Goal: Task Accomplishment & Management: Complete application form

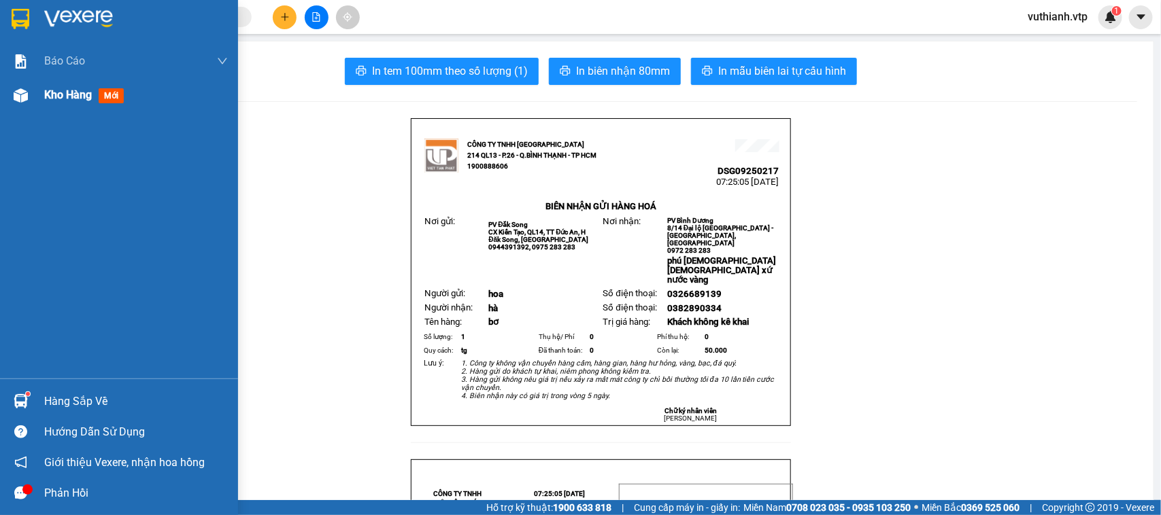
click at [41, 88] on div "Kho hàng mới" at bounding box center [119, 95] width 238 height 34
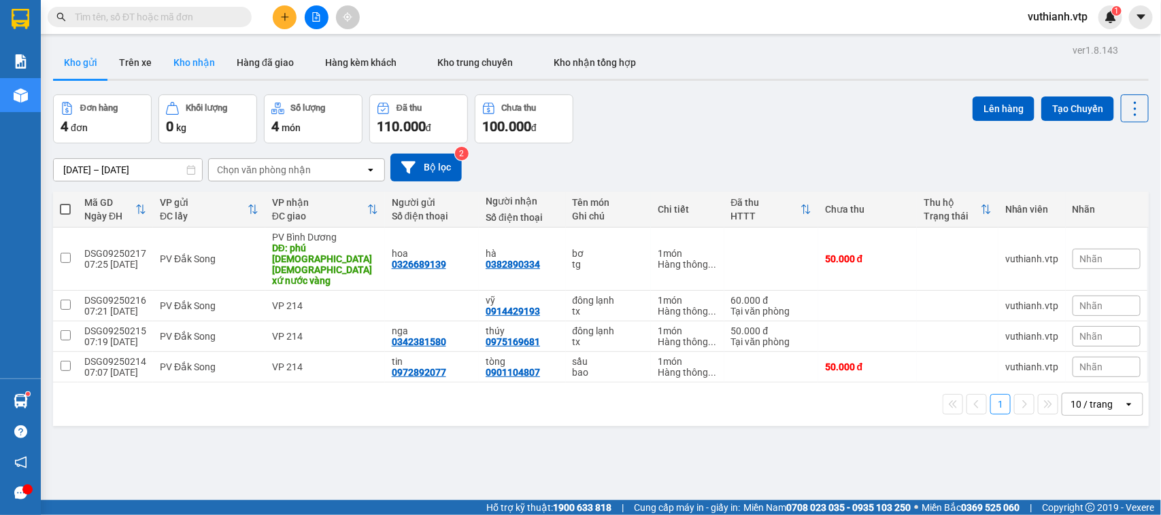
click at [196, 66] on button "Kho nhận" at bounding box center [193, 62] width 63 height 33
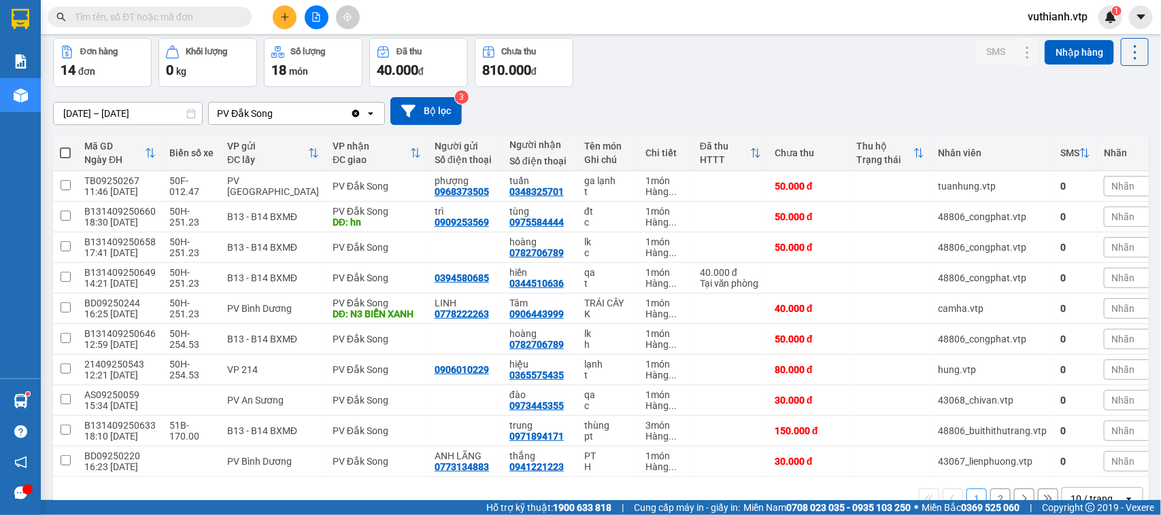
scroll to position [96, 0]
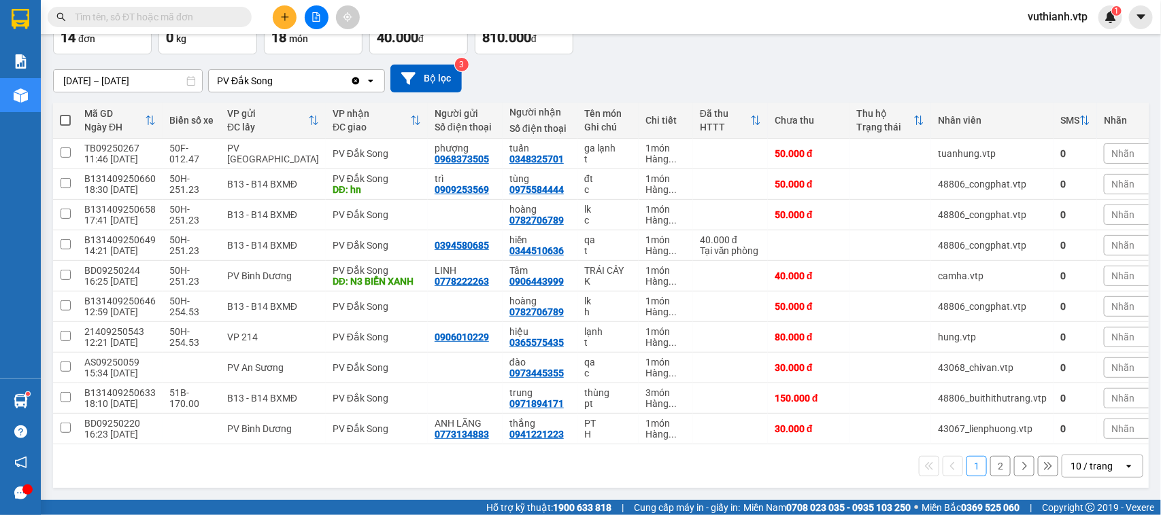
click at [990, 469] on button "2" at bounding box center [1000, 466] width 20 height 20
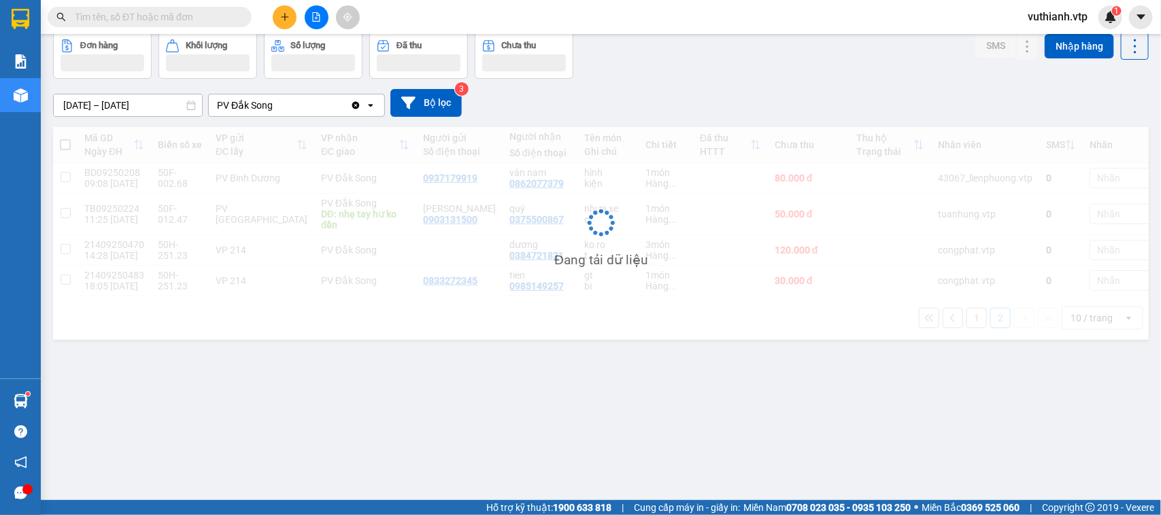
scroll to position [63, 0]
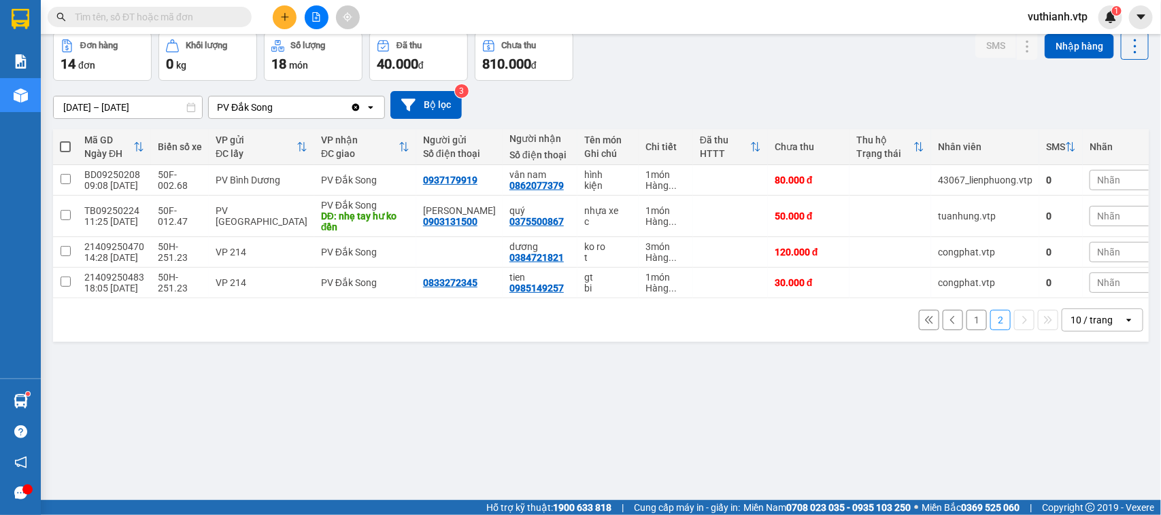
click at [966, 330] on button "1" at bounding box center [976, 320] width 20 height 20
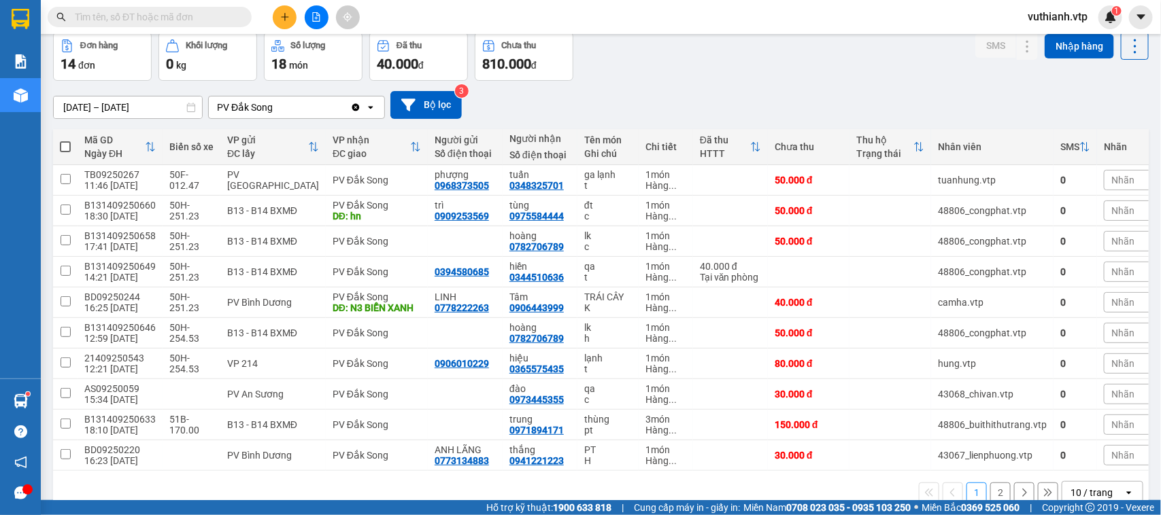
click at [146, 22] on input "text" at bounding box center [155, 17] width 160 height 15
type input "0"
click at [995, 241] on icon at bounding box center [1000, 242] width 10 height 10
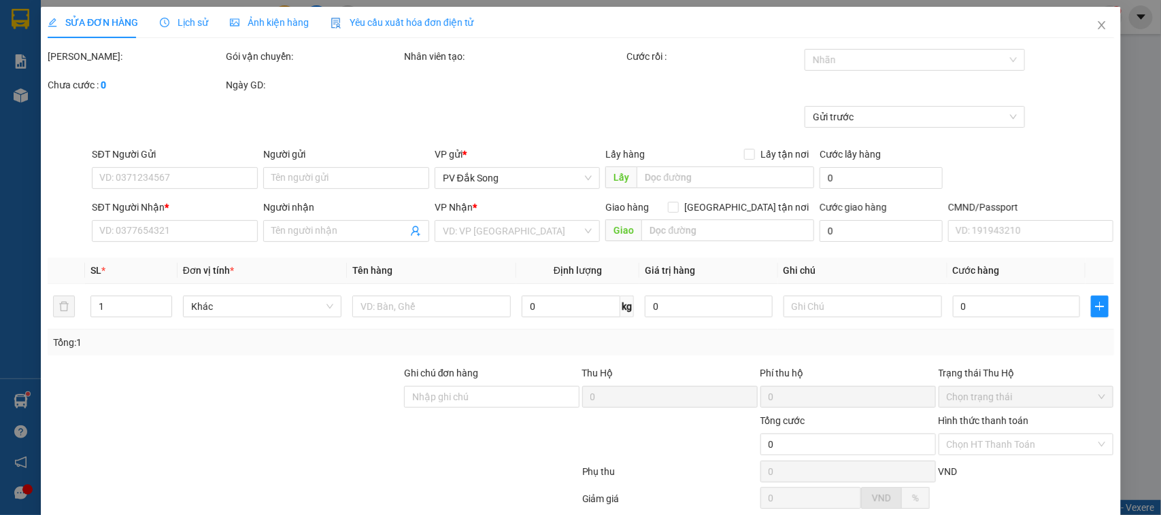
type input "0782706789"
type input "hoàng"
type input "50.000"
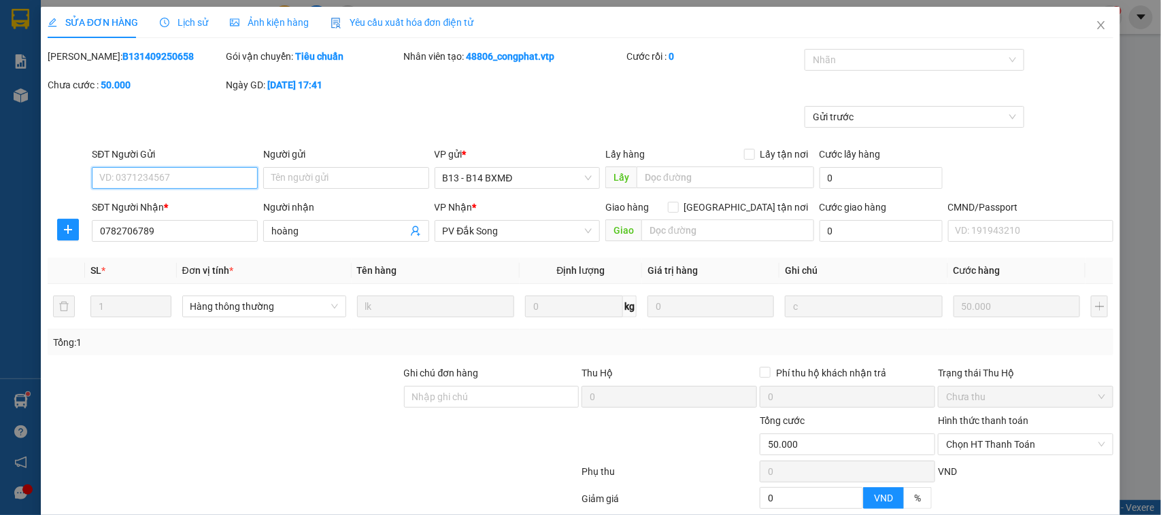
type input "2.500"
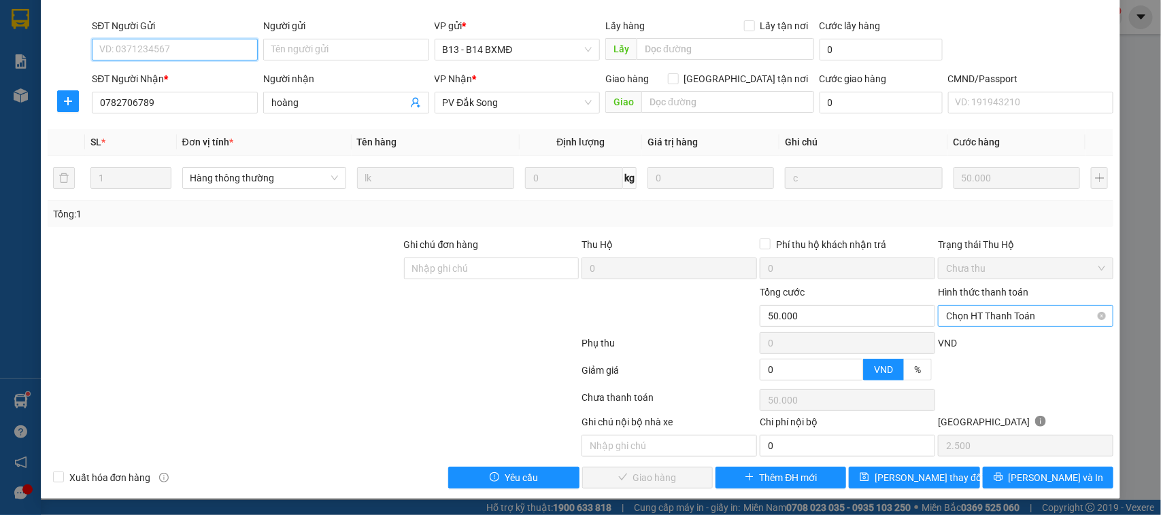
click at [1003, 318] on span "Chọn HT Thanh Toán" at bounding box center [1025, 316] width 159 height 20
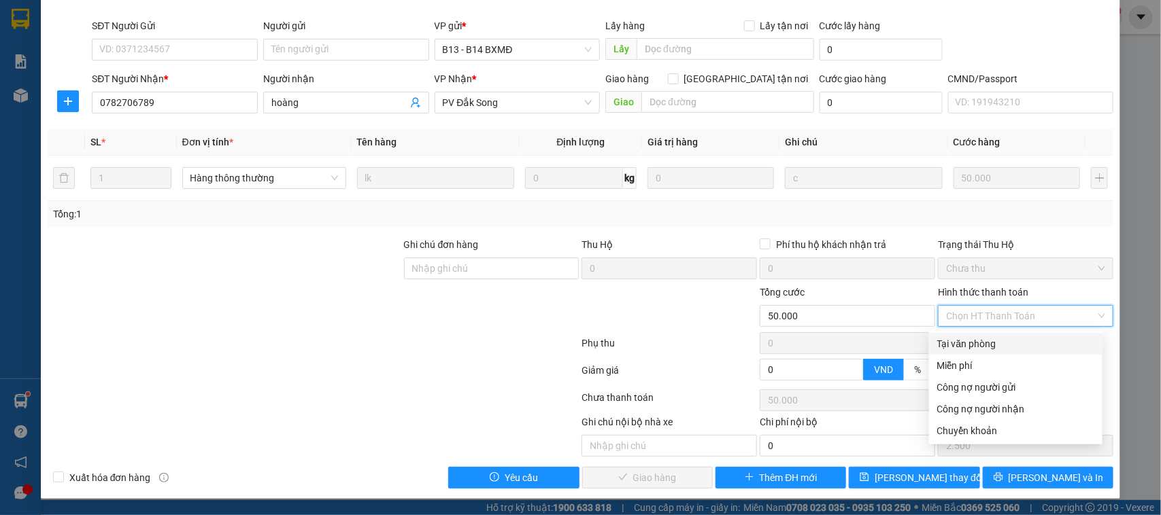
click at [1005, 341] on div "Tại văn phòng" at bounding box center [1015, 344] width 157 height 15
type input "0"
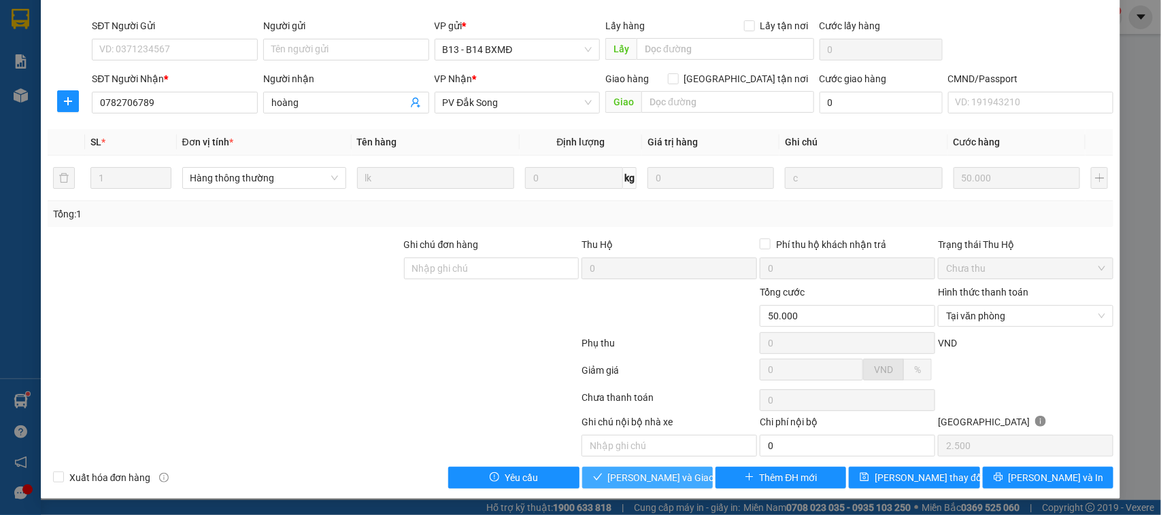
click at [630, 481] on span "[PERSON_NAME] và Giao hàng" at bounding box center [673, 477] width 131 height 15
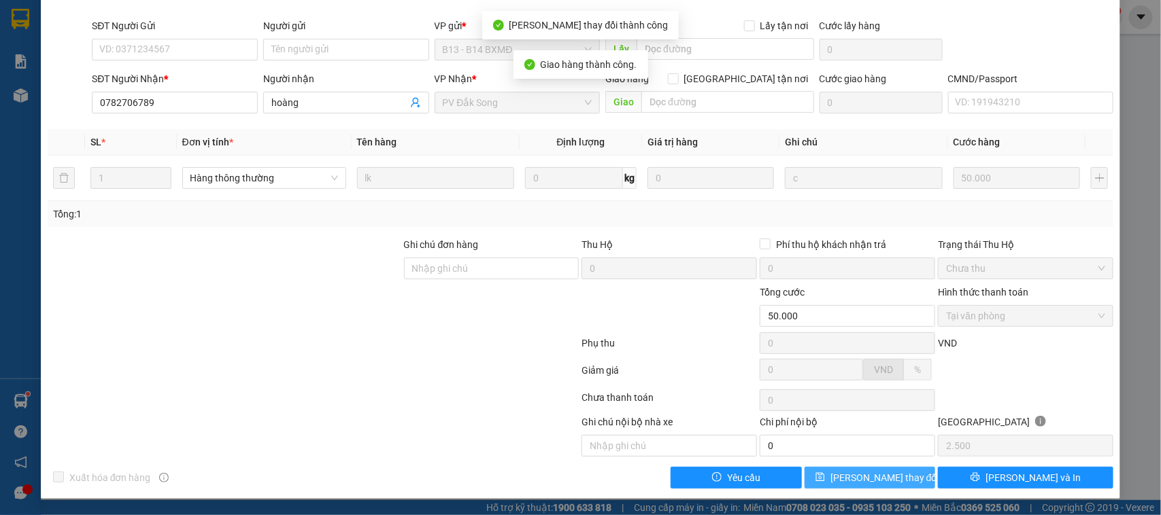
click at [857, 487] on button "[PERSON_NAME] thay đổi" at bounding box center [869, 478] width 131 height 22
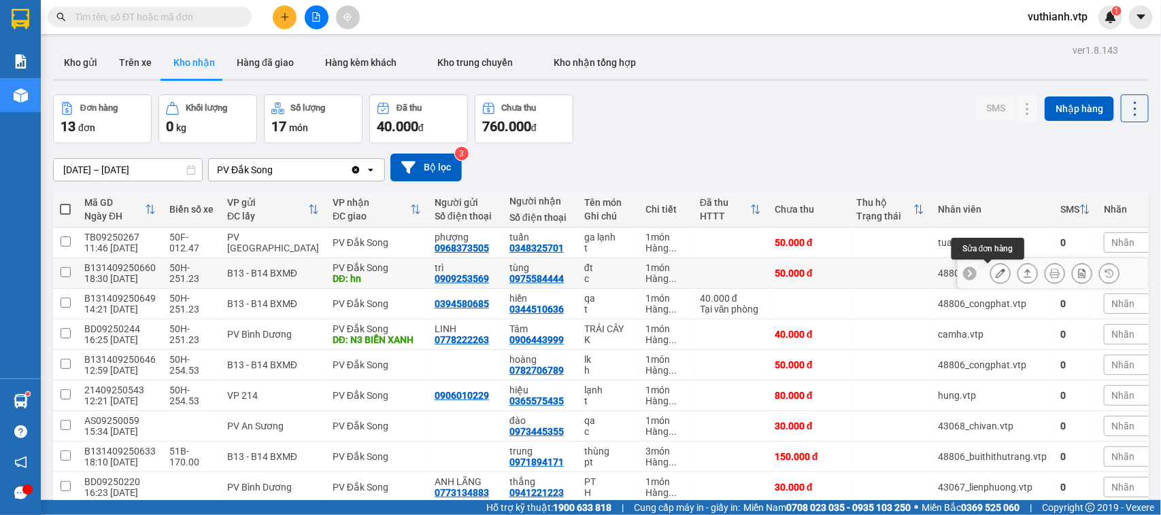
click at [995, 275] on icon at bounding box center [1000, 274] width 10 height 10
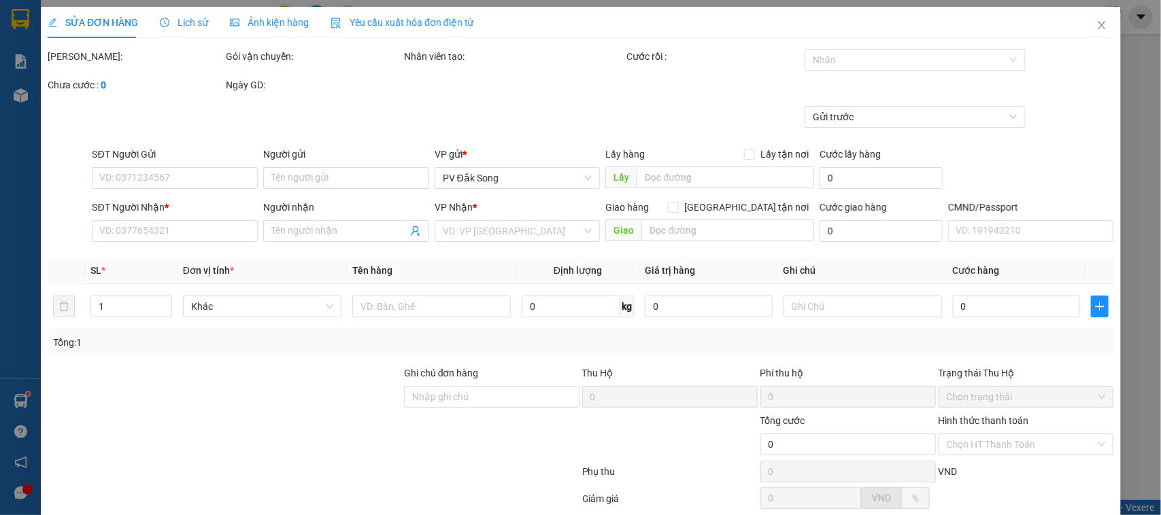
type input "0909253569"
type input "trì"
type input "0975584444"
type input "tùng"
type input "hn"
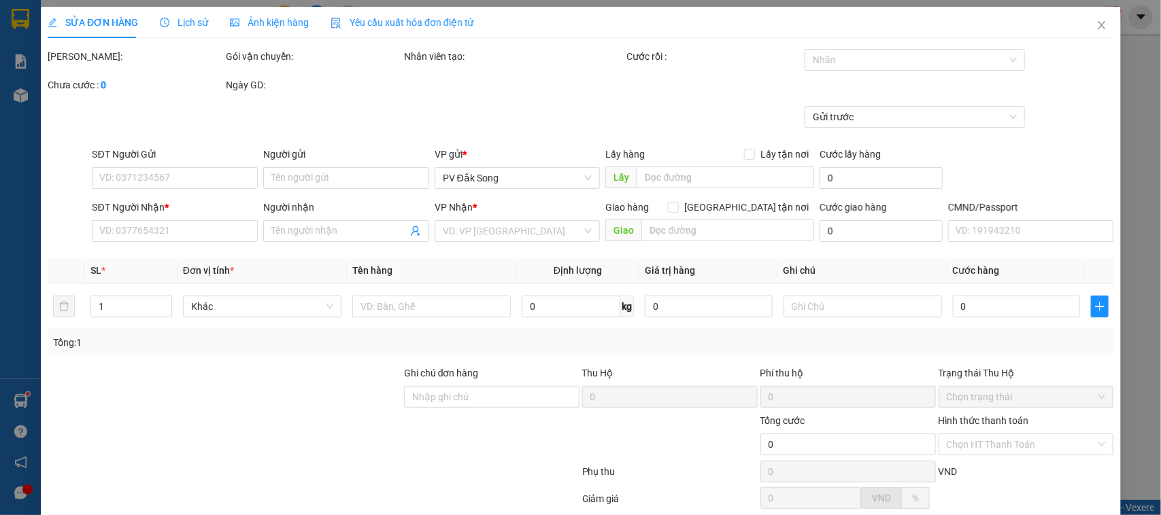
type input "50.000"
type input "2.500"
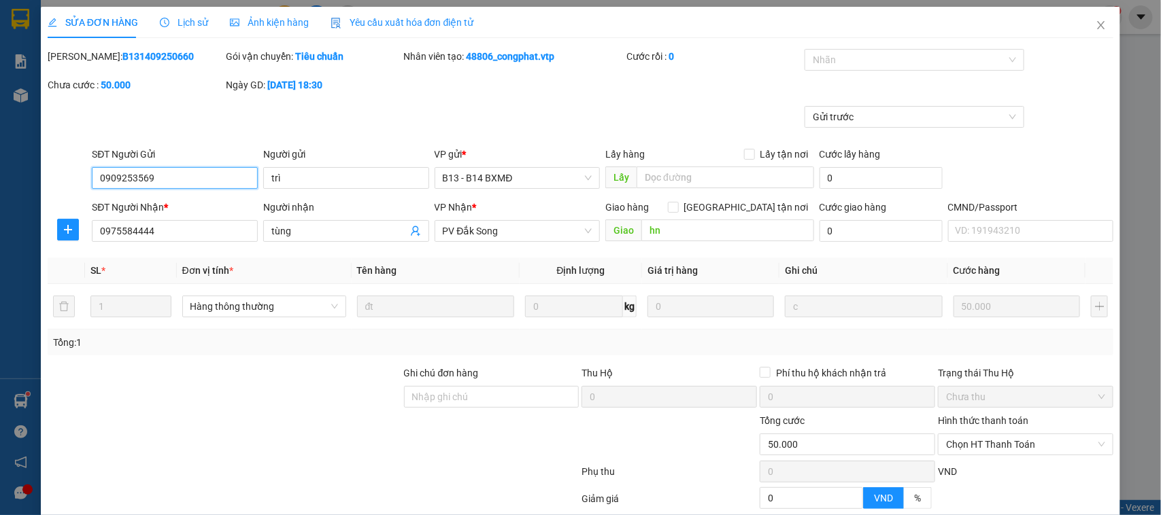
scroll to position [130, 0]
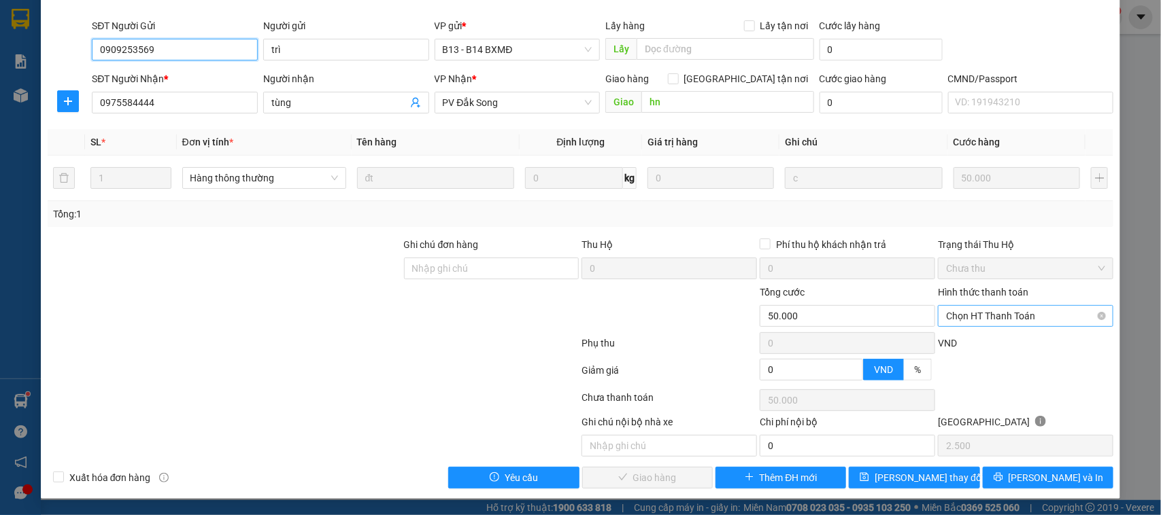
click at [1001, 317] on span "Chọn HT Thanh Toán" at bounding box center [1025, 316] width 159 height 20
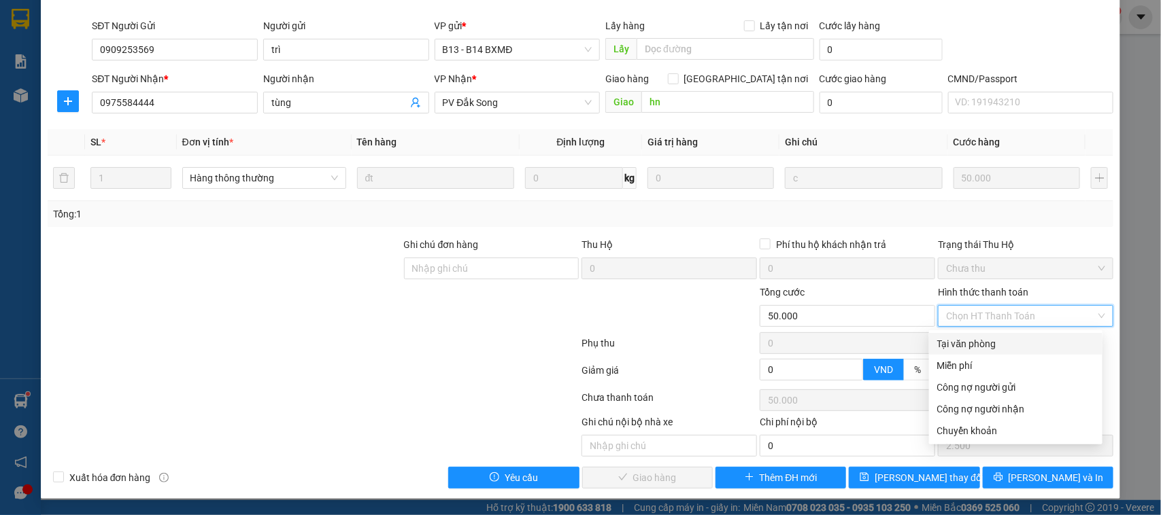
click at [996, 350] on div "Tại văn phòng" at bounding box center [1015, 344] width 173 height 22
type input "0"
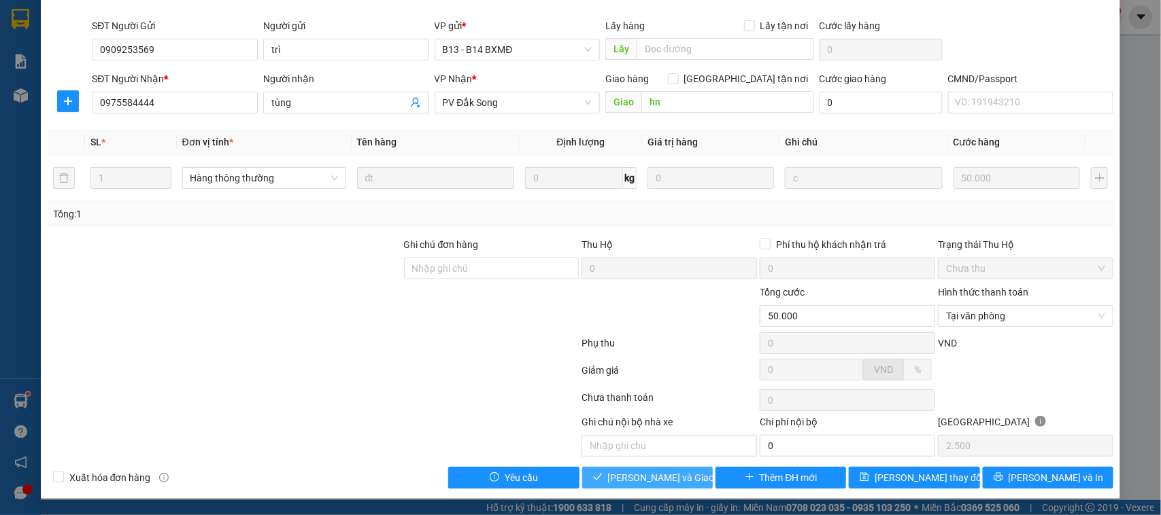
click at [673, 483] on span "[PERSON_NAME] và Giao hàng" at bounding box center [673, 477] width 131 height 15
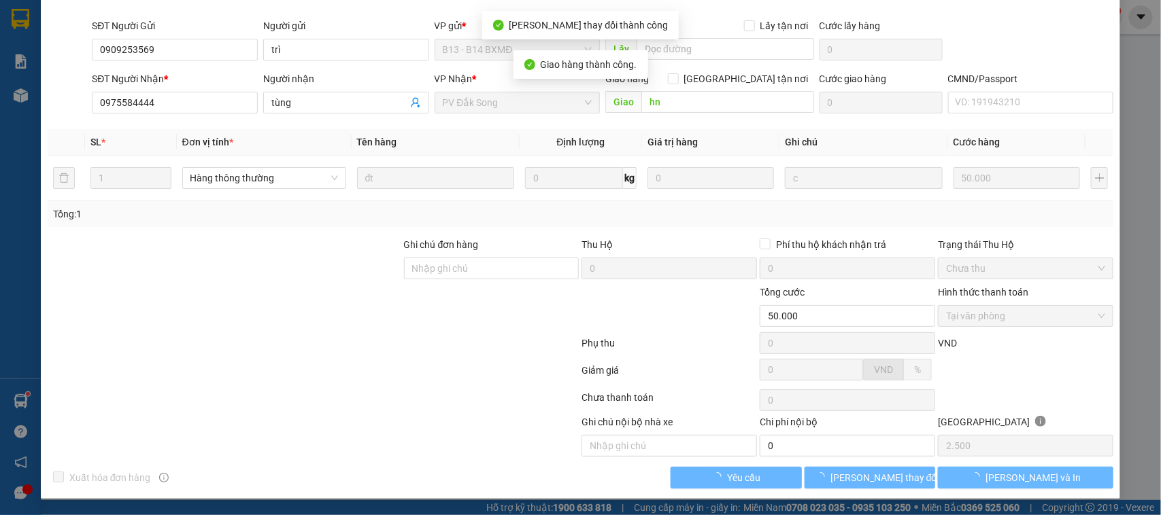
click at [902, 477] on button "[PERSON_NAME] thay đổi" at bounding box center [869, 478] width 131 height 22
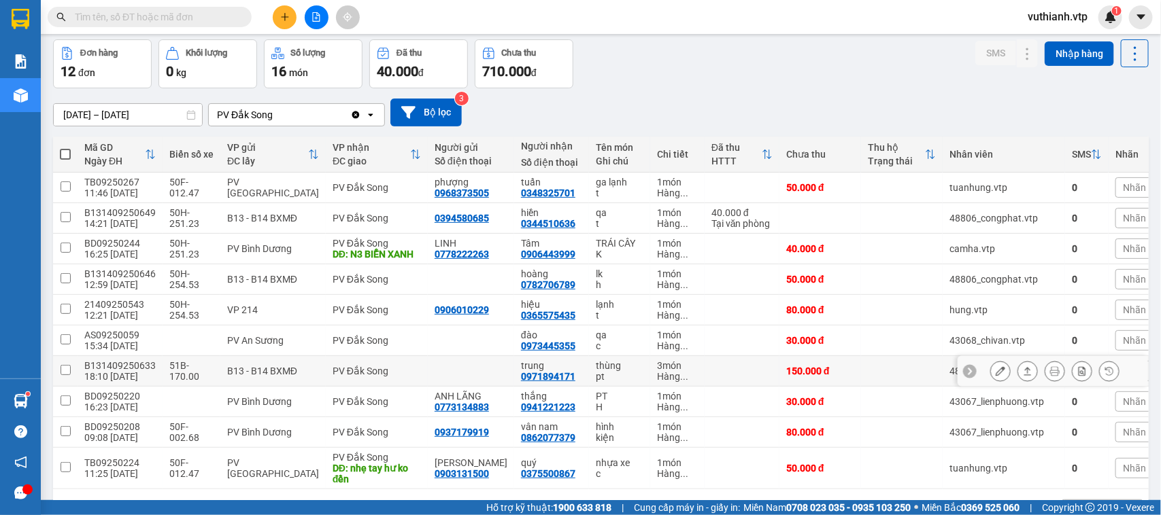
scroll to position [107, 0]
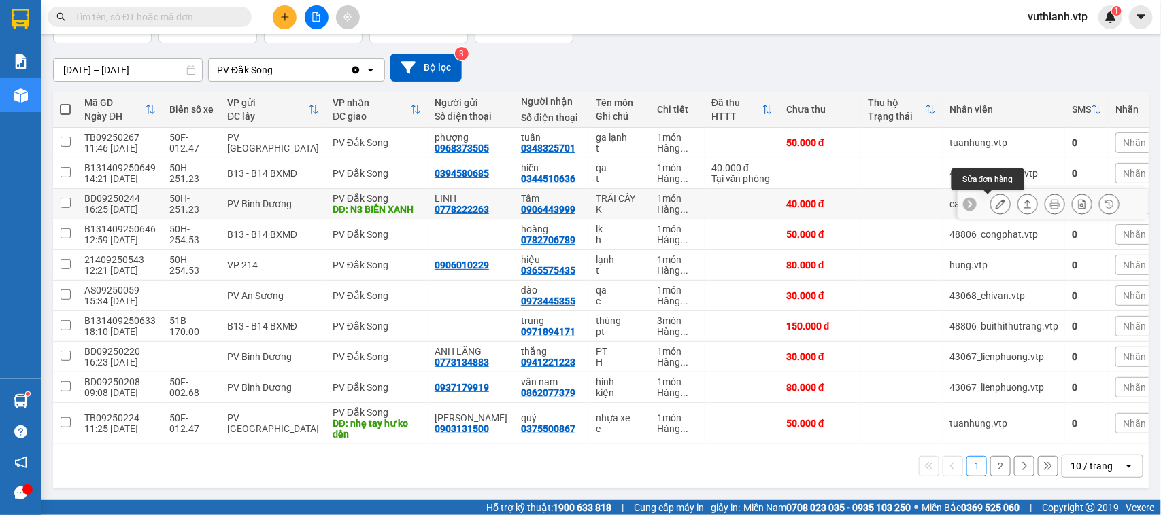
click at [995, 199] on icon at bounding box center [1000, 204] width 10 height 10
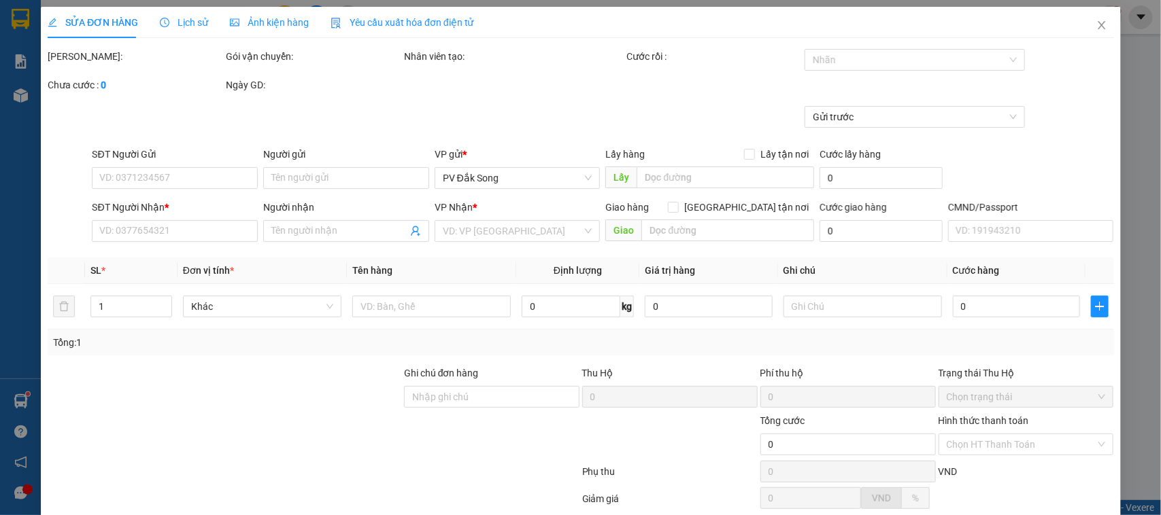
type input "0778222263"
type input "LINH"
type input "0906443999"
type input "Tâm"
type input "N3 BIỂN XANH"
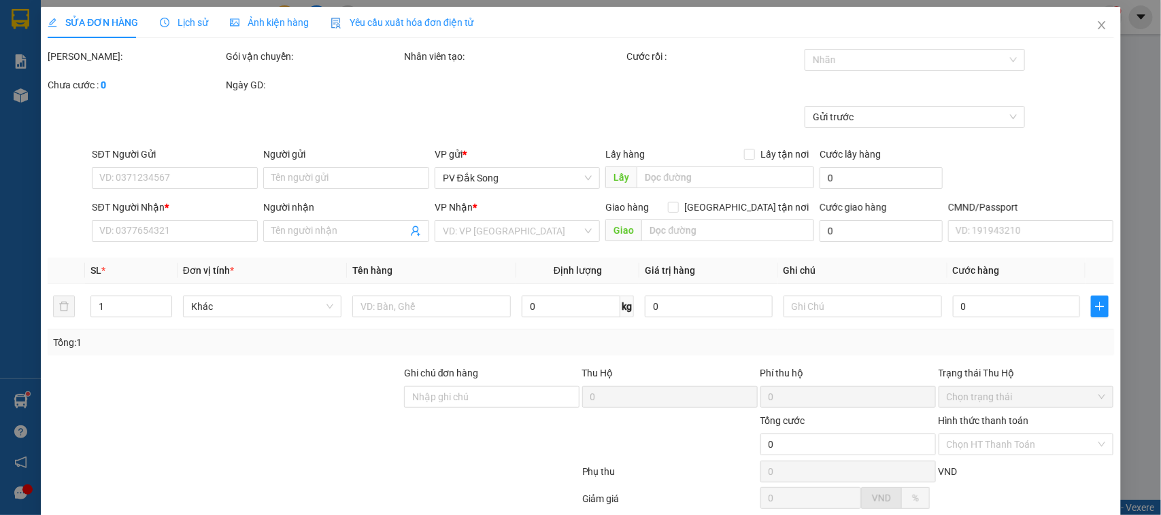
type input "40.000"
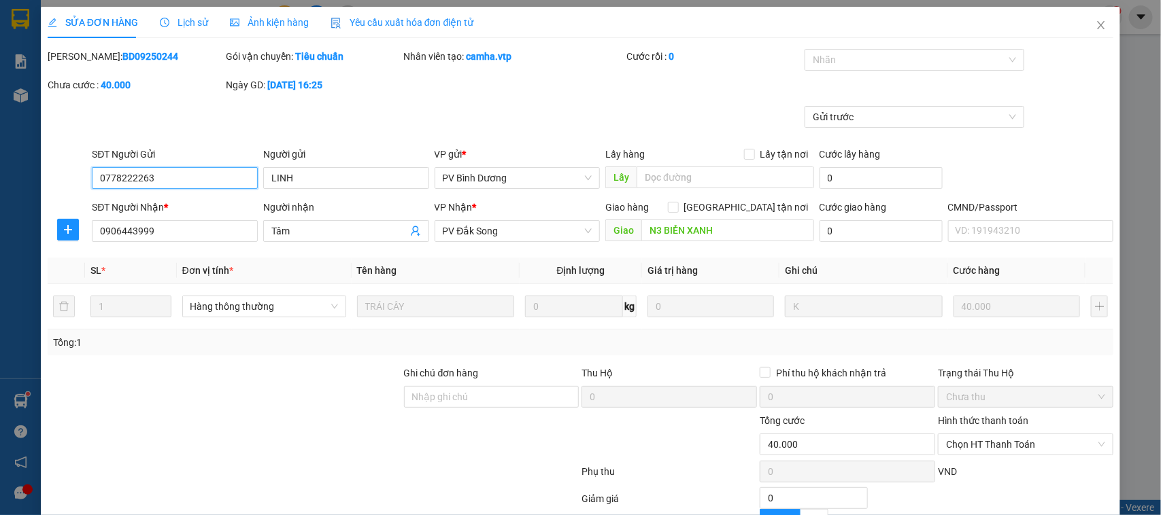
type input "2.000"
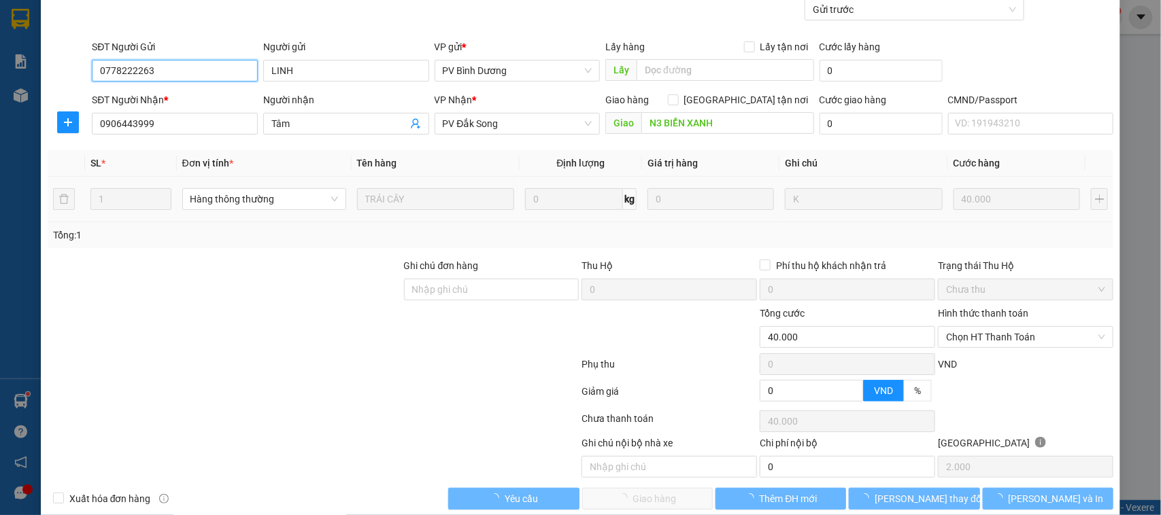
scroll to position [130, 0]
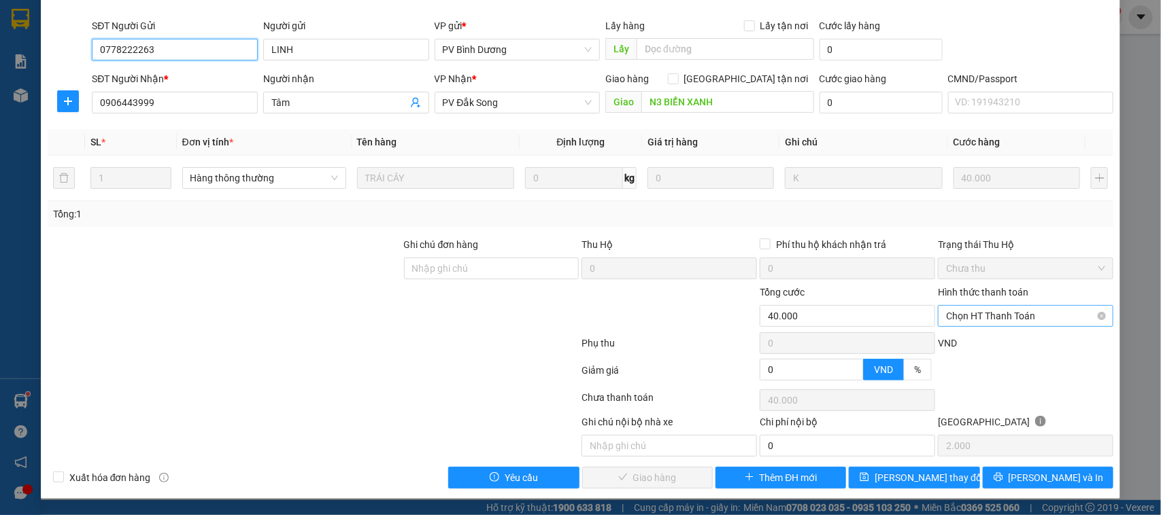
click at [997, 318] on span "Chọn HT Thanh Toán" at bounding box center [1025, 316] width 159 height 20
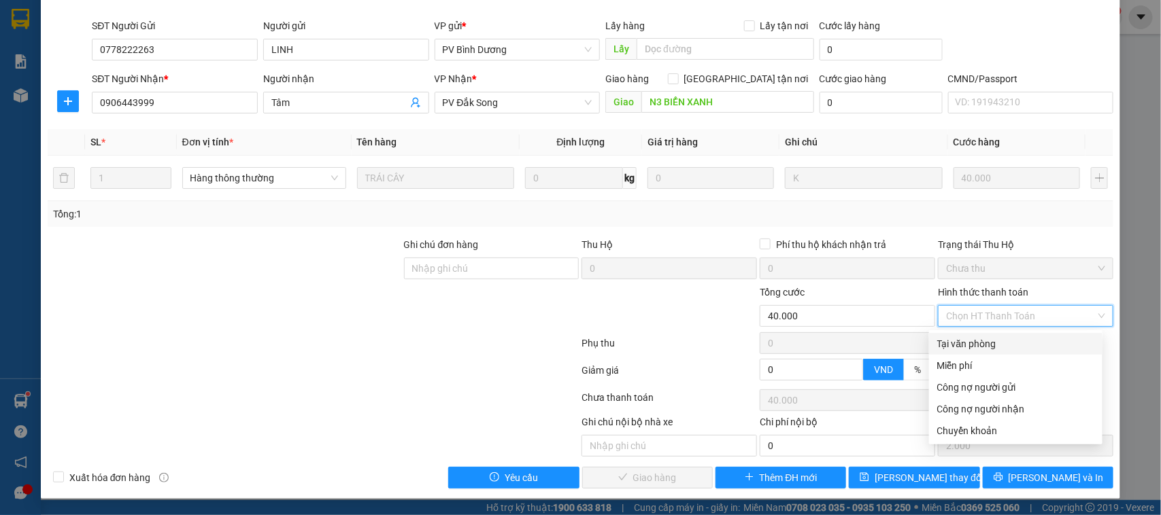
click at [997, 337] on div "Tại văn phòng" at bounding box center [1015, 344] width 157 height 15
type input "0"
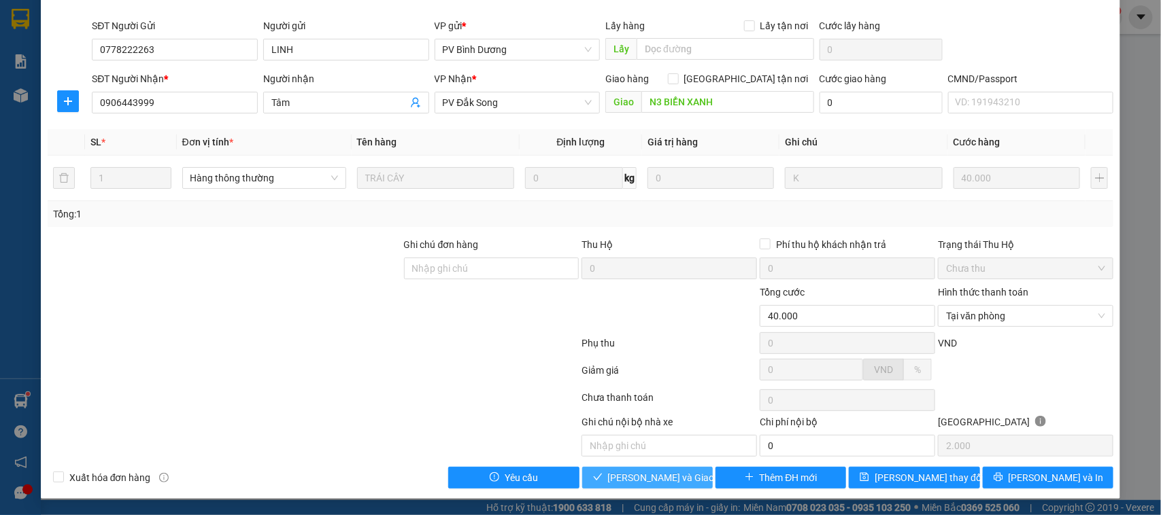
click at [657, 479] on span "[PERSON_NAME] và Giao hàng" at bounding box center [673, 477] width 131 height 15
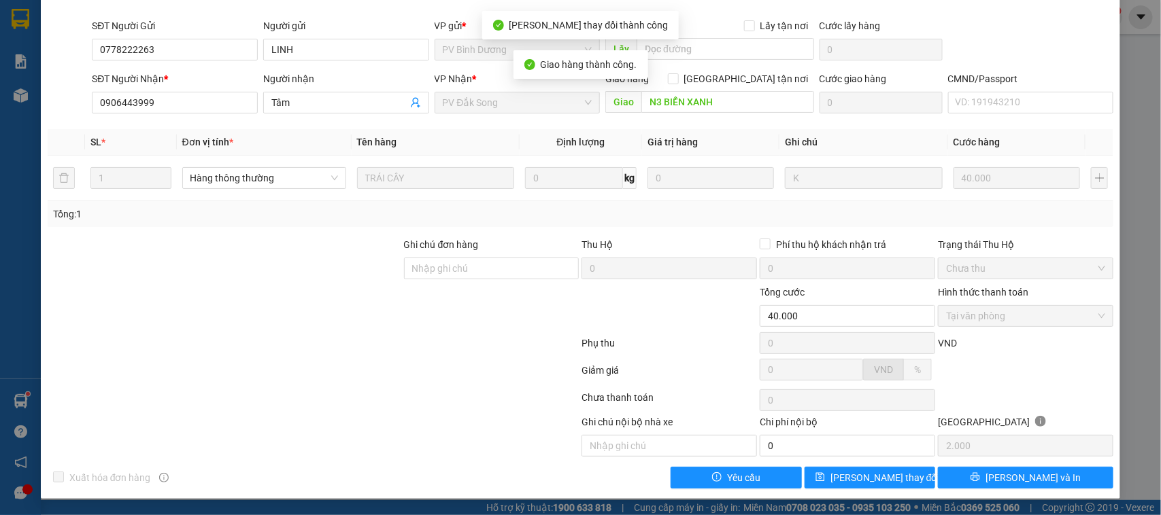
click at [889, 487] on button "[PERSON_NAME] thay đổi" at bounding box center [869, 478] width 131 height 22
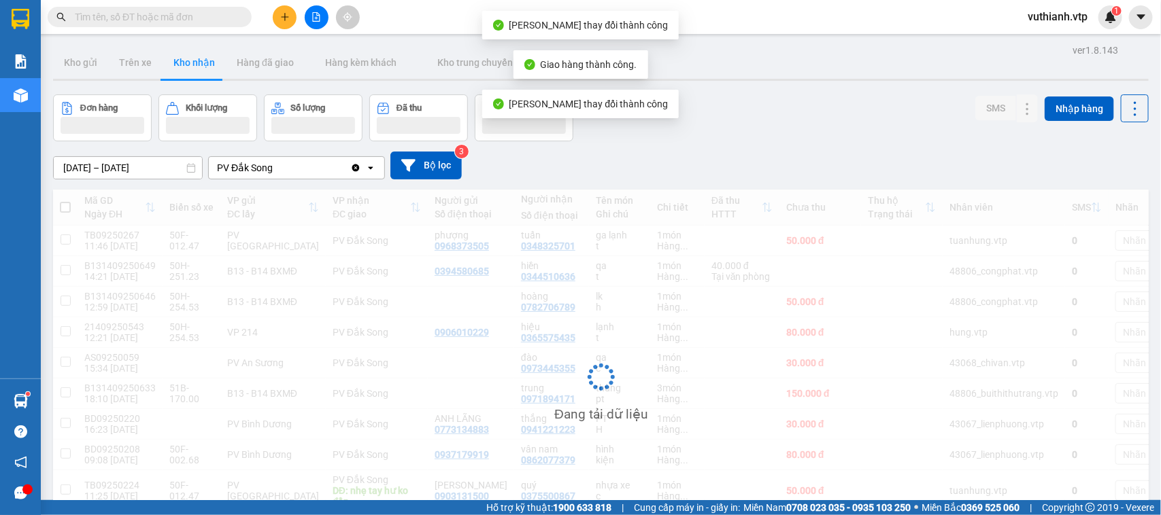
scroll to position [107, 0]
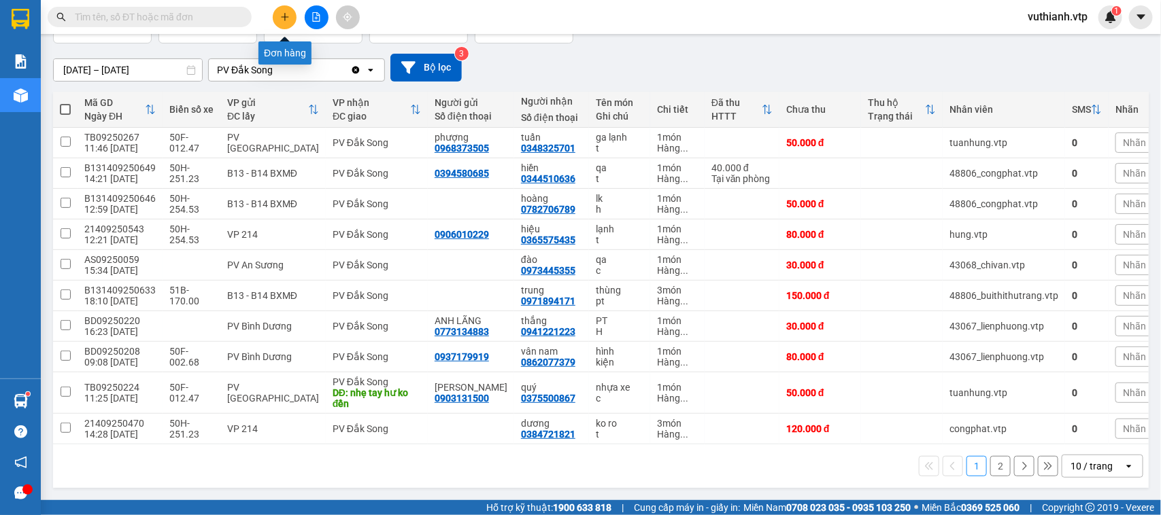
click at [290, 19] on button at bounding box center [285, 17] width 24 height 24
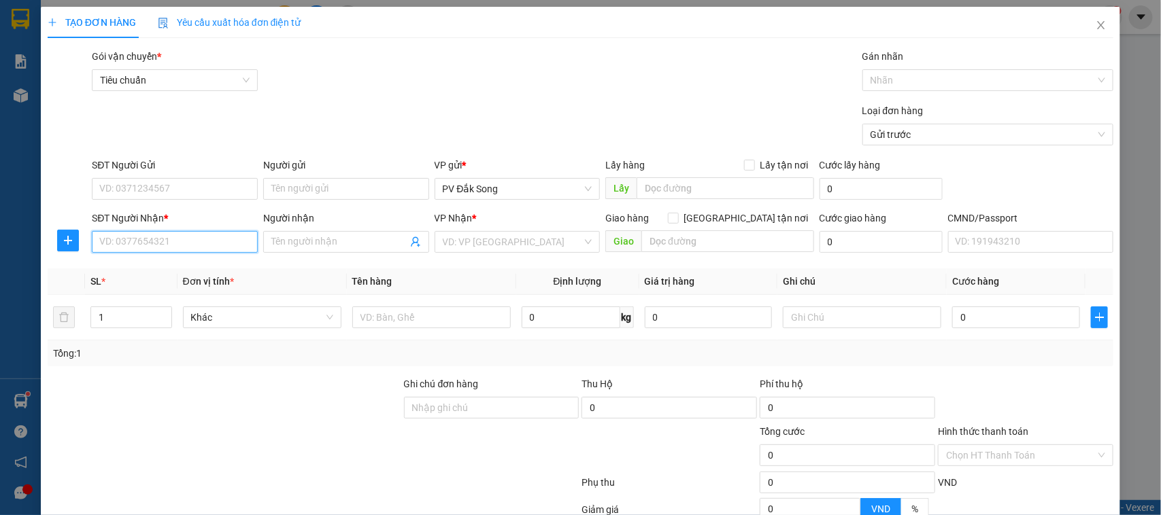
click at [177, 245] on input "SĐT Người Nhận *" at bounding box center [175, 242] width 166 height 22
type input "0986872983"
click at [316, 248] on input "Người nhận" at bounding box center [339, 242] width 136 height 15
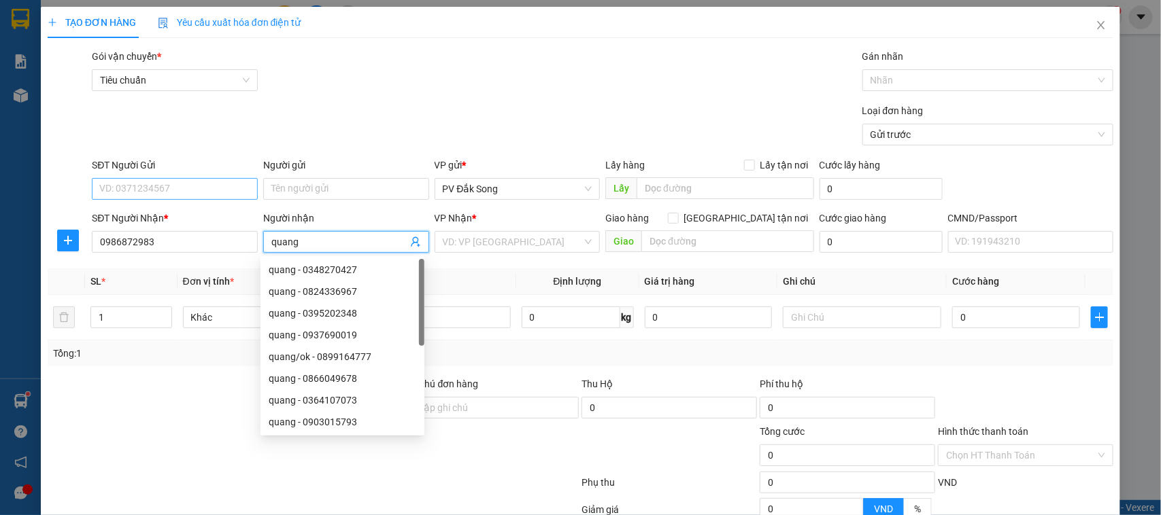
type input "quang"
click at [199, 188] on input "SĐT Người Gửi" at bounding box center [175, 189] width 166 height 22
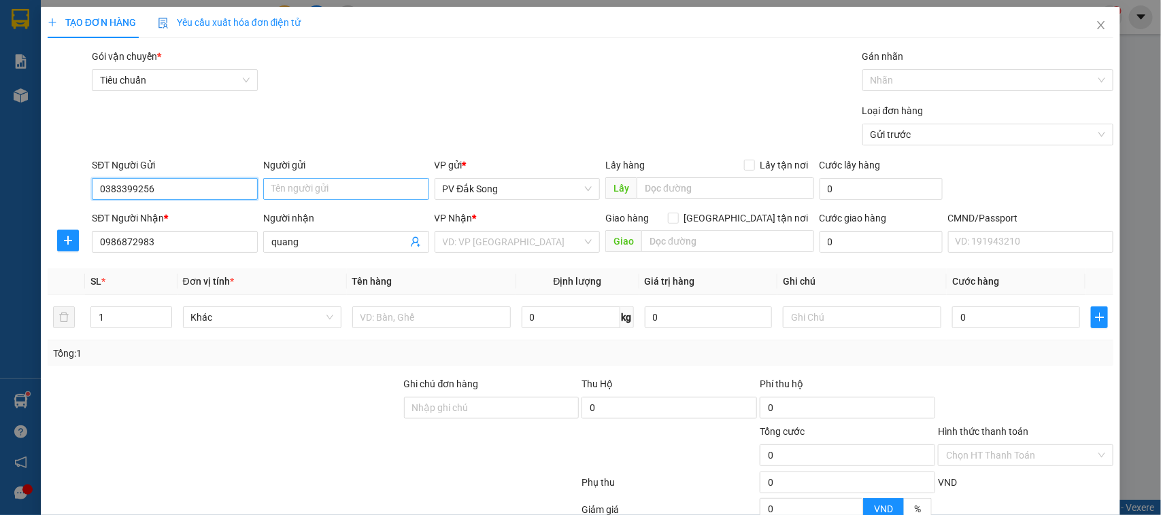
type input "0383399256"
click at [372, 185] on input "Người gửi" at bounding box center [346, 189] width 166 height 22
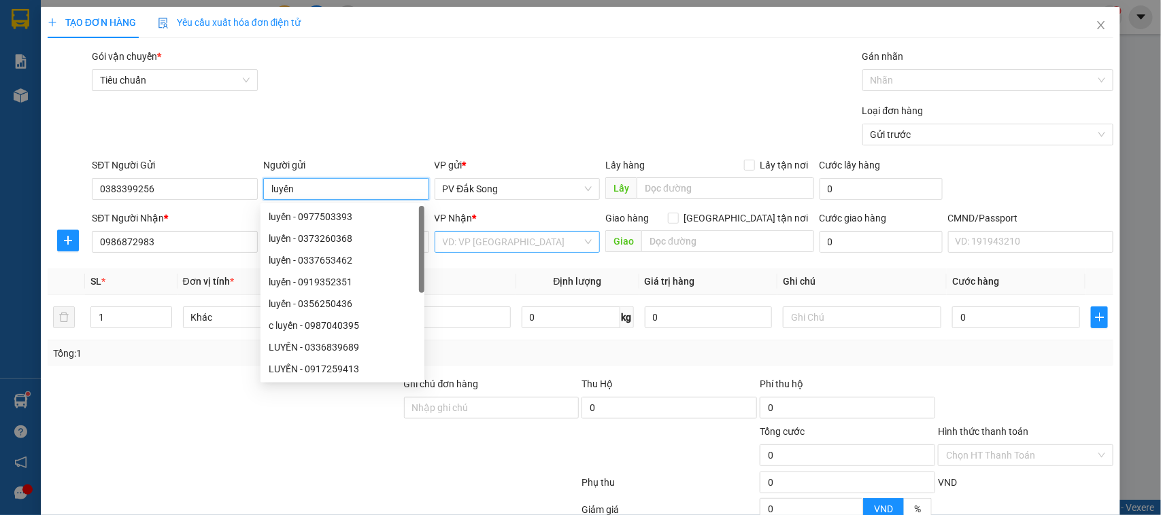
type input "luyến"
click at [498, 250] on input "search" at bounding box center [513, 242] width 140 height 20
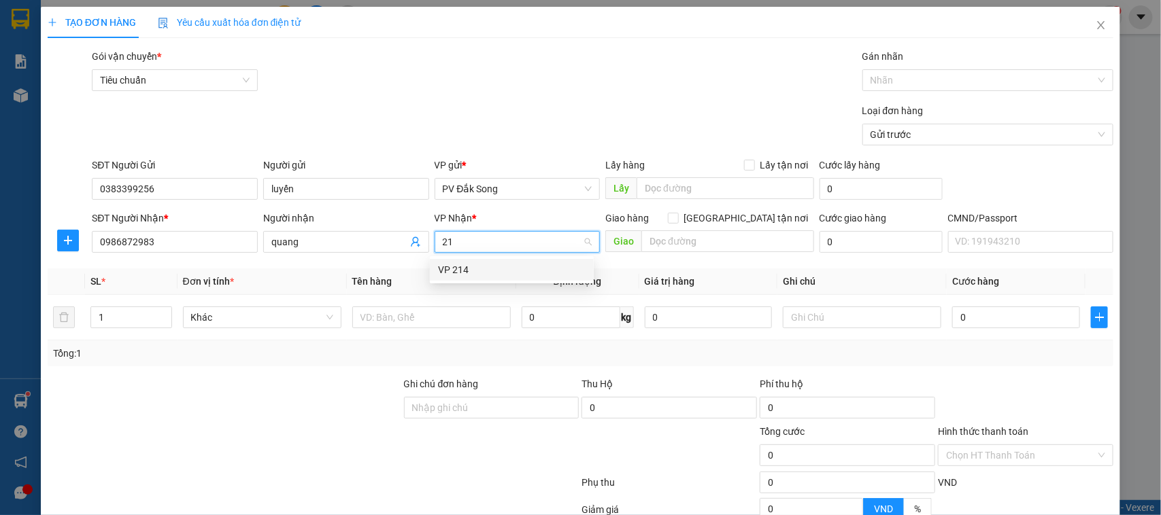
type input "214"
click at [494, 269] on div "VP 214" at bounding box center [512, 269] width 148 height 15
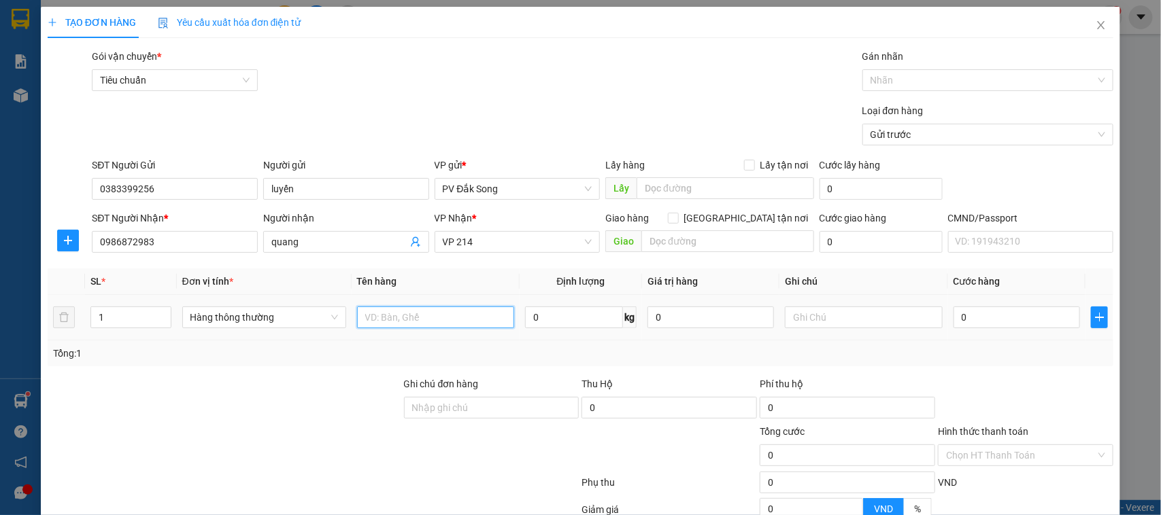
click at [436, 320] on input "text" at bounding box center [435, 318] width 157 height 22
type input "tc"
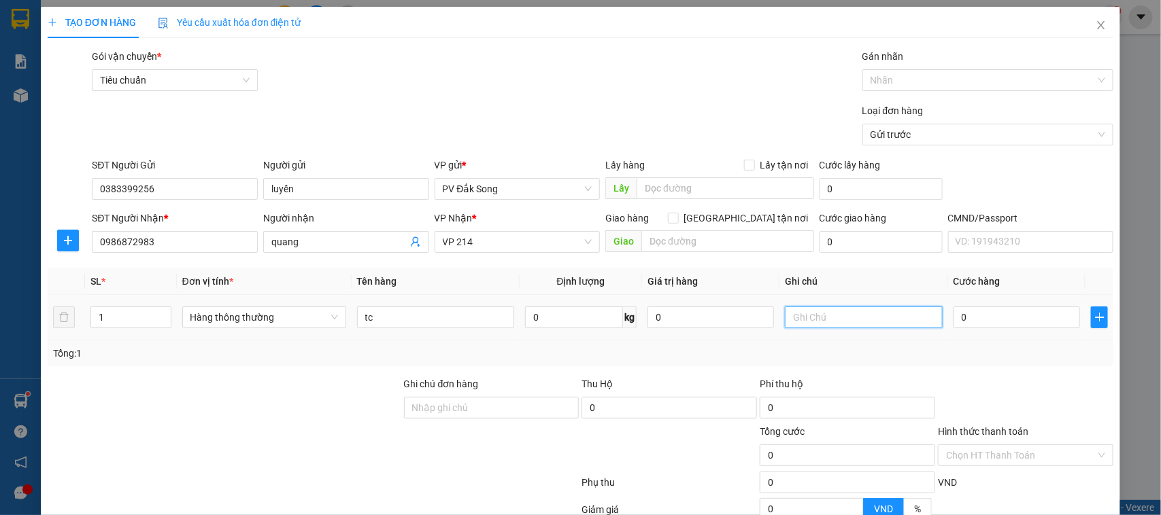
click at [819, 320] on input "text" at bounding box center [863, 318] width 157 height 22
type input "bao"
click at [1003, 316] on input "0" at bounding box center [1016, 318] width 126 height 22
type input "005"
type input "5"
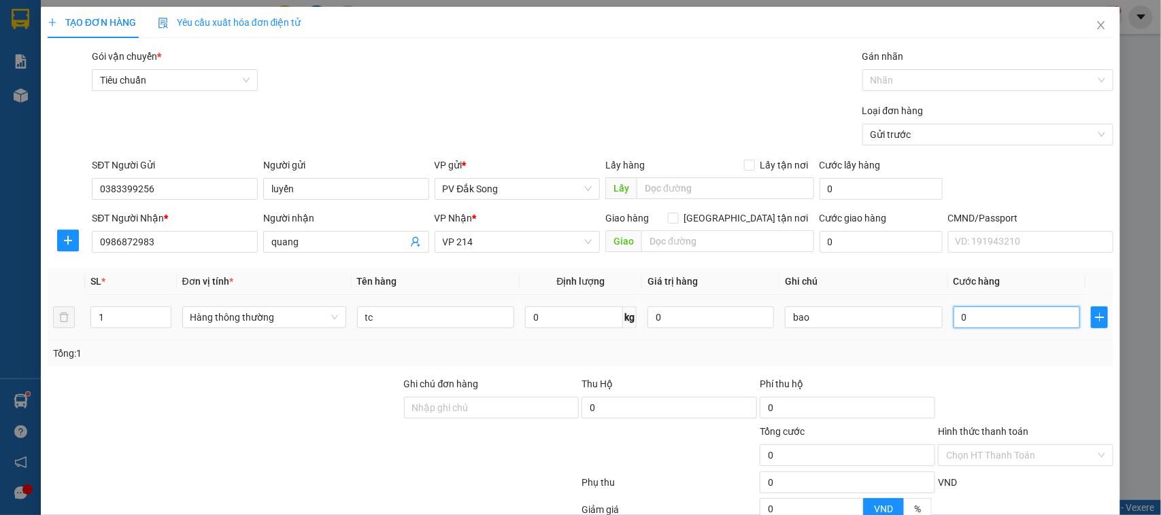
type input "5"
type input "0.050"
type input "50"
type input "00.500"
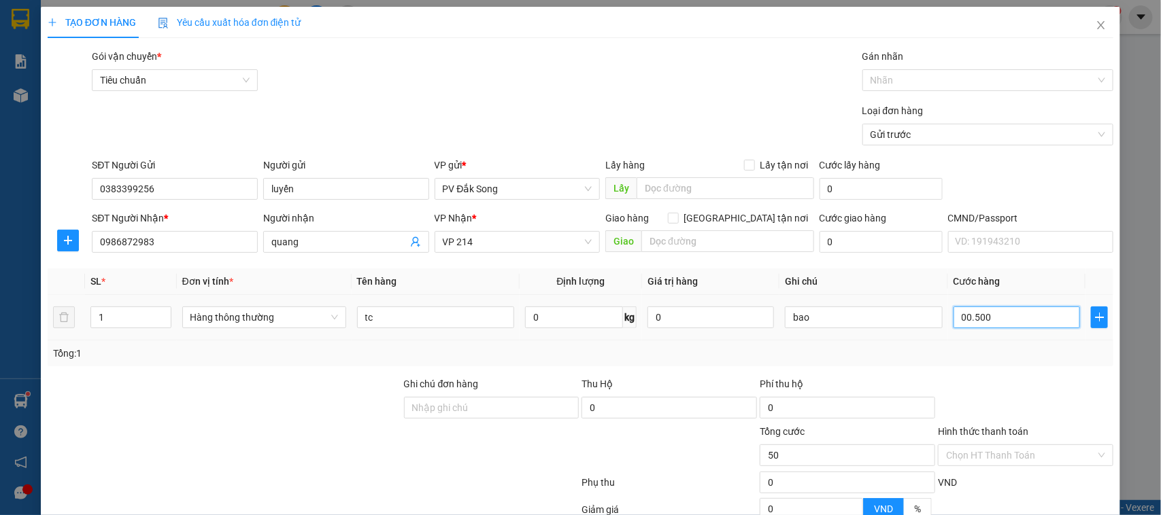
type input "500"
type input "0.005.000"
type input "5.000"
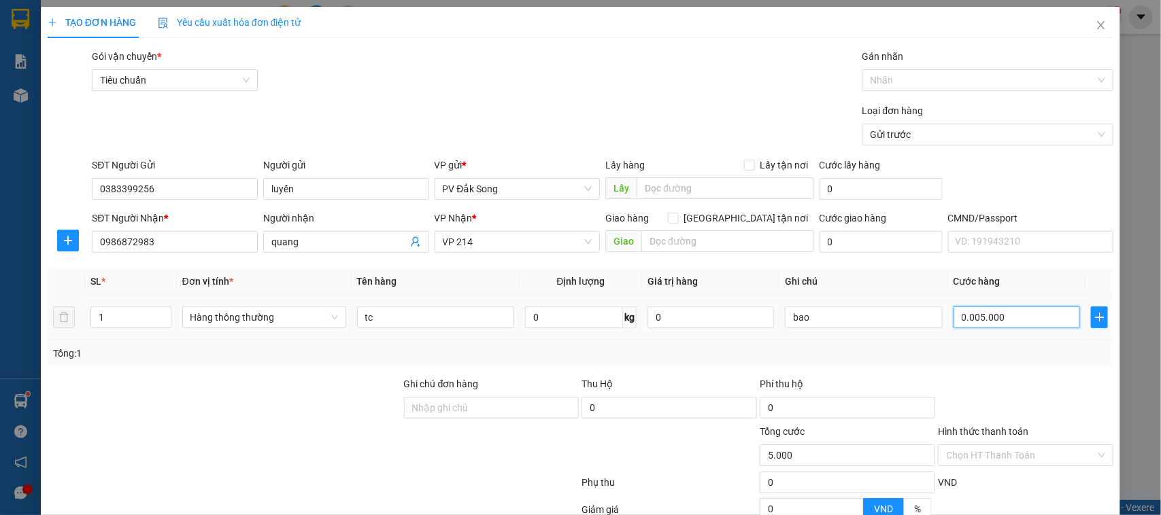
type input "000.050.000"
type input "50.000"
type input "0.050.000"
type input "50.000"
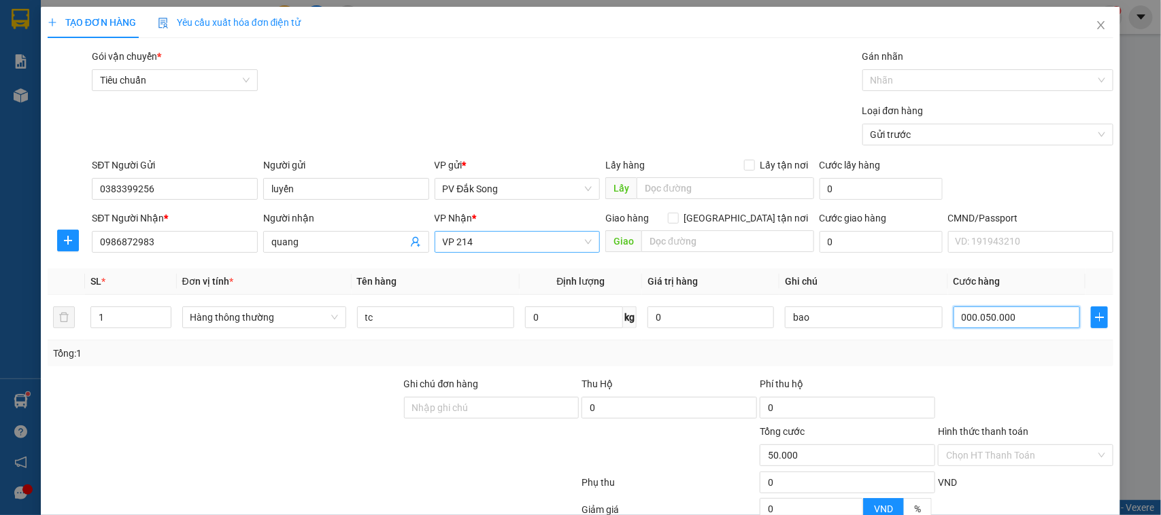
type input "50.000"
click at [488, 247] on span "VP 214" at bounding box center [518, 242] width 150 height 20
type input "50.000"
type input "c"
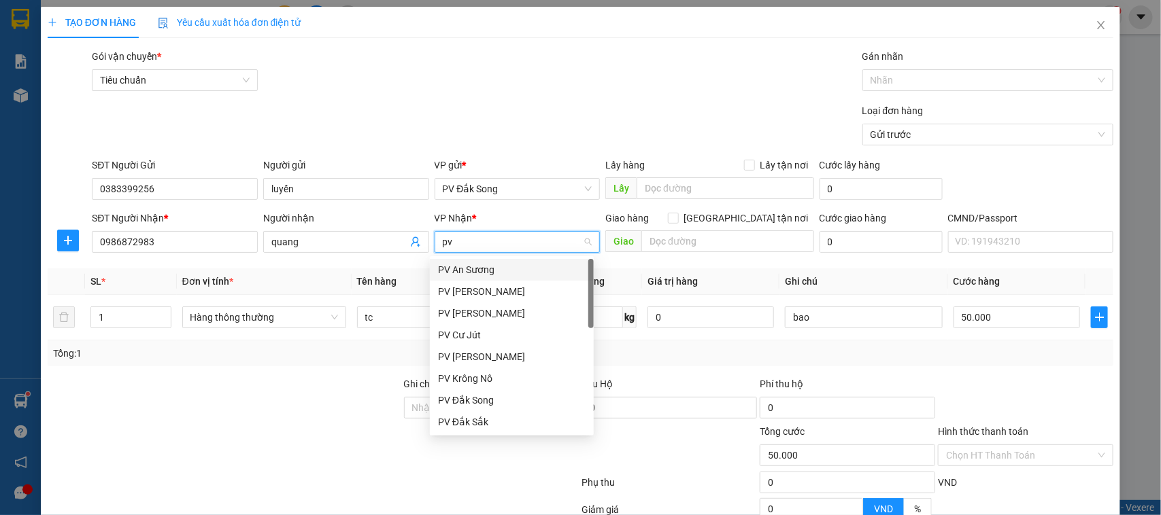
type input "p"
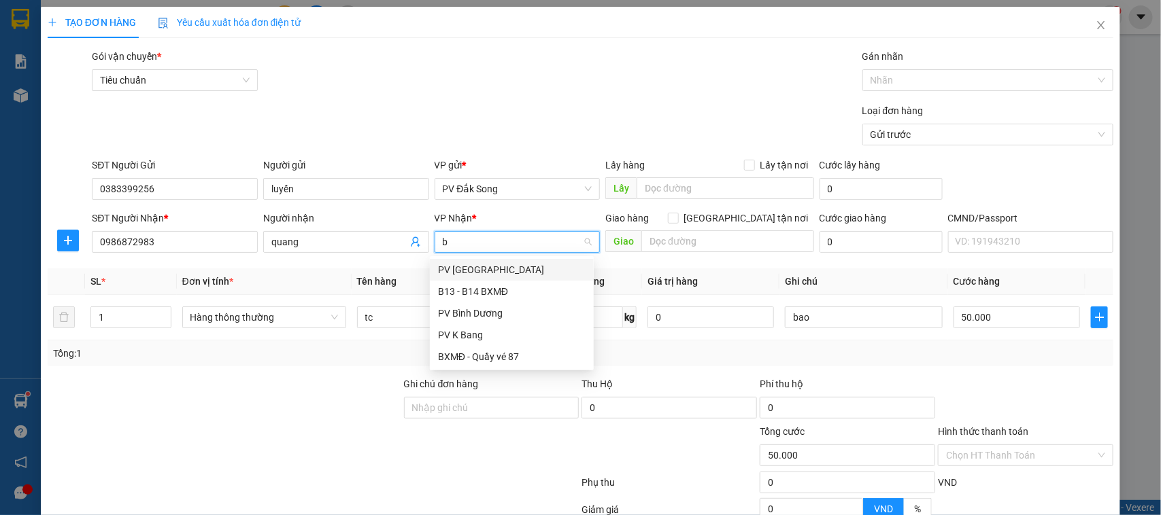
type input "bd"
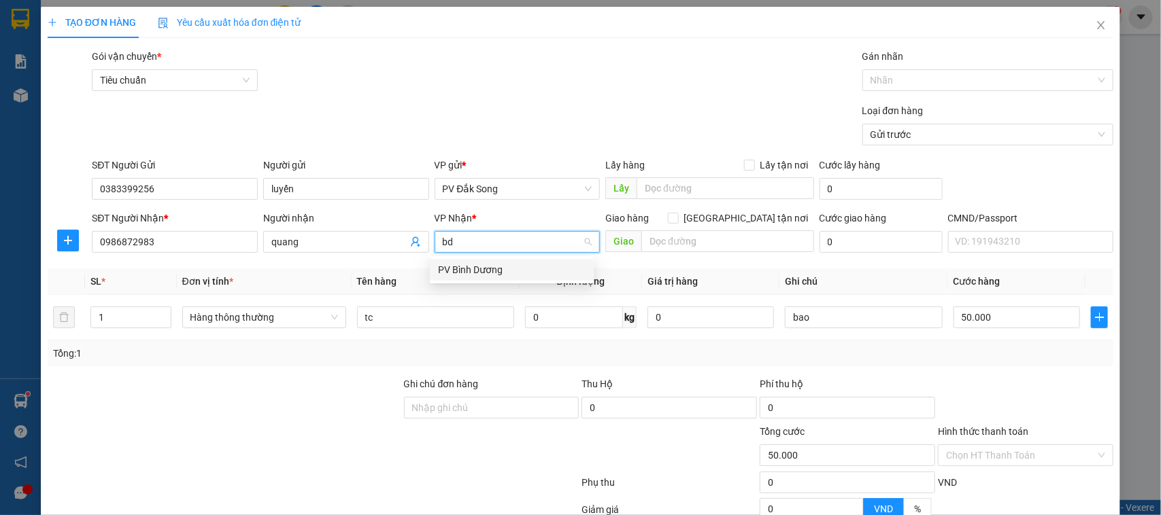
click at [487, 269] on div "PV Bình Dương" at bounding box center [512, 269] width 148 height 15
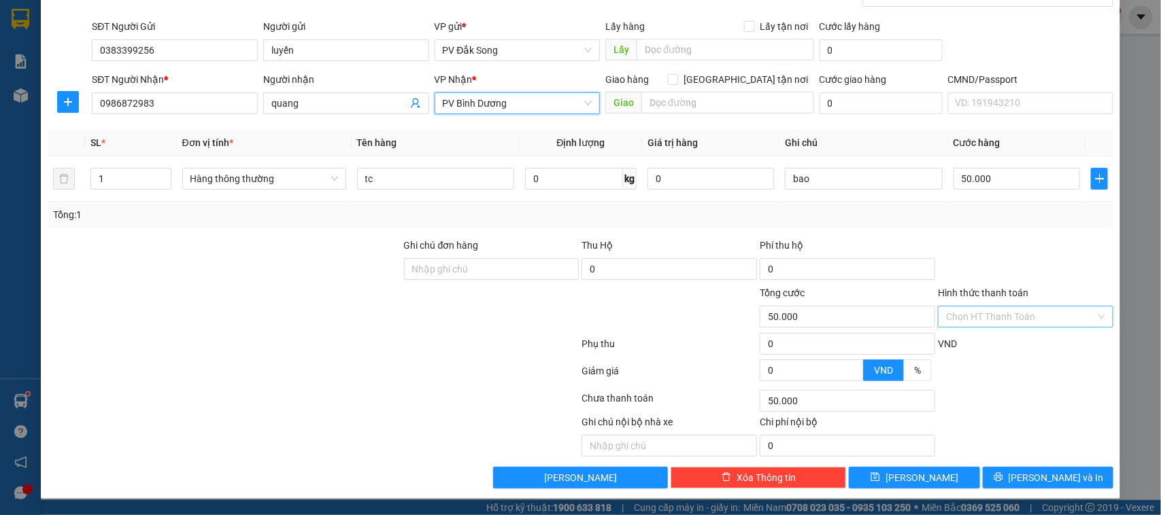
click at [991, 317] on input "Hình thức thanh toán" at bounding box center [1021, 317] width 150 height 20
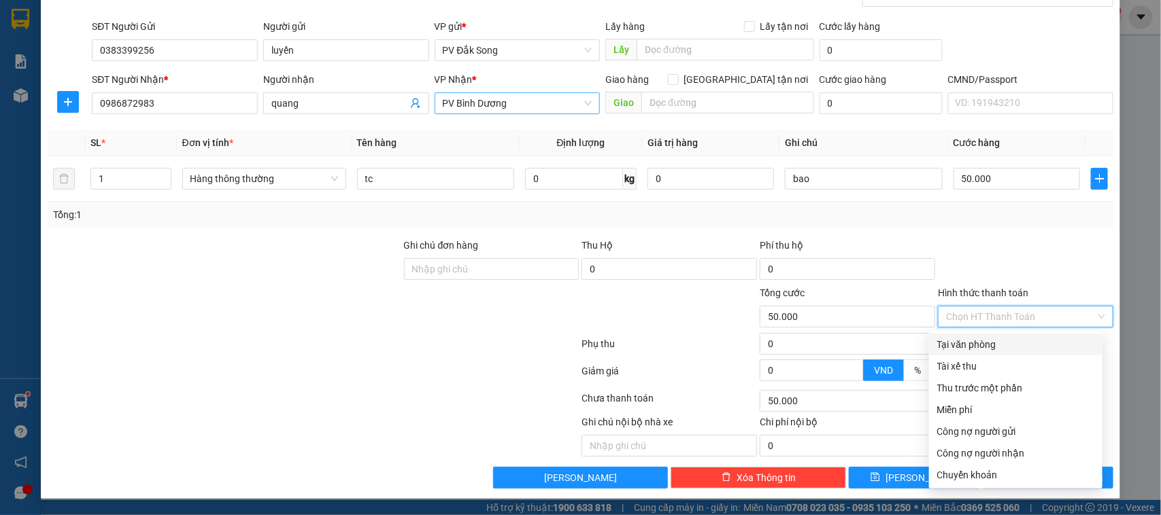
click at [987, 342] on div "Tại văn phòng" at bounding box center [1015, 344] width 157 height 15
type input "0"
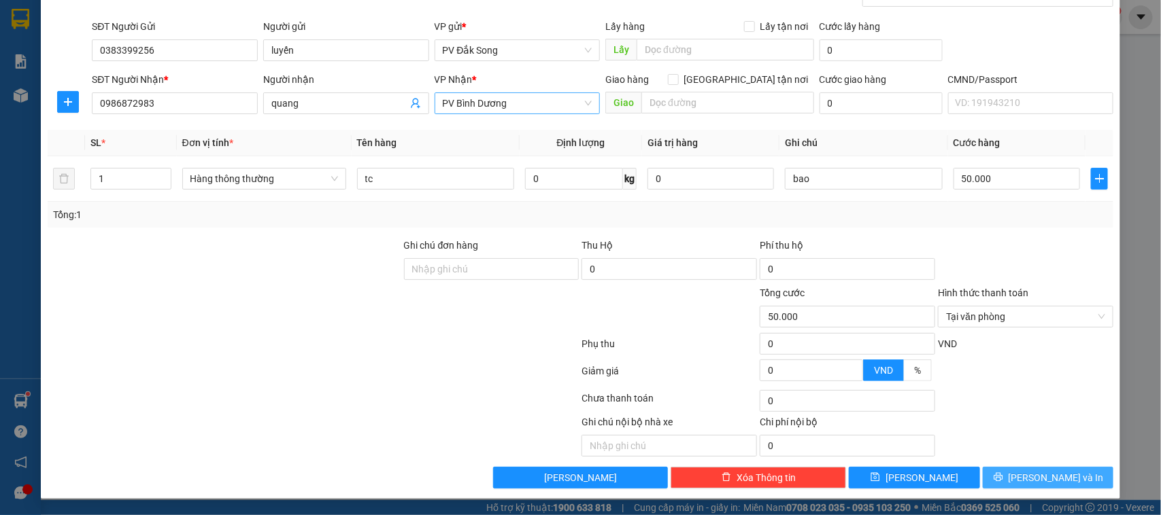
click at [1052, 476] on span "[PERSON_NAME] và In" at bounding box center [1055, 477] width 95 height 15
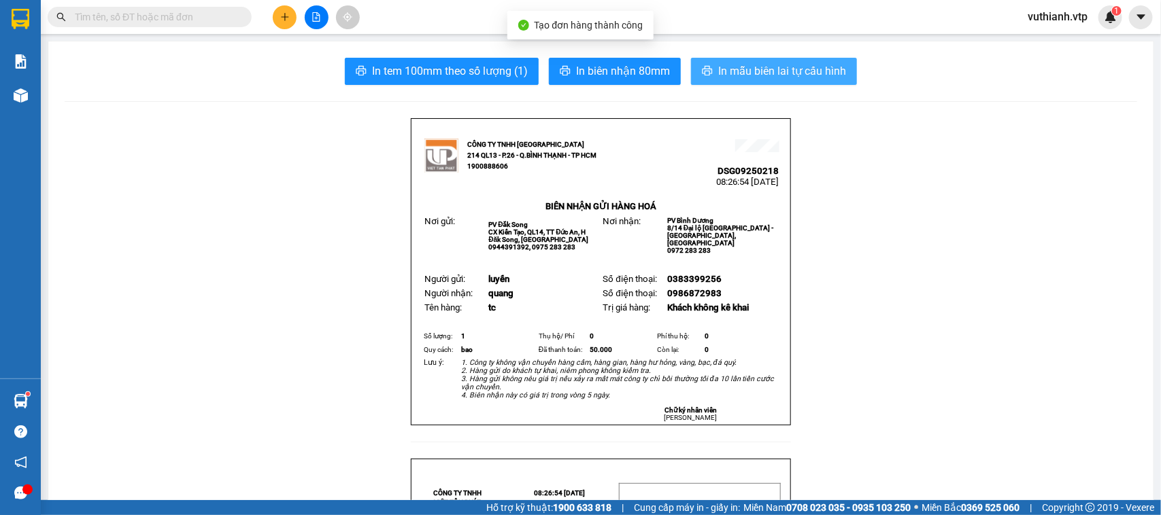
click at [825, 75] on span "In mẫu biên lai tự cấu hình" at bounding box center [782, 71] width 128 height 17
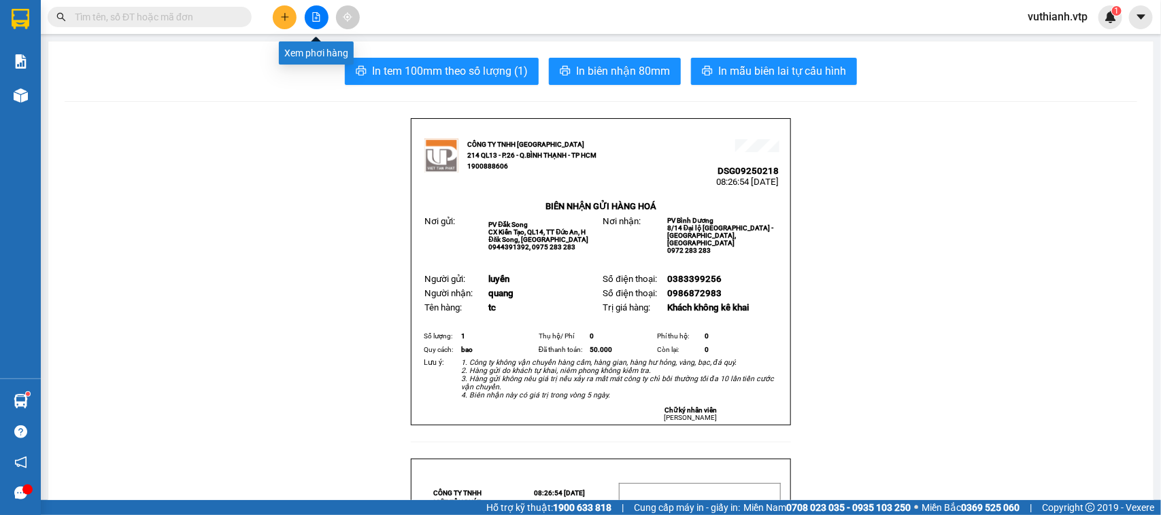
click at [317, 18] on icon "file-add" at bounding box center [316, 17] width 10 height 10
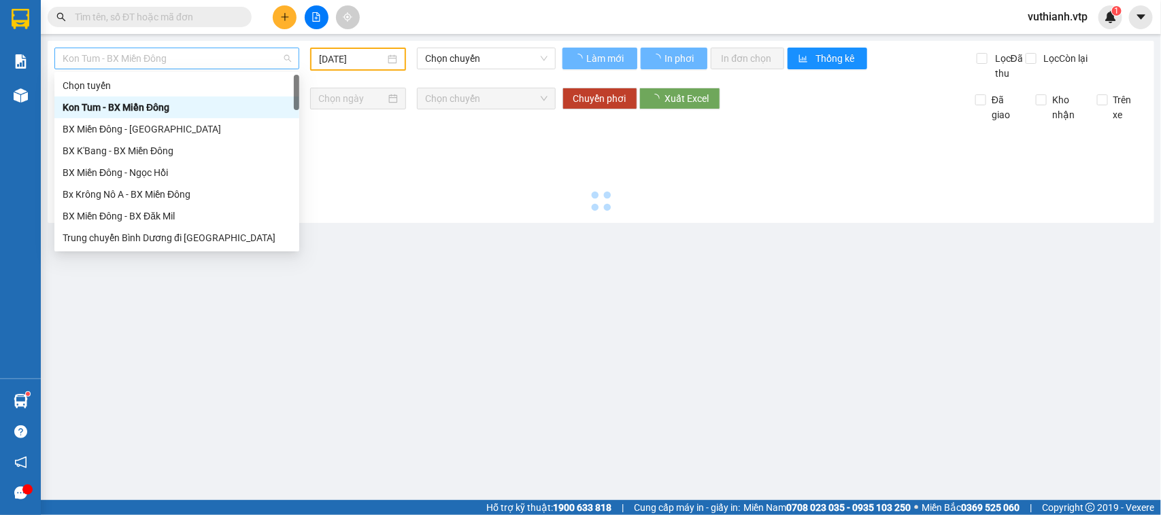
click at [222, 53] on span "Kon Tum - BX Miền Đông" at bounding box center [177, 58] width 228 height 20
type input "[DATE]"
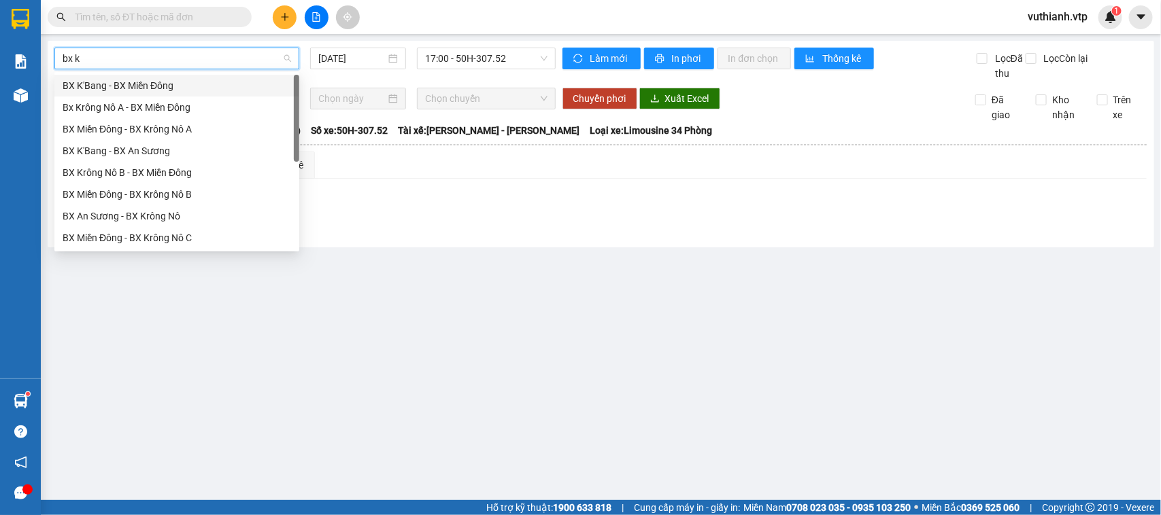
type input "bx kr"
click at [171, 82] on div "Bx Krông Nô A - BX Miền Đông" at bounding box center [177, 85] width 228 height 15
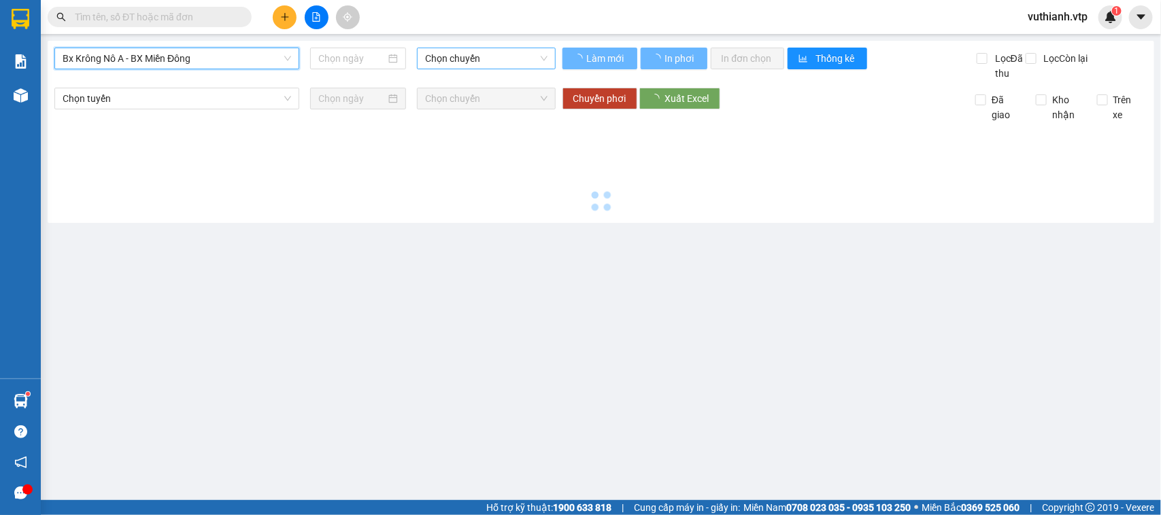
type input "[DATE]"
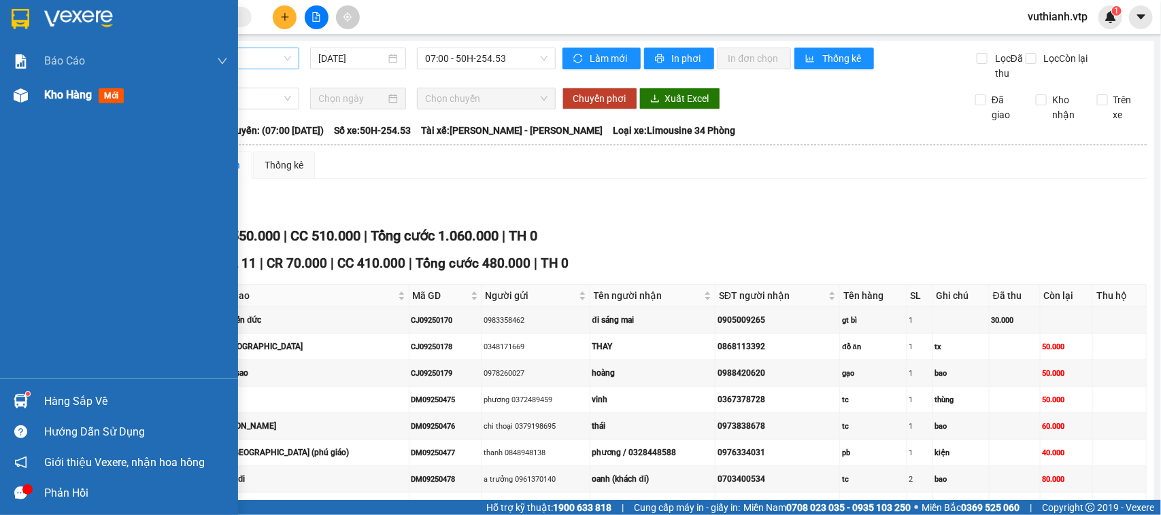
click at [75, 99] on span "Kho hàng" at bounding box center [68, 94] width 48 height 13
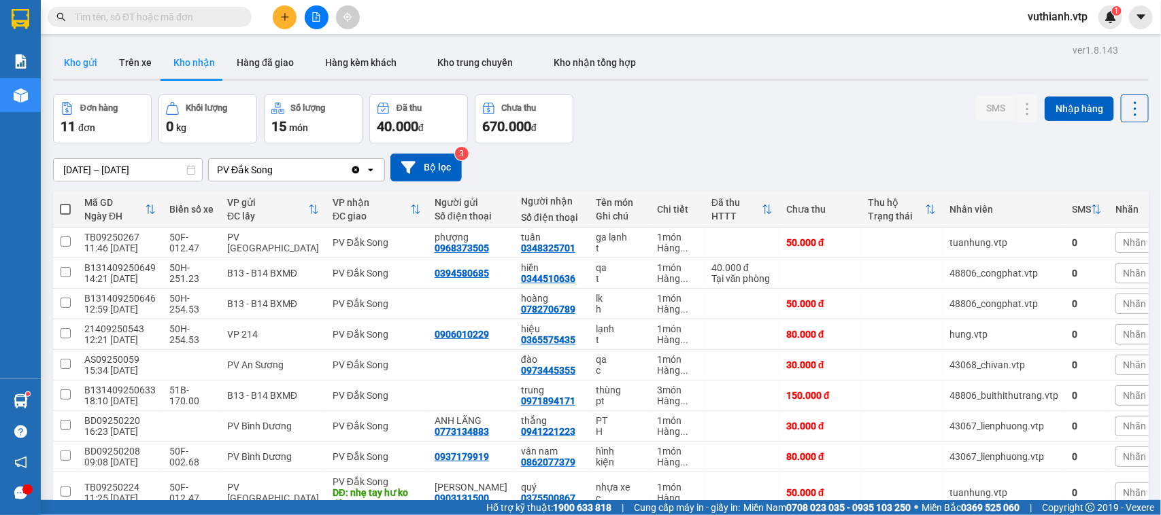
click at [85, 53] on button "Kho gửi" at bounding box center [80, 62] width 55 height 33
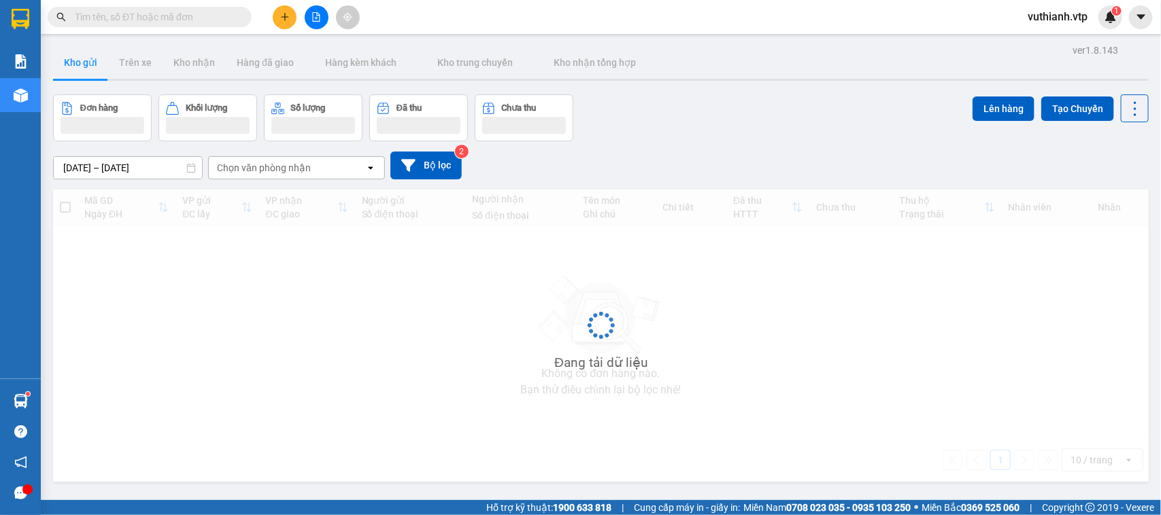
click at [87, 65] on button "Kho gửi" at bounding box center [80, 62] width 55 height 33
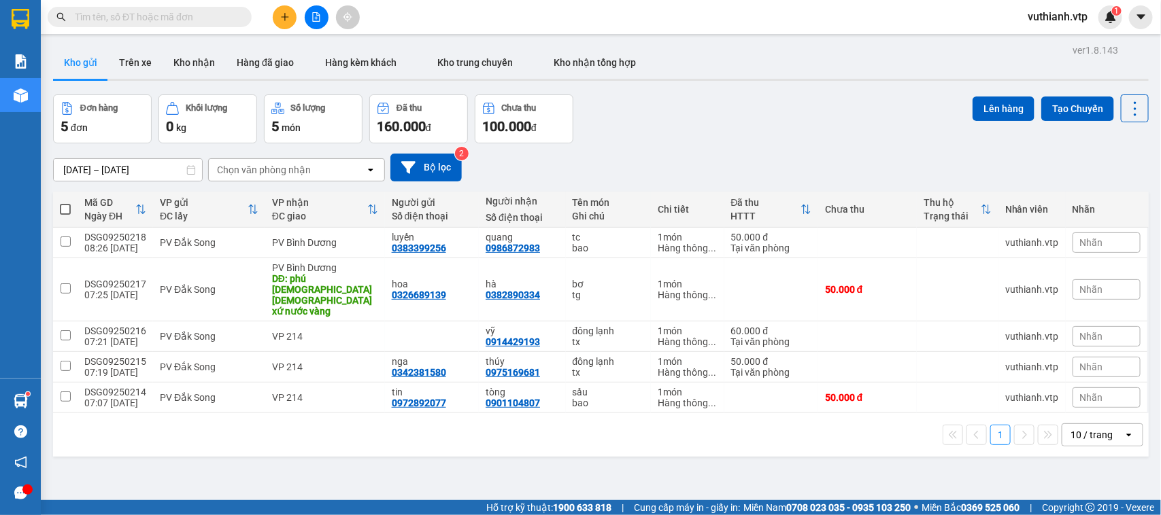
click at [67, 205] on span at bounding box center [65, 209] width 11 height 11
click at [65, 203] on input "checkbox" at bounding box center [65, 203] width 0 height 0
checkbox input "true"
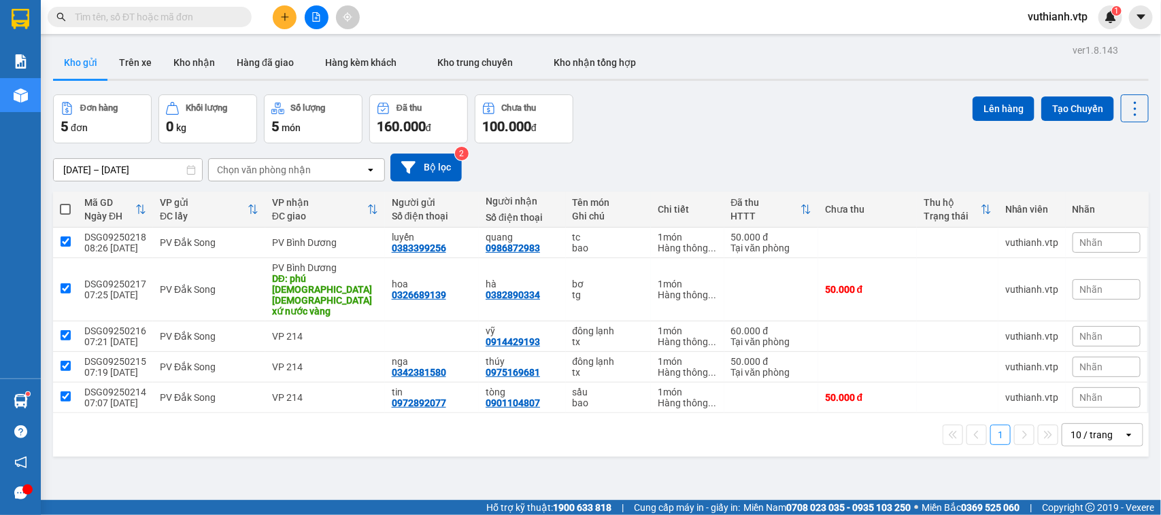
checkbox input "true"
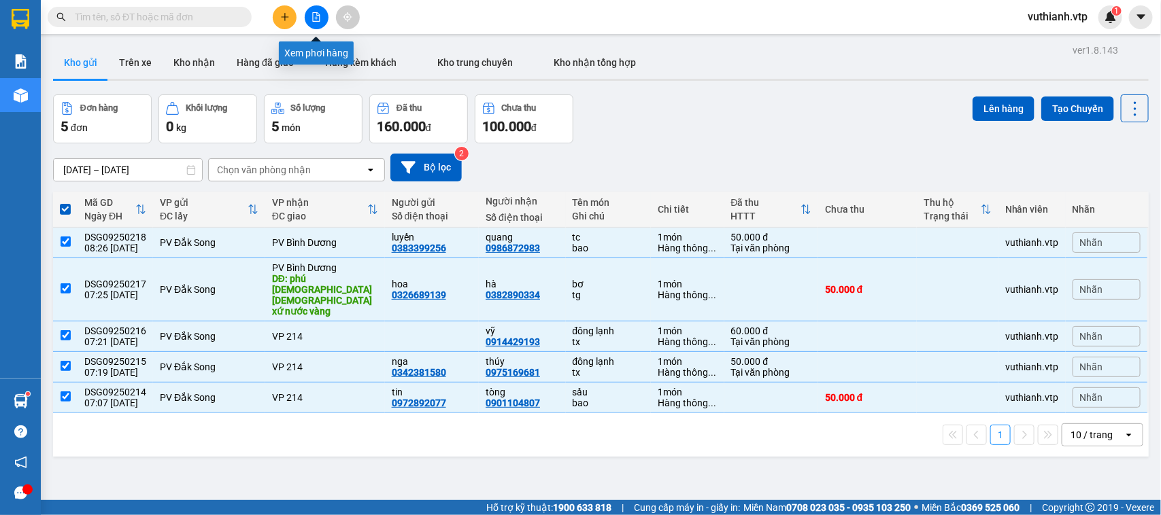
click at [315, 17] on icon "file-add" at bounding box center [316, 17] width 10 height 10
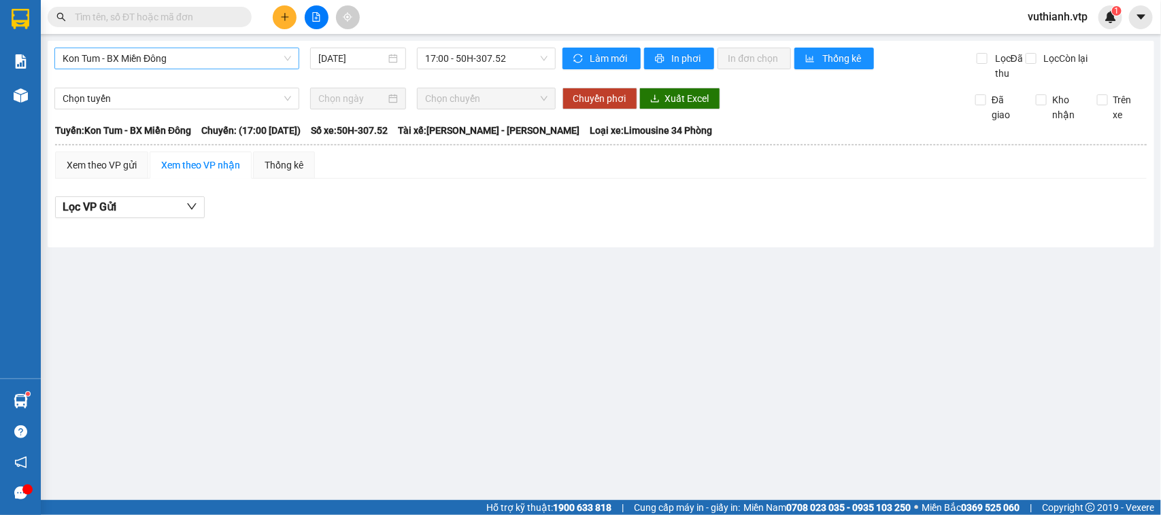
click at [238, 60] on span "Kon Tum - BX Miền Đông" at bounding box center [177, 58] width 228 height 20
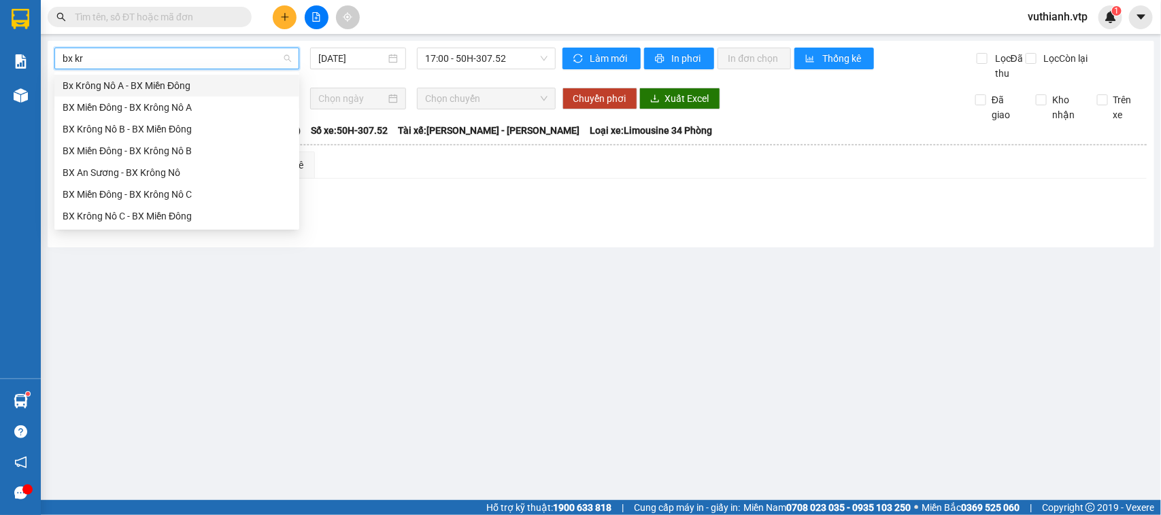
type input "bx kr"
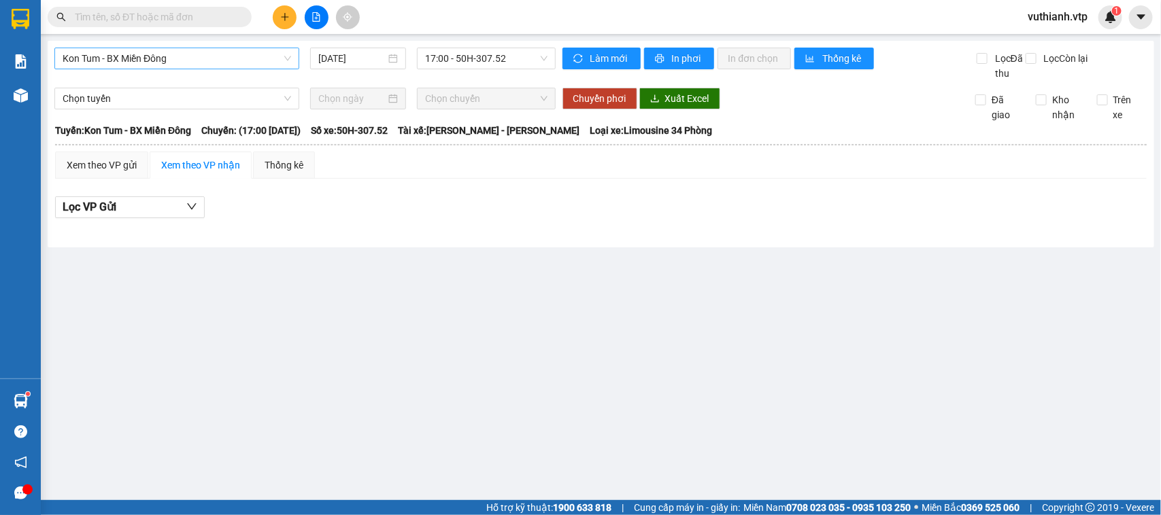
click at [207, 72] on body "Kết quả tìm kiếm ( 0 ) Bộ lọc No Data vuthianh.vtp 1 Báo cáo BC giao hàng (nhà …" at bounding box center [580, 257] width 1161 height 515
click at [450, 56] on span "17:00 - 50H-307.52" at bounding box center [486, 58] width 122 height 20
click at [194, 63] on span "Kon Tum - BX Miền Đông" at bounding box center [177, 58] width 228 height 20
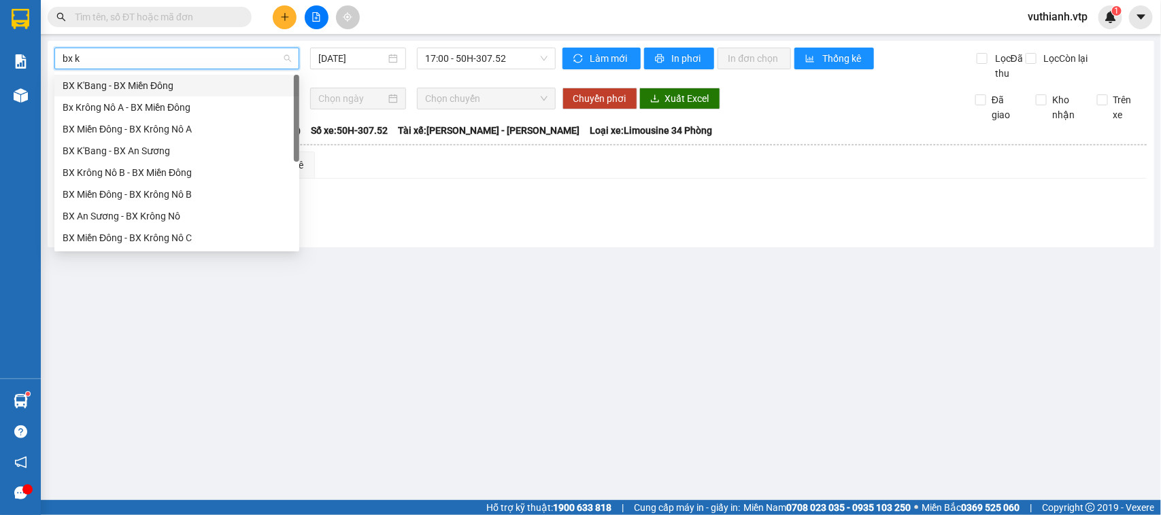
type input "bx kr"
click at [148, 82] on div "Bx Krông Nô A - BX Miền Đông" at bounding box center [177, 85] width 228 height 15
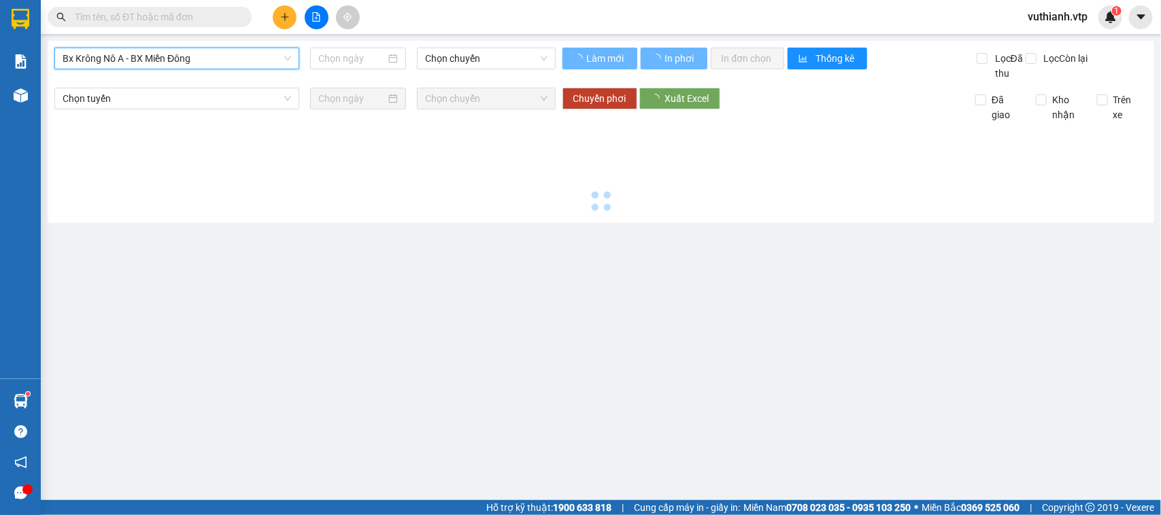
type input "[DATE]"
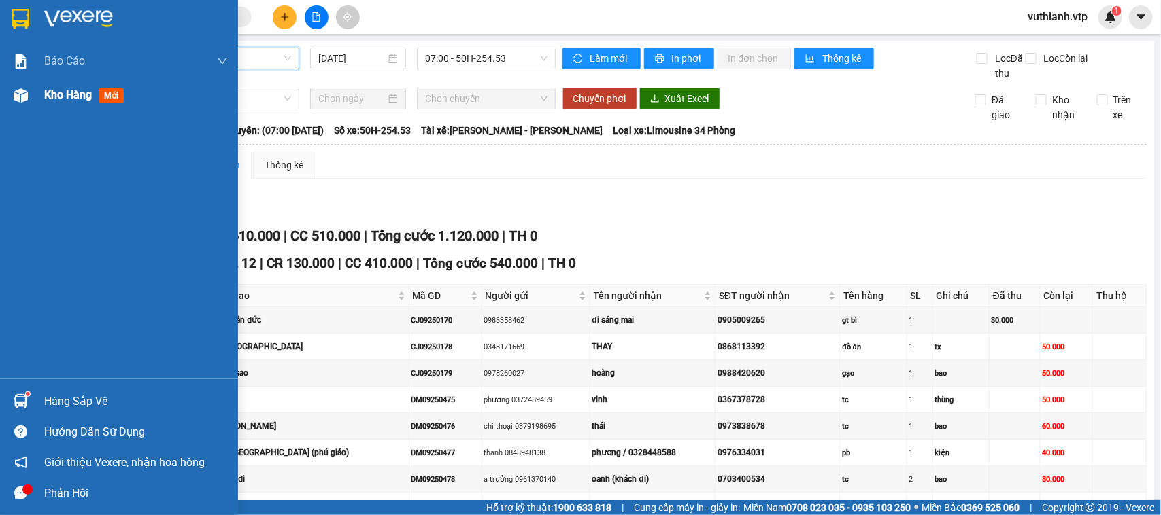
click at [22, 95] on img at bounding box center [21, 95] width 14 height 14
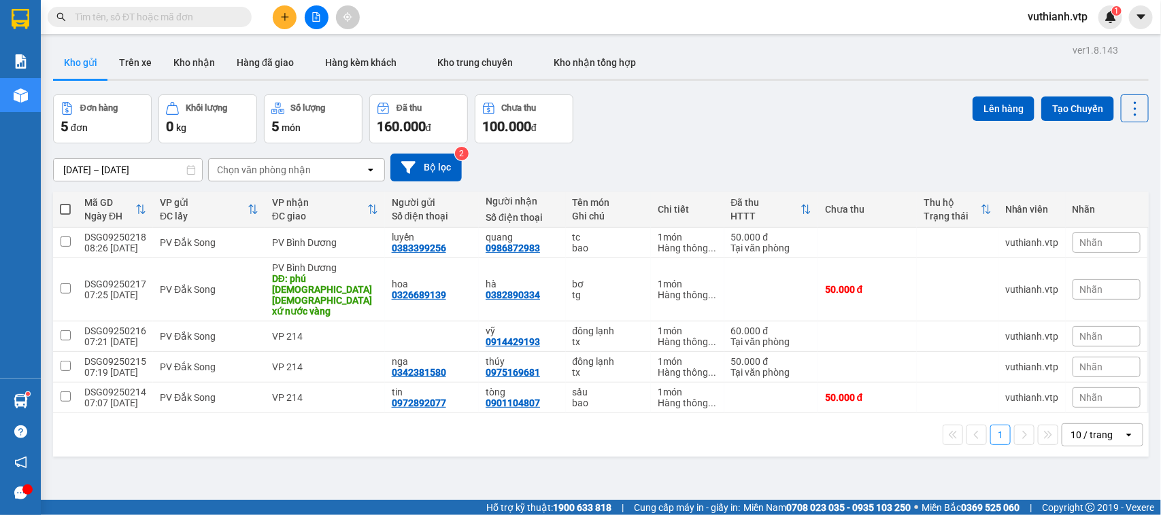
click at [60, 209] on span at bounding box center [65, 209] width 11 height 11
click at [65, 203] on input "checkbox" at bounding box center [65, 203] width 0 height 0
checkbox input "true"
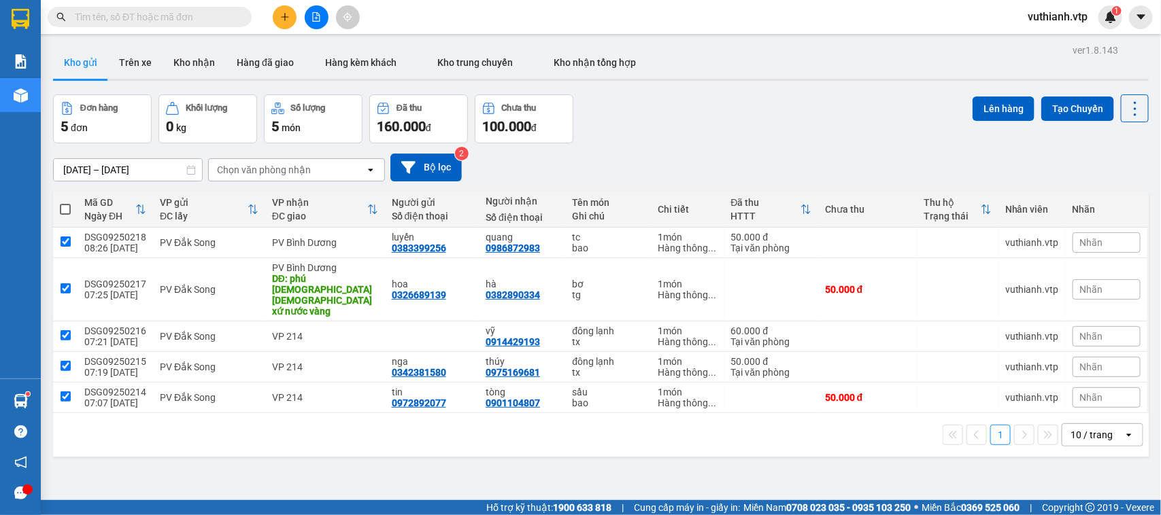
checkbox input "true"
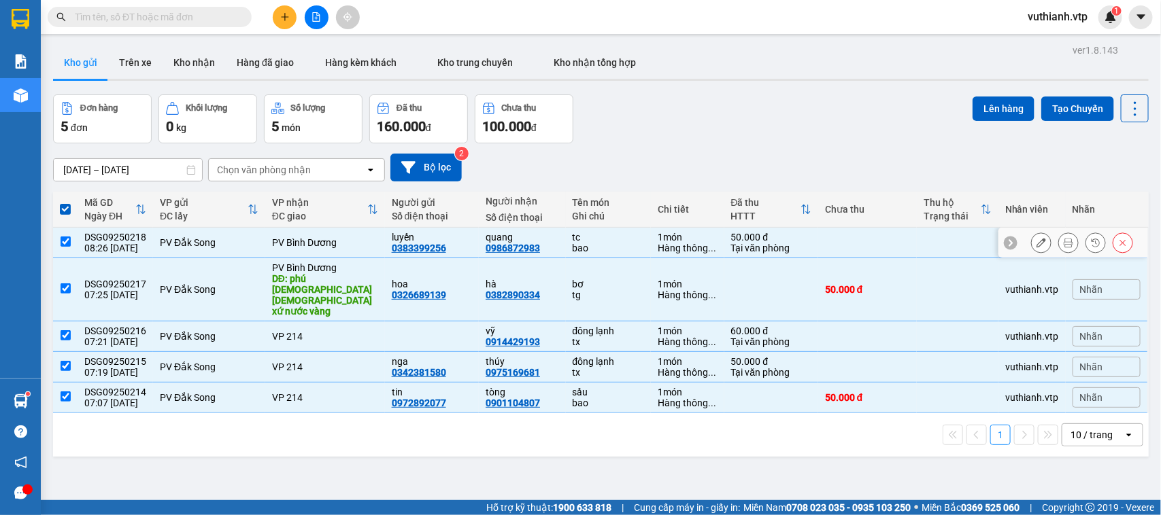
click at [65, 241] on input "checkbox" at bounding box center [66, 242] width 10 height 10
checkbox input "false"
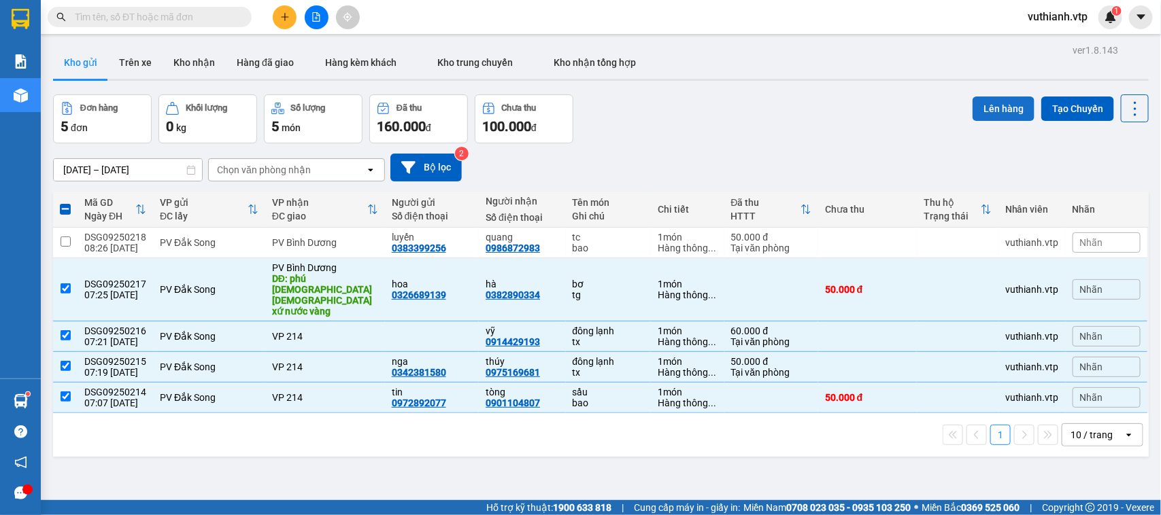
click at [990, 106] on button "Lên hàng" at bounding box center [1003, 109] width 62 height 24
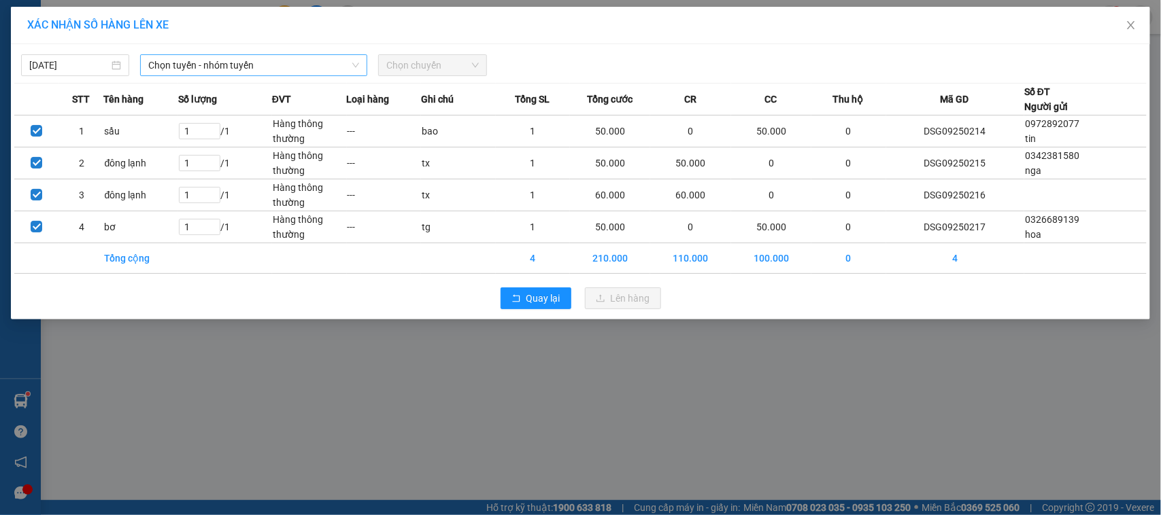
click at [266, 63] on span "Chọn tuyến - nhóm tuyến" at bounding box center [253, 65] width 211 height 20
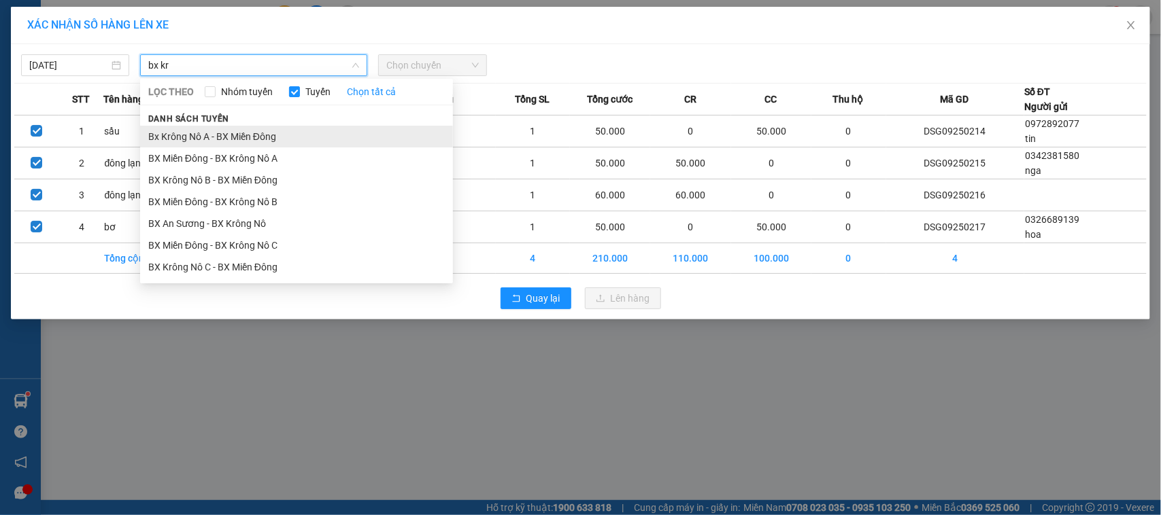
type input "bx kr"
click at [249, 138] on li "Bx Krông Nô A - BX Miền Đông" at bounding box center [296, 137] width 313 height 22
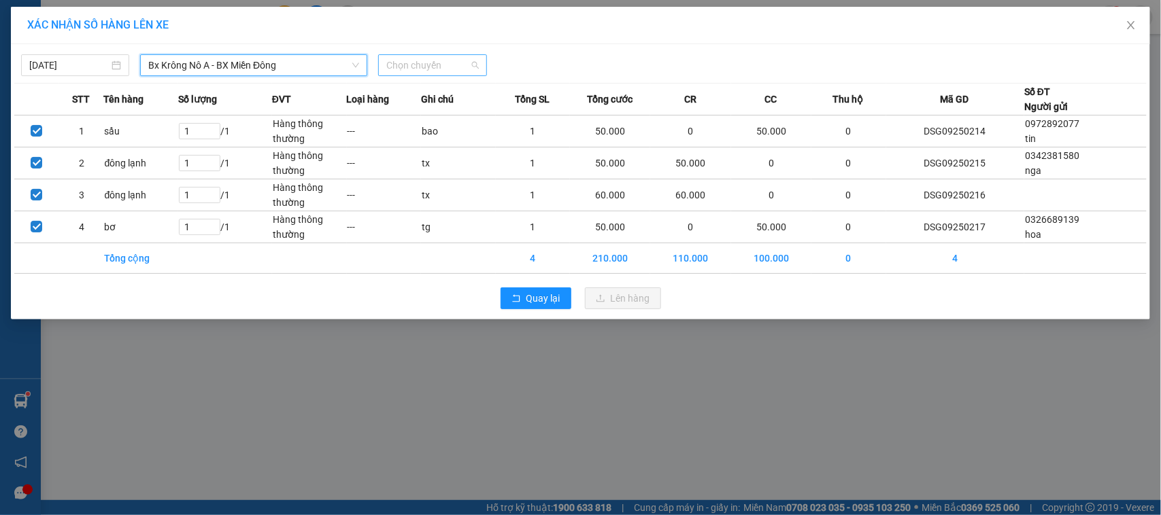
click at [410, 65] on span "Chọn chuyến" at bounding box center [432, 65] width 92 height 20
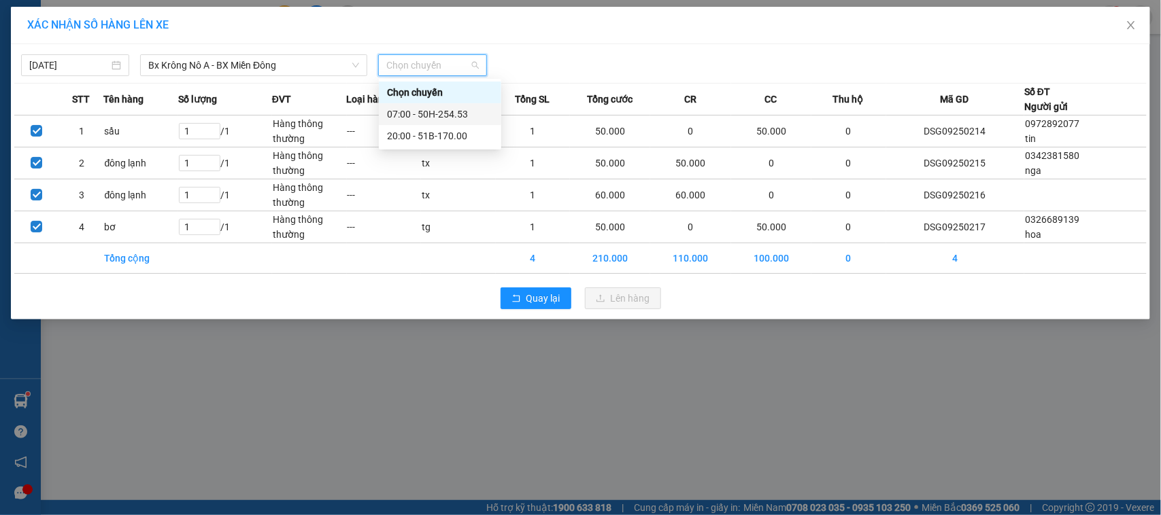
click at [428, 111] on div "07:00 - 50H-254.53" at bounding box center [440, 114] width 106 height 15
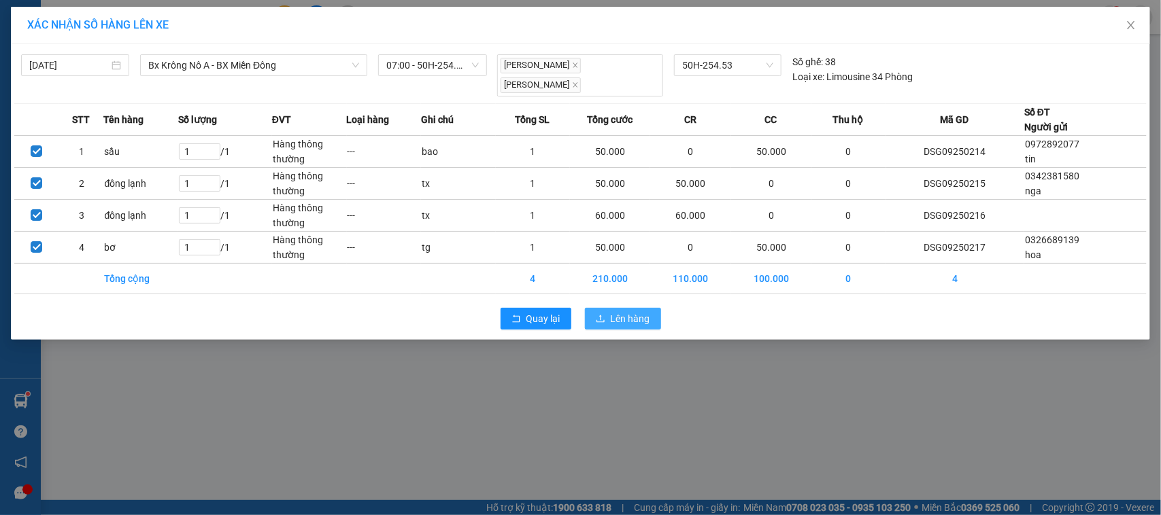
click at [649, 311] on span "Lên hàng" at bounding box center [630, 318] width 39 height 15
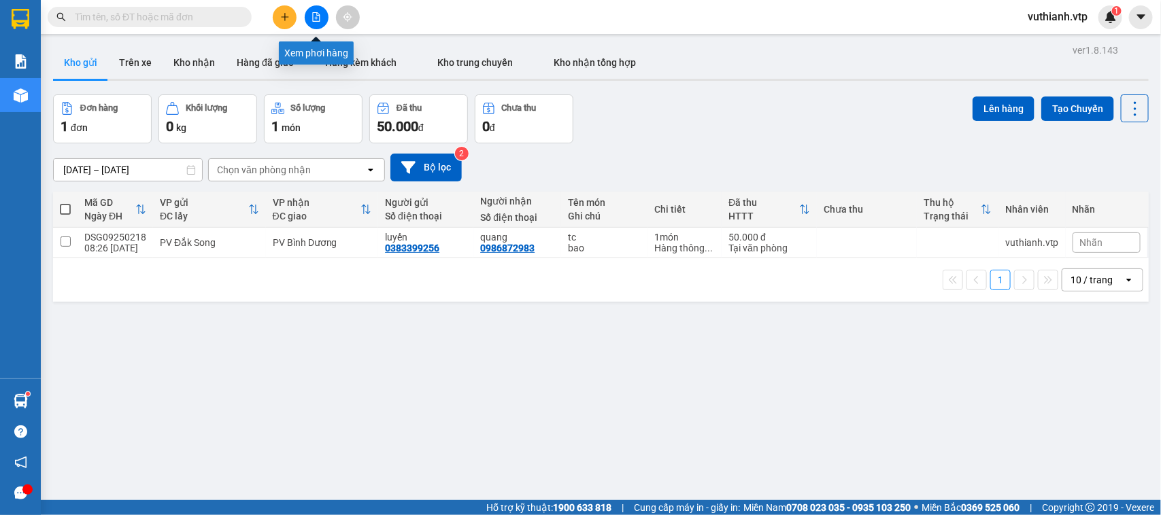
click at [321, 11] on button at bounding box center [317, 17] width 24 height 24
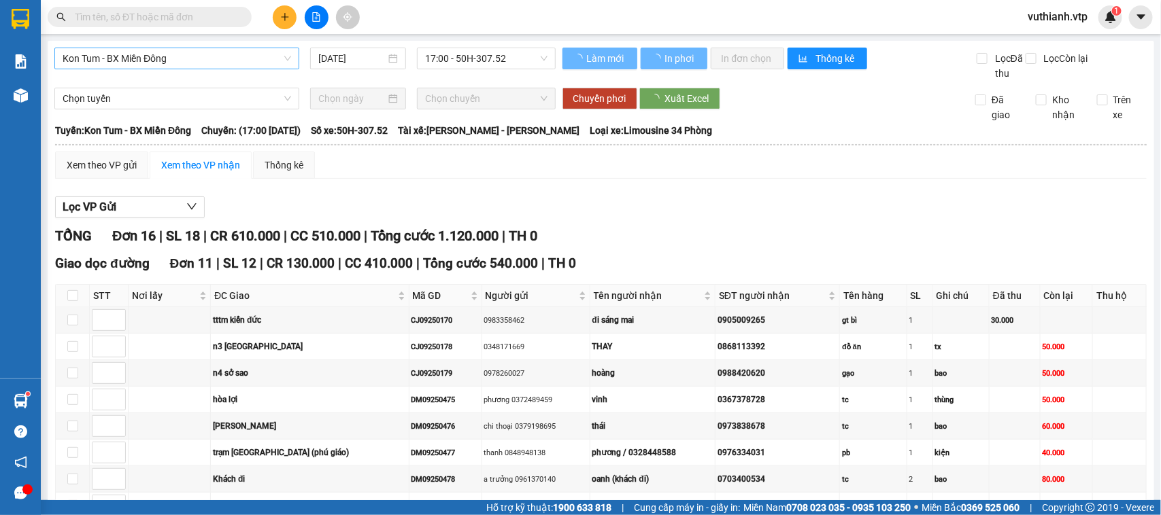
click at [257, 55] on span "Kon Tum - BX Miền Đông" at bounding box center [177, 58] width 228 height 20
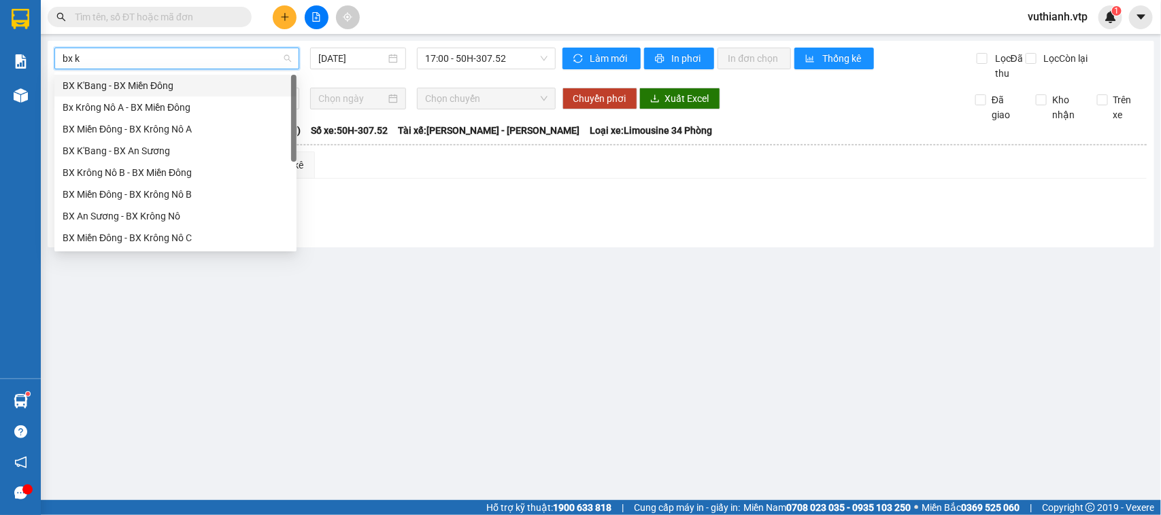
type input "bx kr"
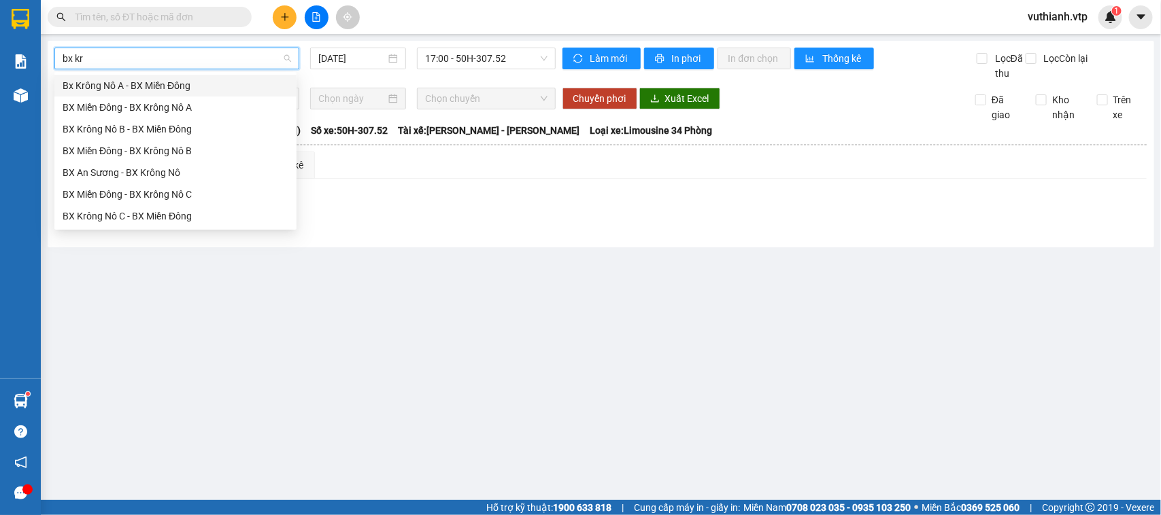
click at [153, 80] on div "Bx Krông Nô A - BX Miền Đông" at bounding box center [176, 85] width 226 height 15
type input "[DATE]"
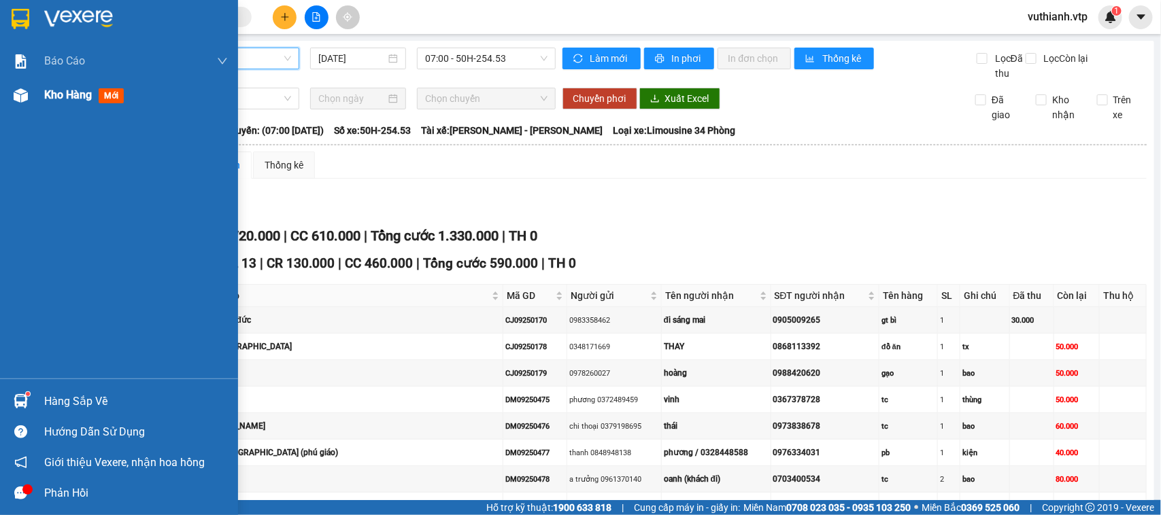
click at [78, 88] on span "Kho hàng" at bounding box center [68, 94] width 48 height 13
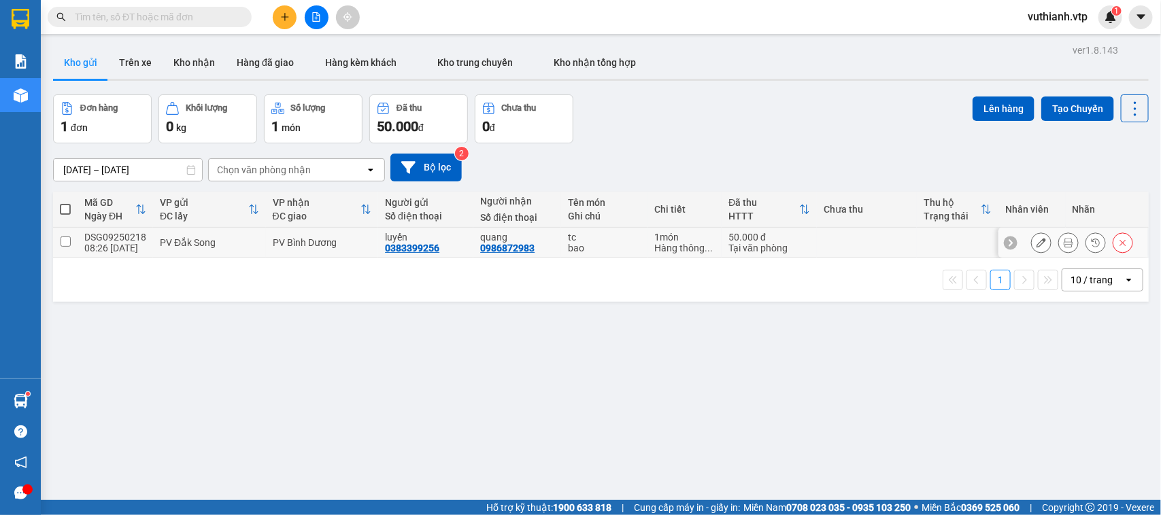
click at [61, 240] on input "checkbox" at bounding box center [66, 242] width 10 height 10
checkbox input "true"
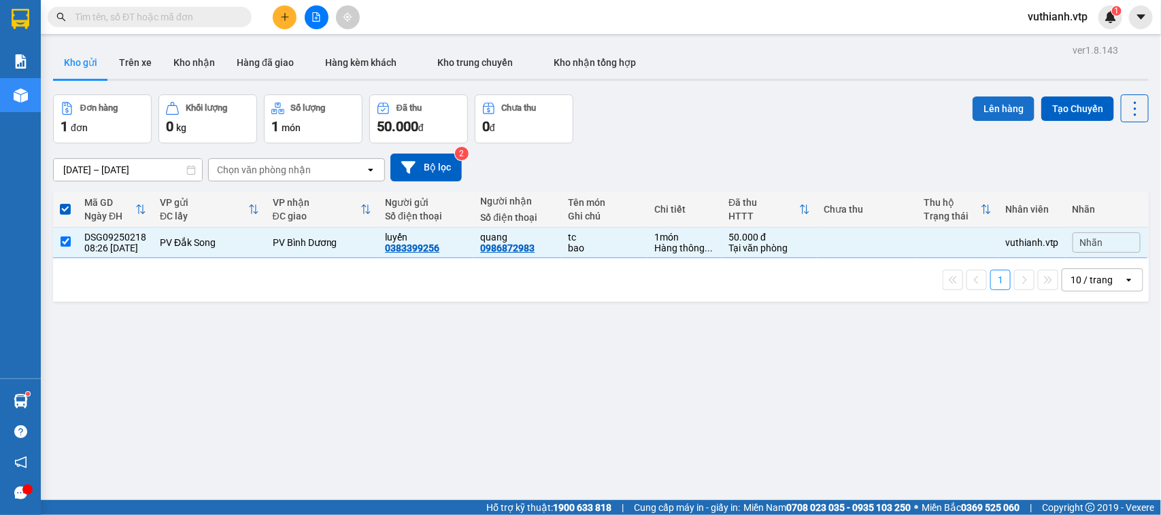
click at [984, 114] on button "Lên hàng" at bounding box center [1003, 109] width 62 height 24
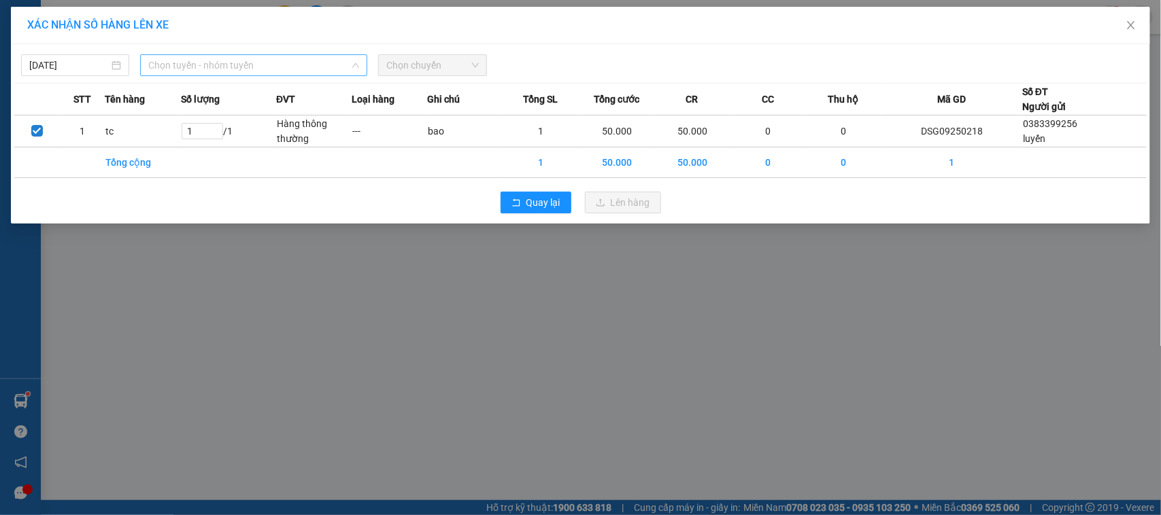
click at [264, 71] on span "Chọn tuyến - nhóm tuyến" at bounding box center [253, 65] width 211 height 20
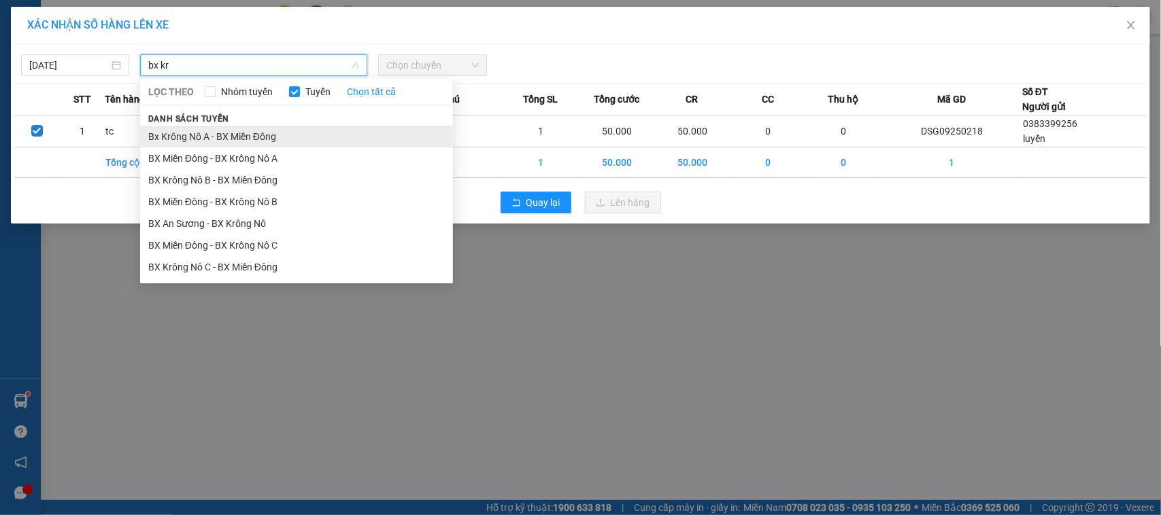
type input "bx kr"
click at [368, 127] on li "Bx Krông Nô A - BX Miền Đông" at bounding box center [296, 137] width 313 height 22
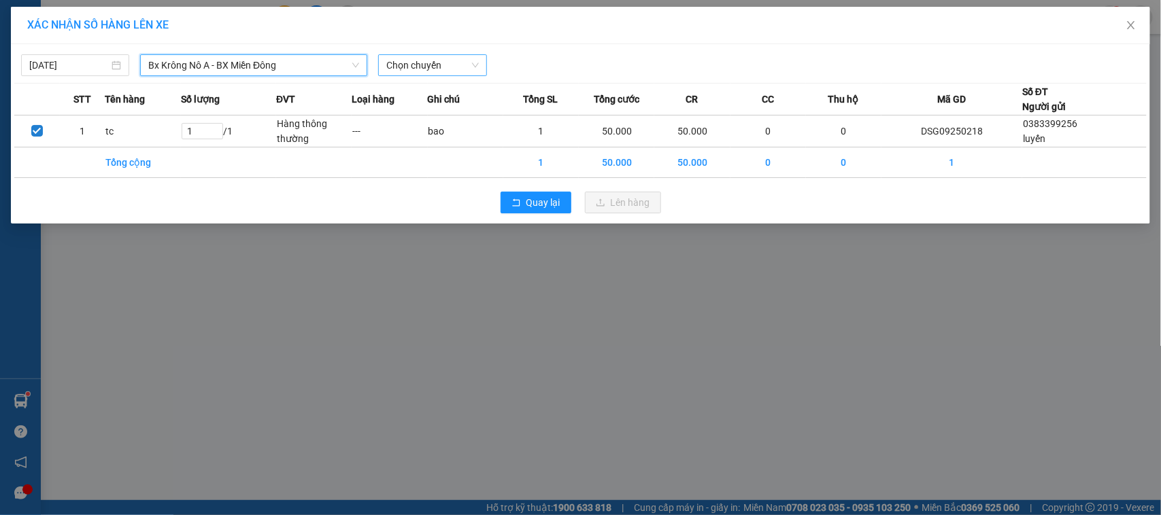
click at [443, 54] on div "Chọn chuyến" at bounding box center [432, 65] width 108 height 22
click at [551, 205] on span "Quay lại" at bounding box center [543, 202] width 34 height 15
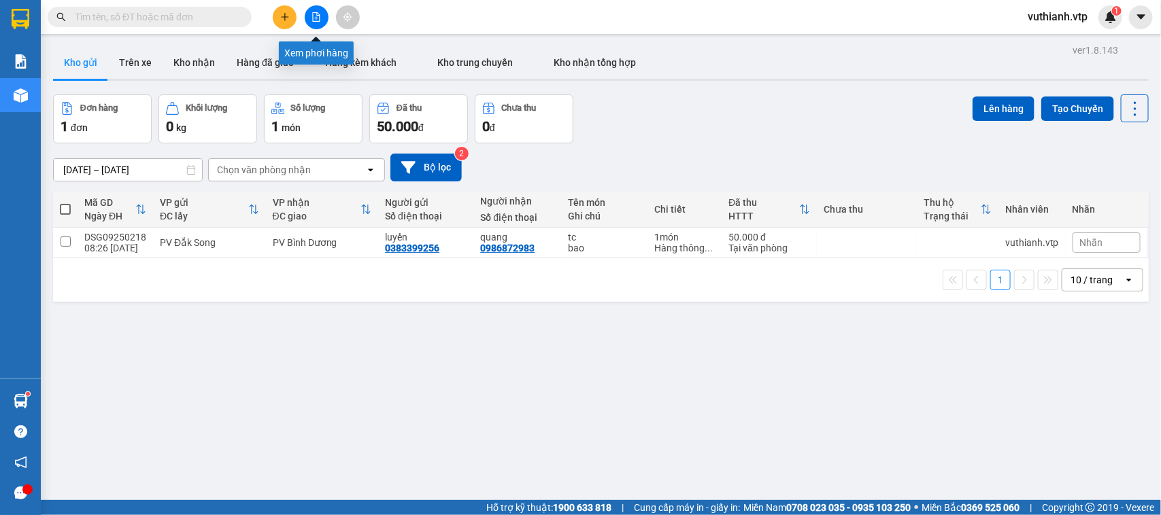
click at [315, 17] on icon "file-add" at bounding box center [316, 17] width 10 height 10
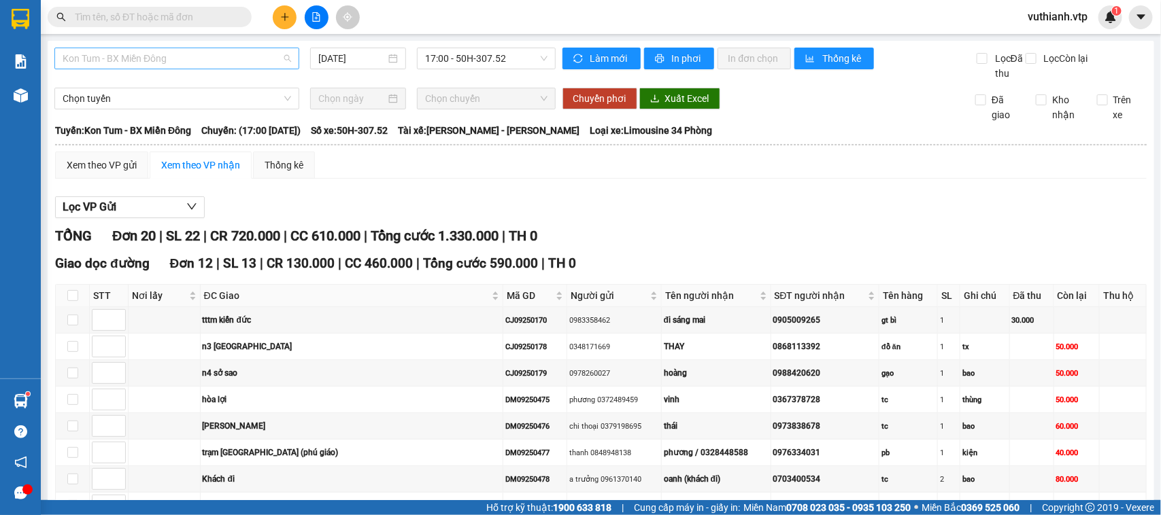
click at [224, 63] on span "Kon Tum - BX Miền Đông" at bounding box center [177, 58] width 228 height 20
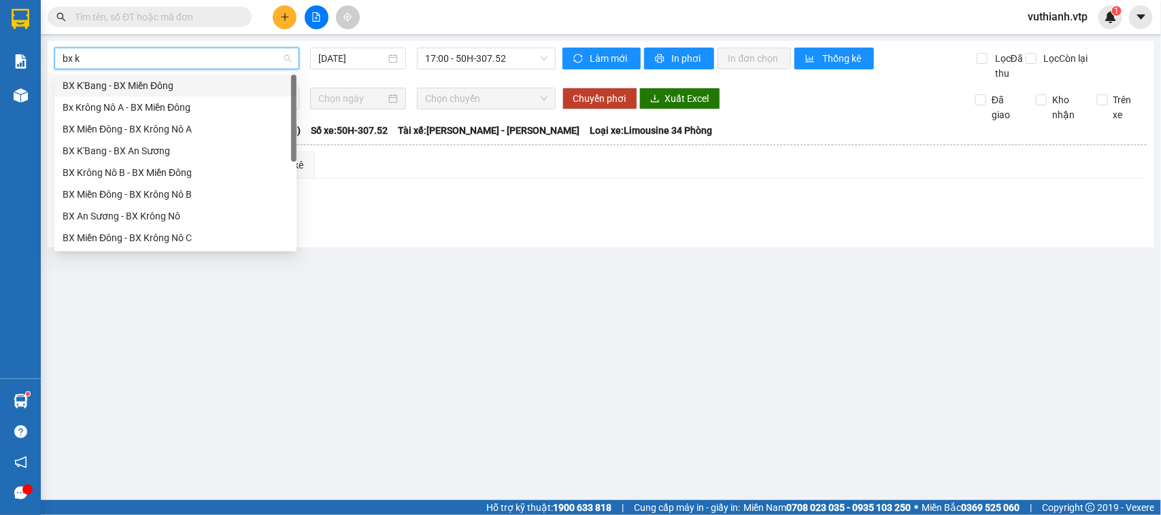
type input "bx kr"
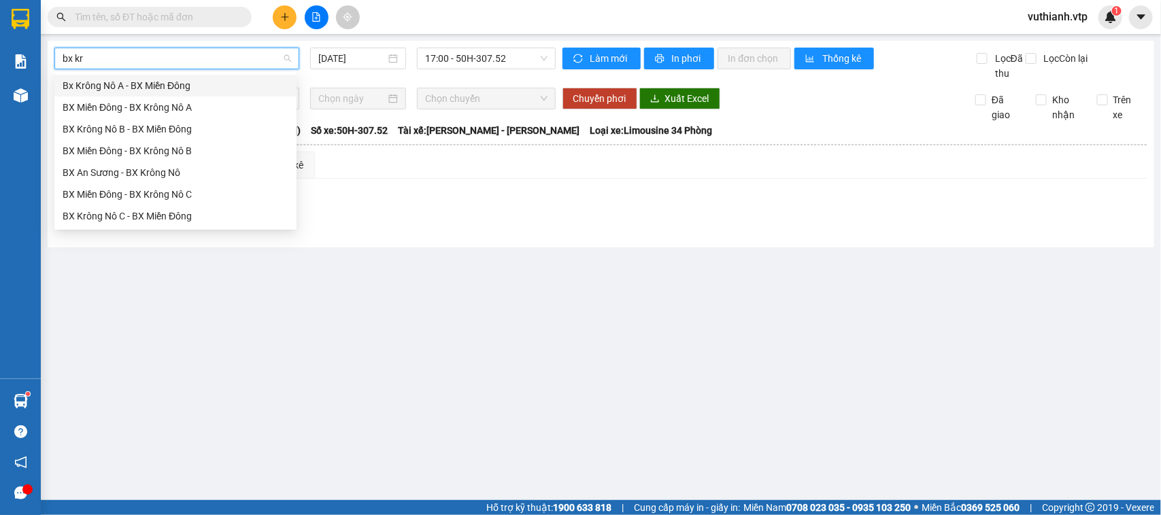
click at [175, 90] on div "Bx Krông Nô A - BX Miền Đông" at bounding box center [176, 85] width 226 height 15
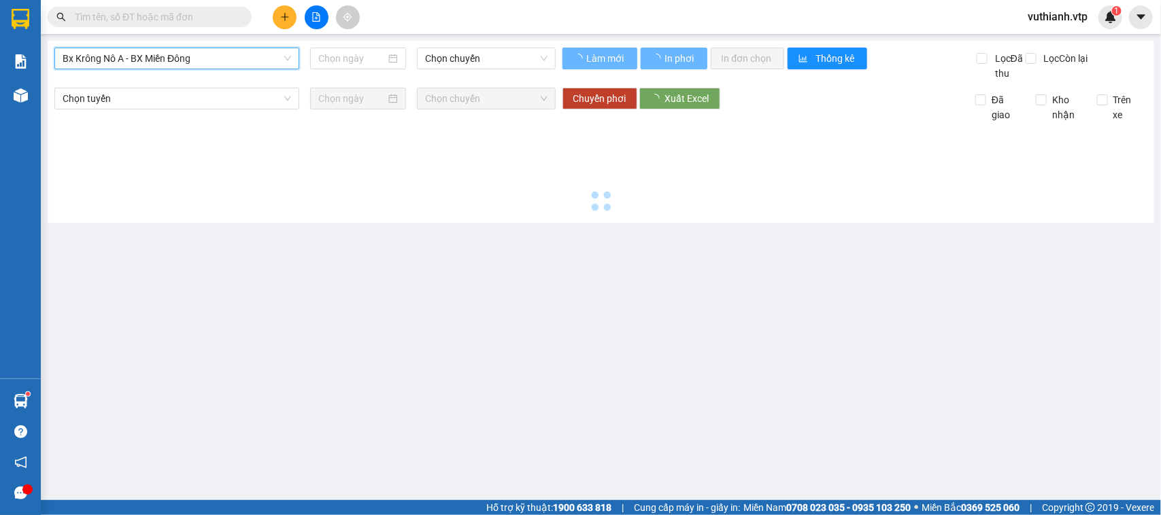
type input "[DATE]"
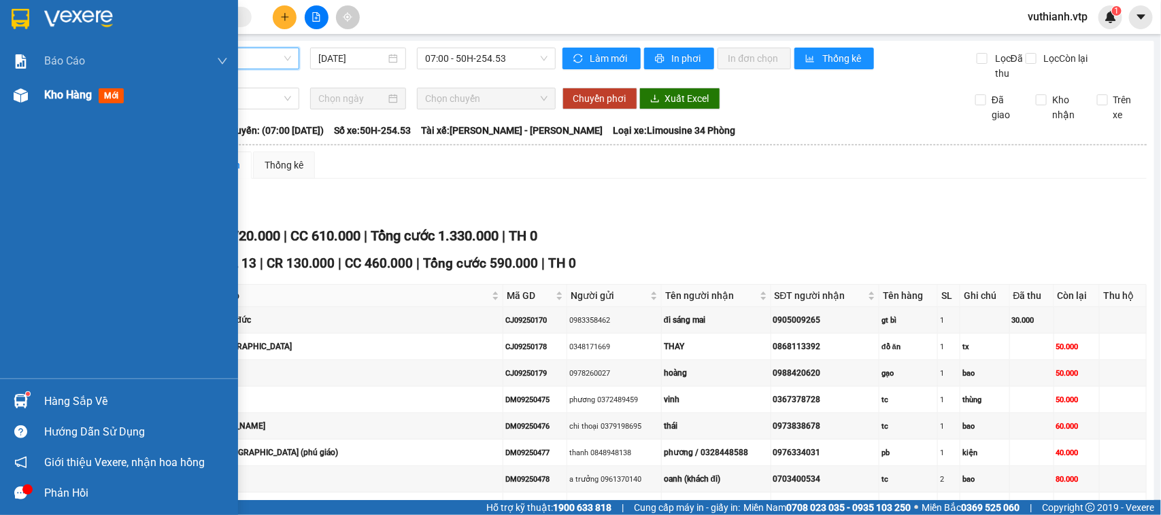
click at [38, 99] on div "Kho hàng mới" at bounding box center [119, 95] width 238 height 34
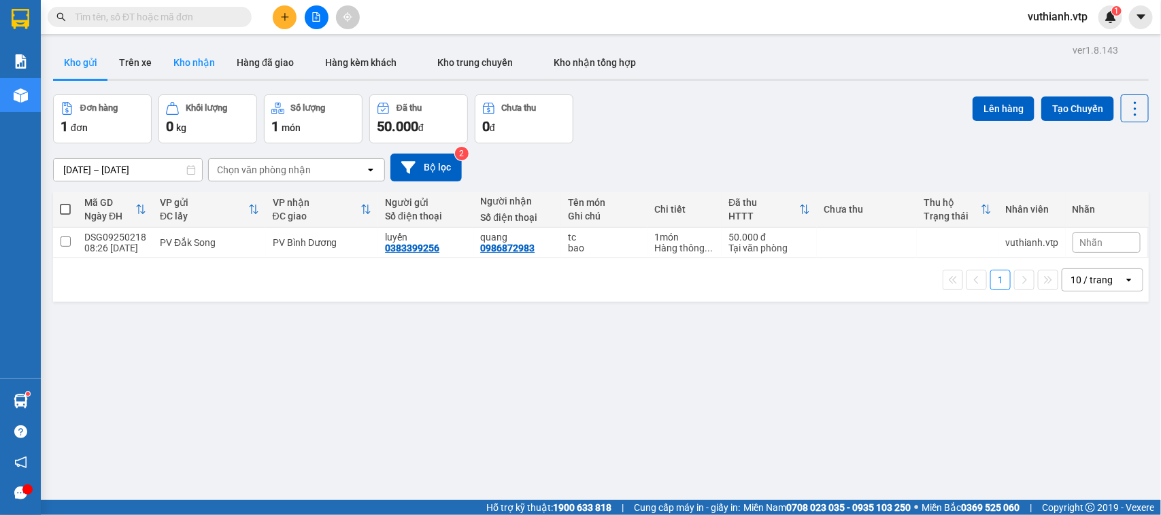
click at [199, 60] on button "Kho nhận" at bounding box center [193, 62] width 63 height 33
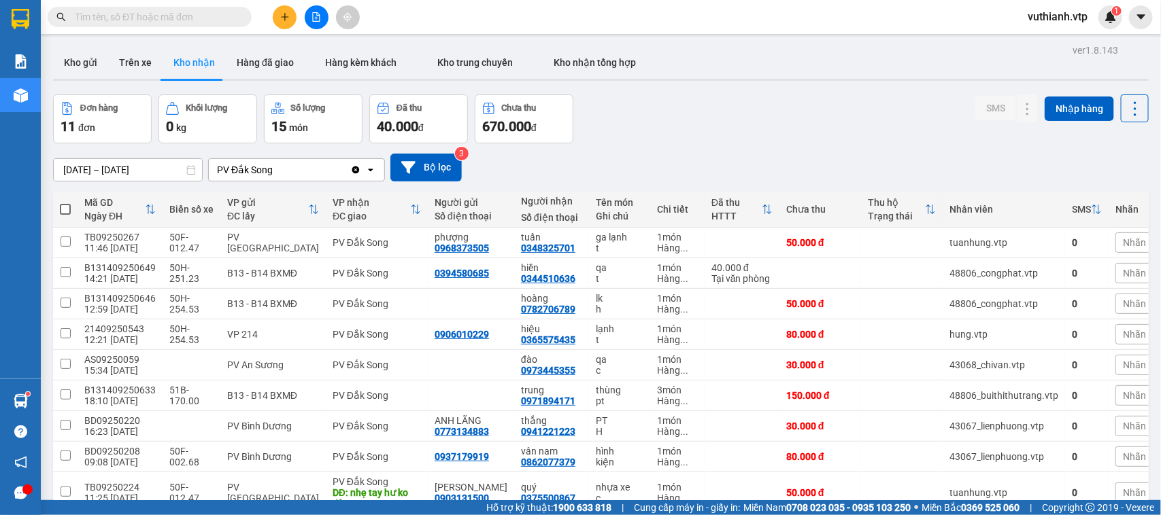
click at [277, 21] on button at bounding box center [285, 17] width 24 height 24
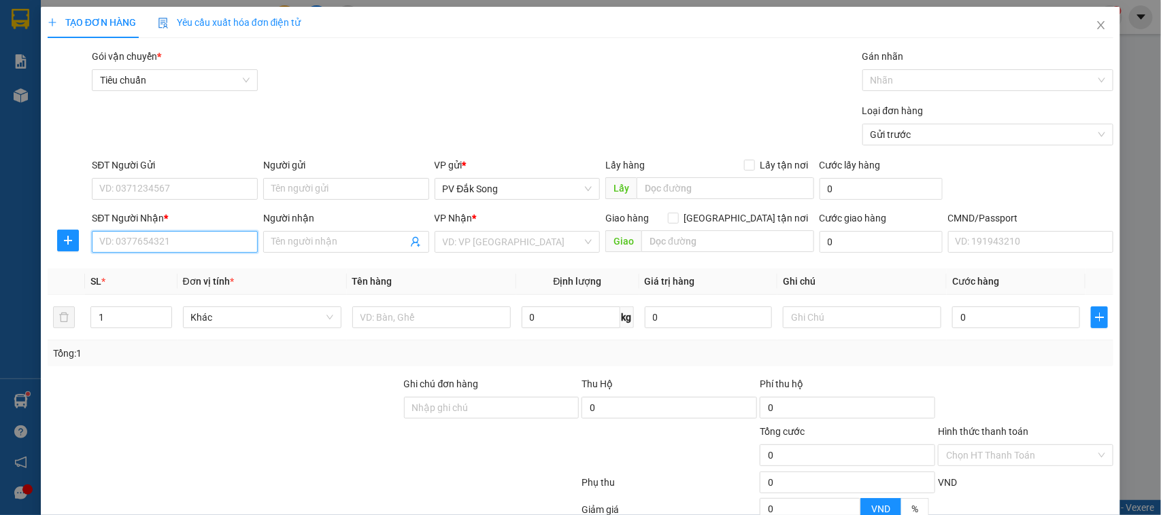
click at [192, 241] on input "SĐT Người Nhận *" at bounding box center [175, 242] width 166 height 22
click at [121, 241] on input "03332804547" at bounding box center [175, 242] width 166 height 22
type input "0332804547"
click at [341, 239] on input "Người nhận" at bounding box center [339, 242] width 136 height 15
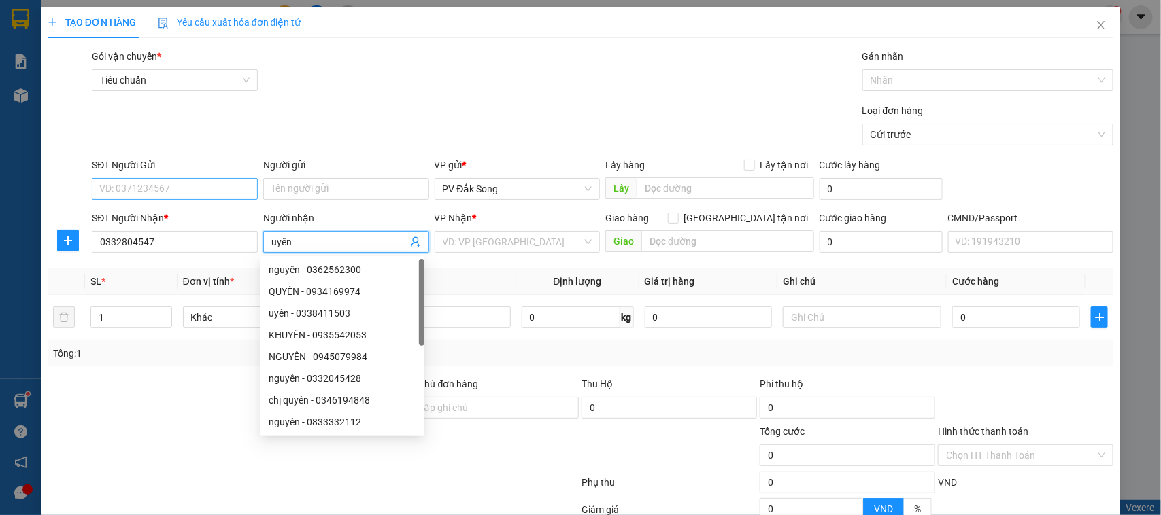
type input "uyên"
click at [165, 186] on input "SĐT Người Gửi" at bounding box center [175, 189] width 166 height 22
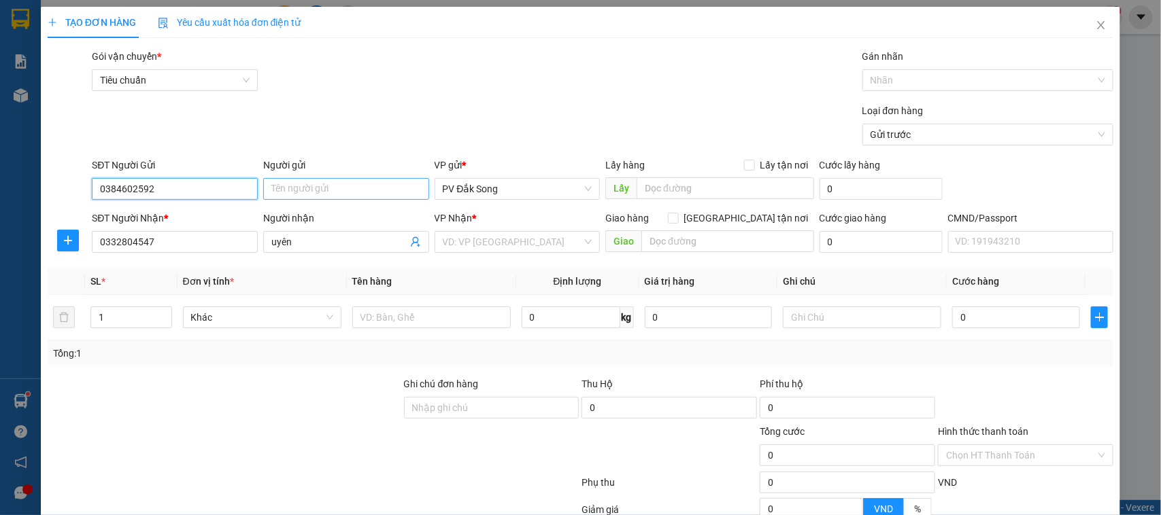
type input "0384602592"
click at [377, 189] on input "Người gửi" at bounding box center [346, 189] width 166 height 22
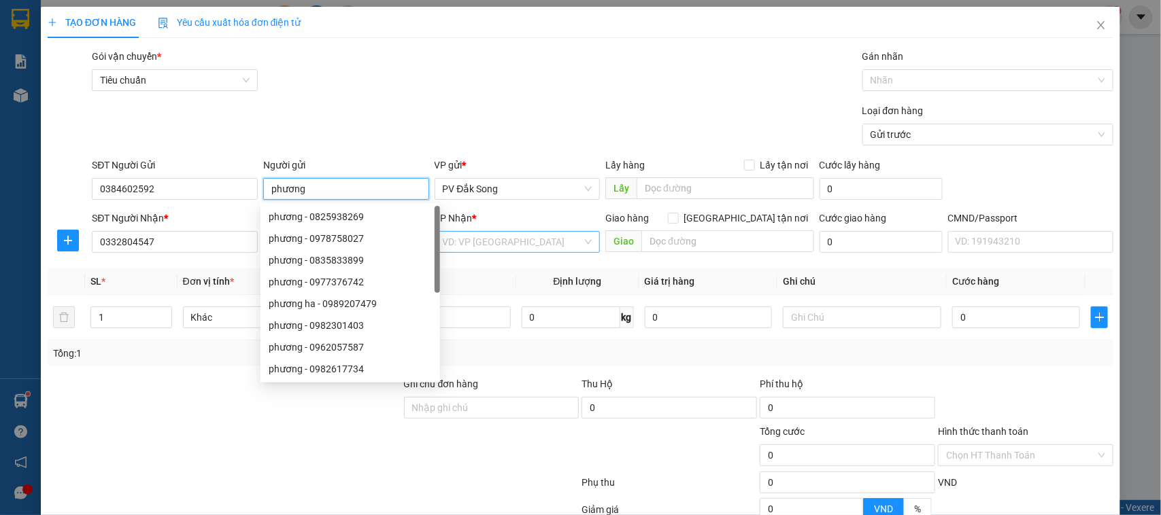
type input "phương"
click at [508, 242] on input "search" at bounding box center [513, 242] width 140 height 20
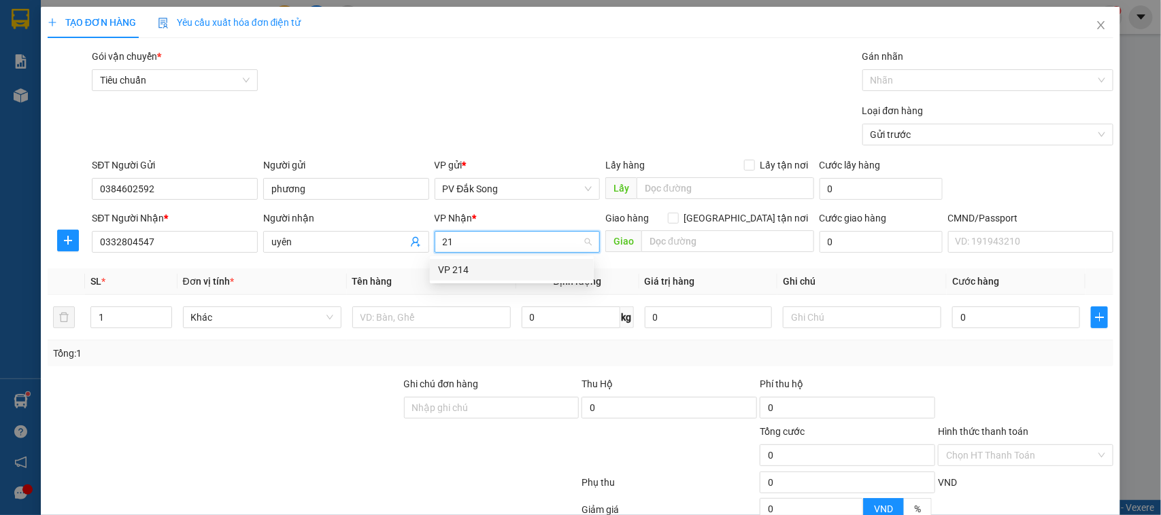
type input "214"
click at [508, 262] on div "VP 214" at bounding box center [512, 269] width 148 height 15
click at [464, 316] on input "text" at bounding box center [435, 318] width 157 height 22
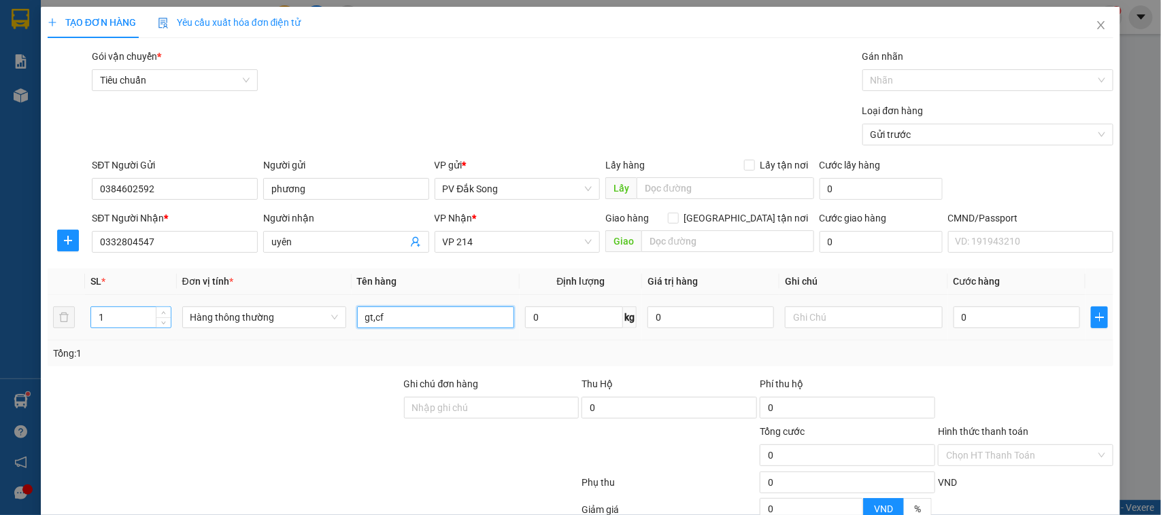
type input "gt,cf"
click at [133, 320] on input "1" at bounding box center [131, 317] width 80 height 20
type input "2"
click at [807, 327] on input "text" at bounding box center [863, 318] width 157 height 22
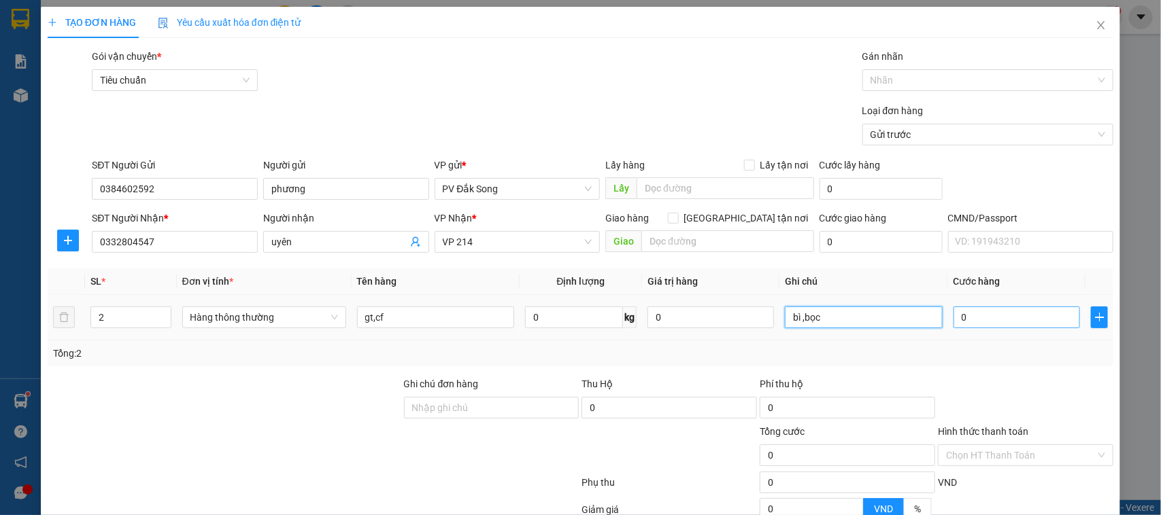
type input "bì ,bọc"
click at [1004, 323] on input "0" at bounding box center [1016, 318] width 126 height 22
type input "003"
type input "3"
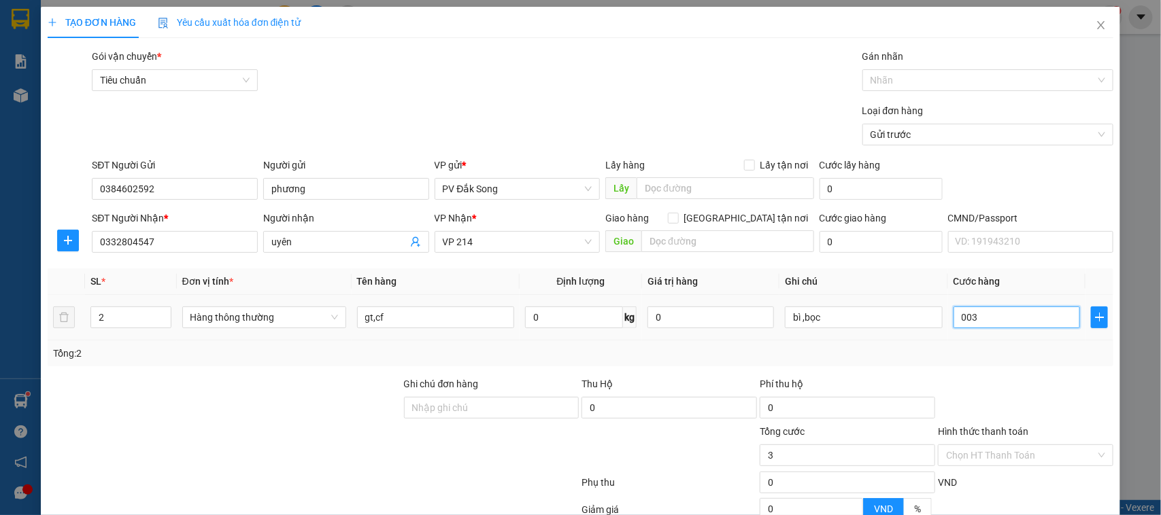
type input "0.030"
type input "30"
type input "00.033.000"
type input "33.000"
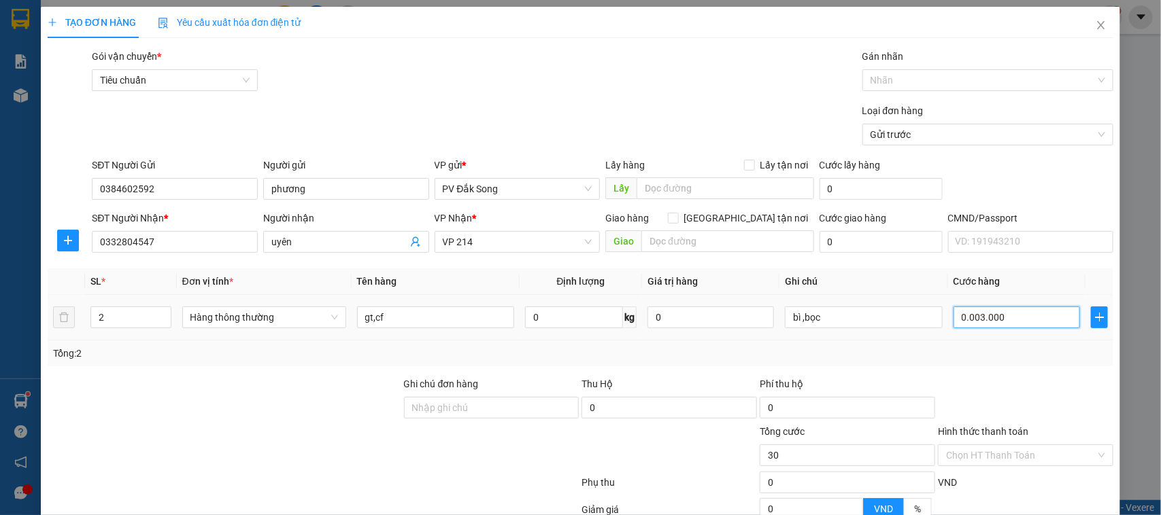
type input "33.000"
type input "000.330.000"
type input "330.000"
type input "000.330.000"
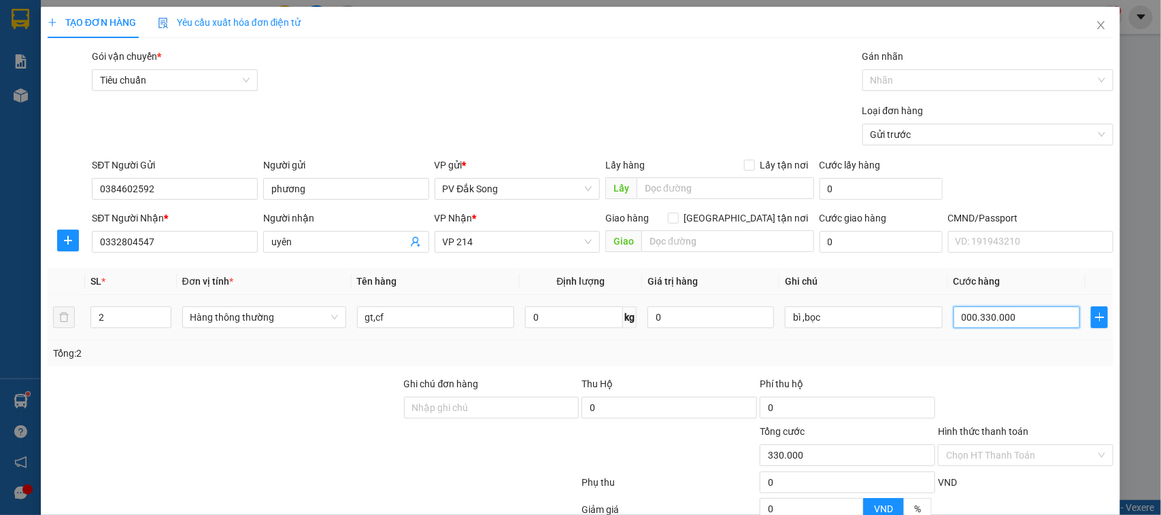
type input "330.000"
type input "0"
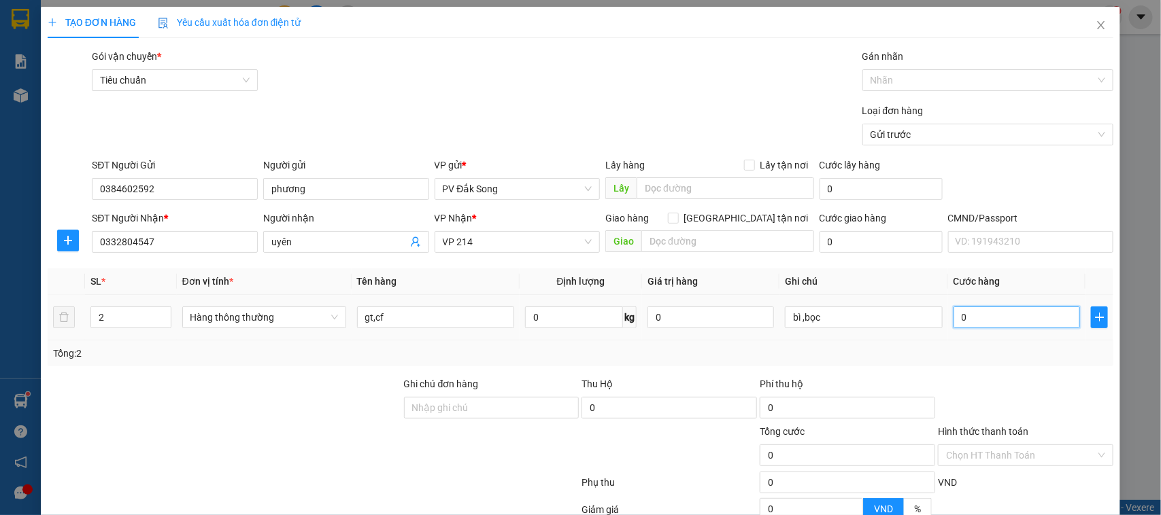
type input "003"
type input "3"
type input "0.030"
type input "30"
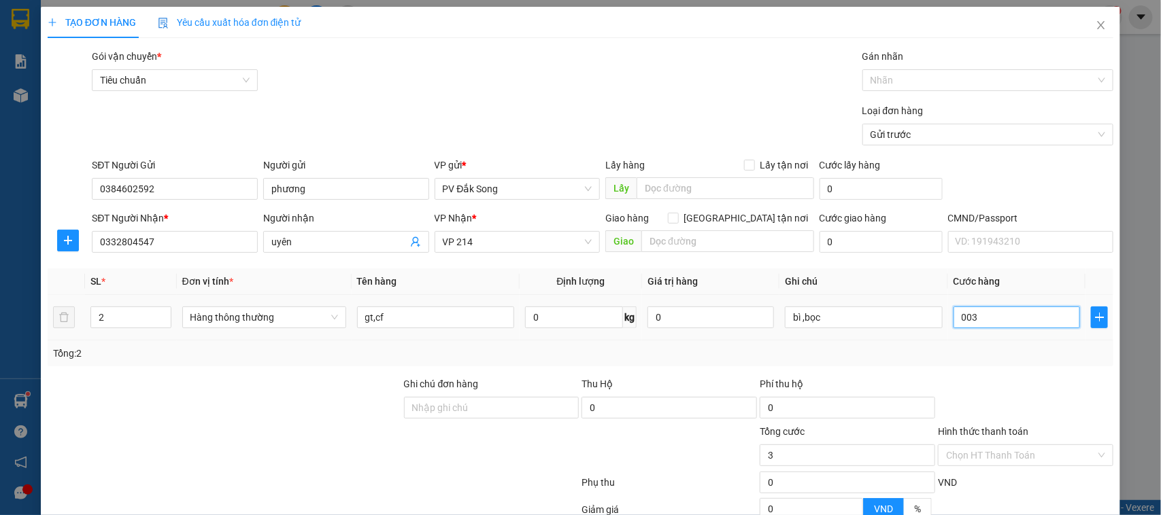
type input "30"
type input "00.300"
type input "300"
type input "0.003.000"
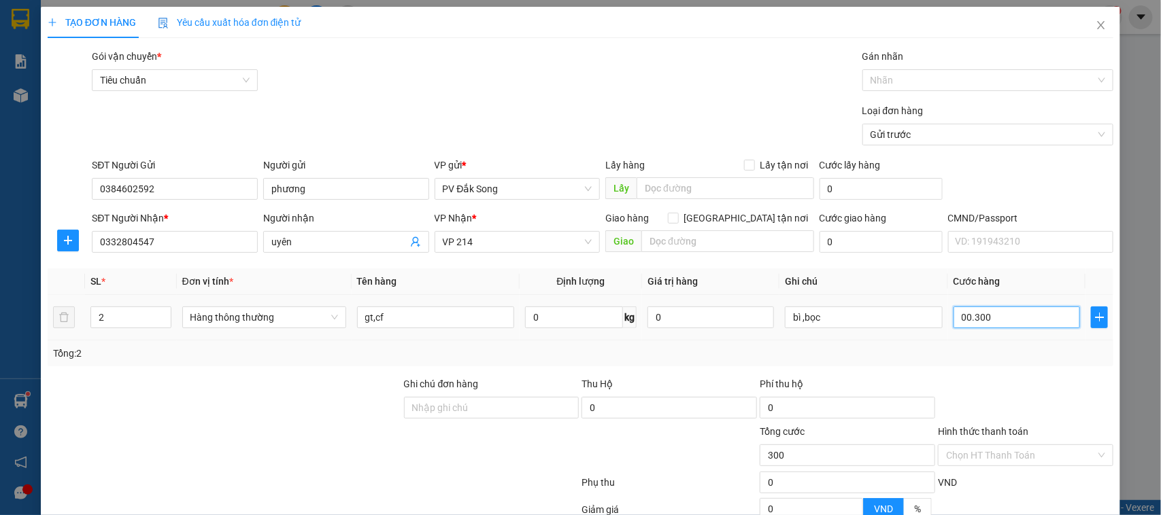
type input "3.000"
type input "000.030.000"
type input "30.000"
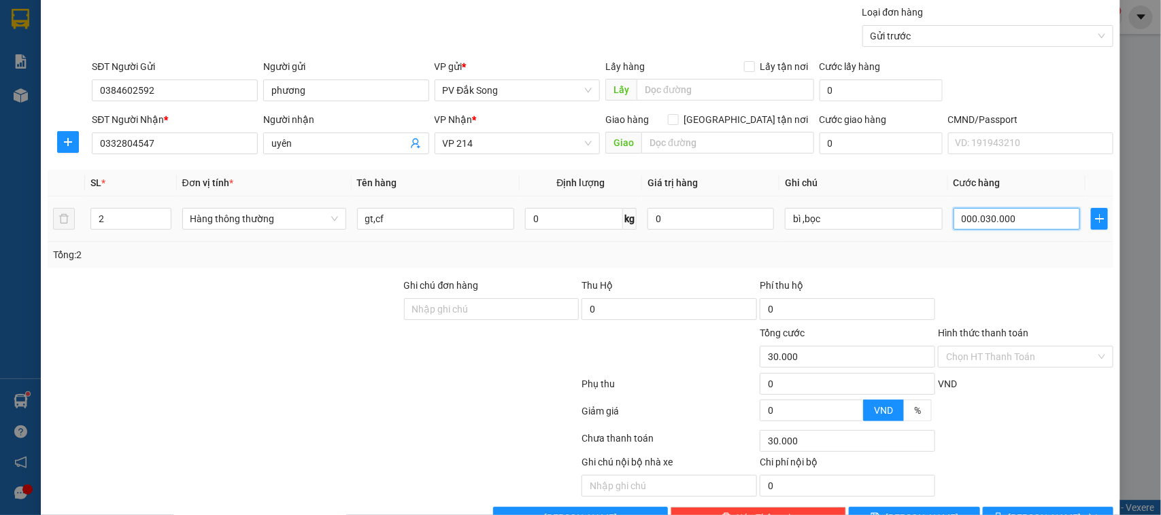
scroll to position [140, 0]
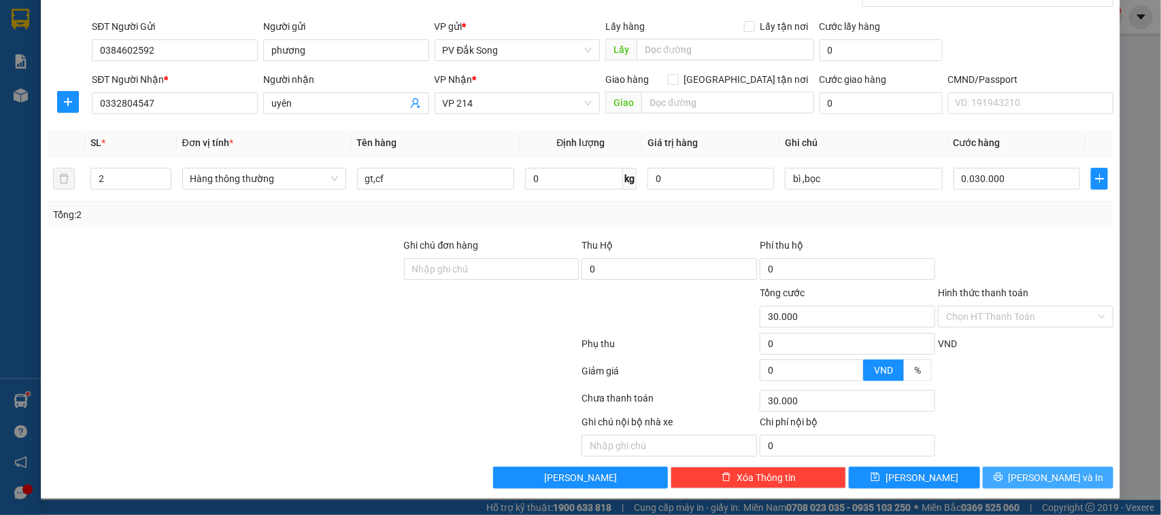
type input "30.000"
click at [1022, 477] on button "[PERSON_NAME] và In" at bounding box center [1047, 478] width 131 height 22
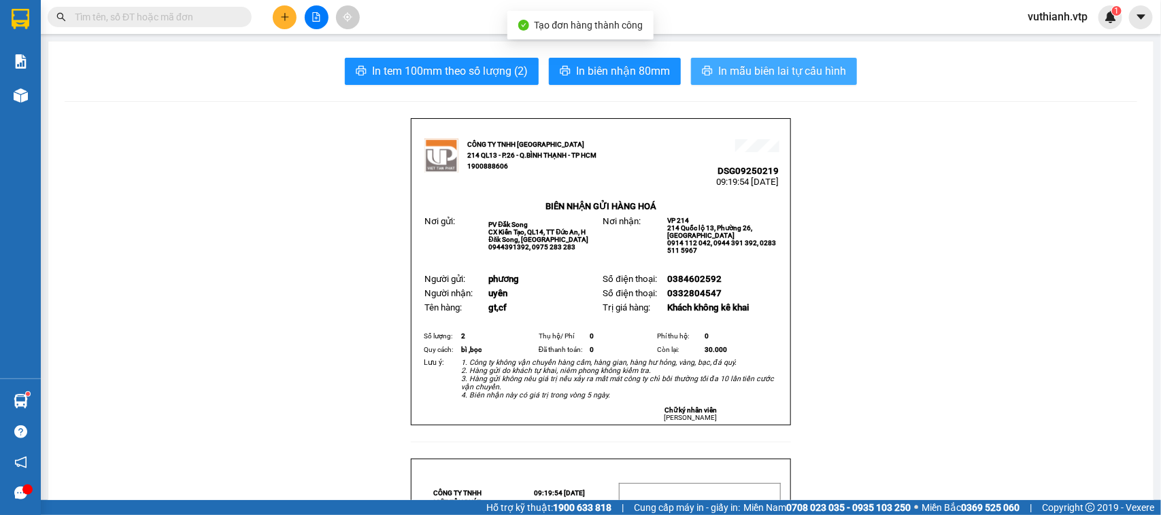
click at [732, 67] on span "In mẫu biên lai tự cấu hình" at bounding box center [782, 71] width 128 height 17
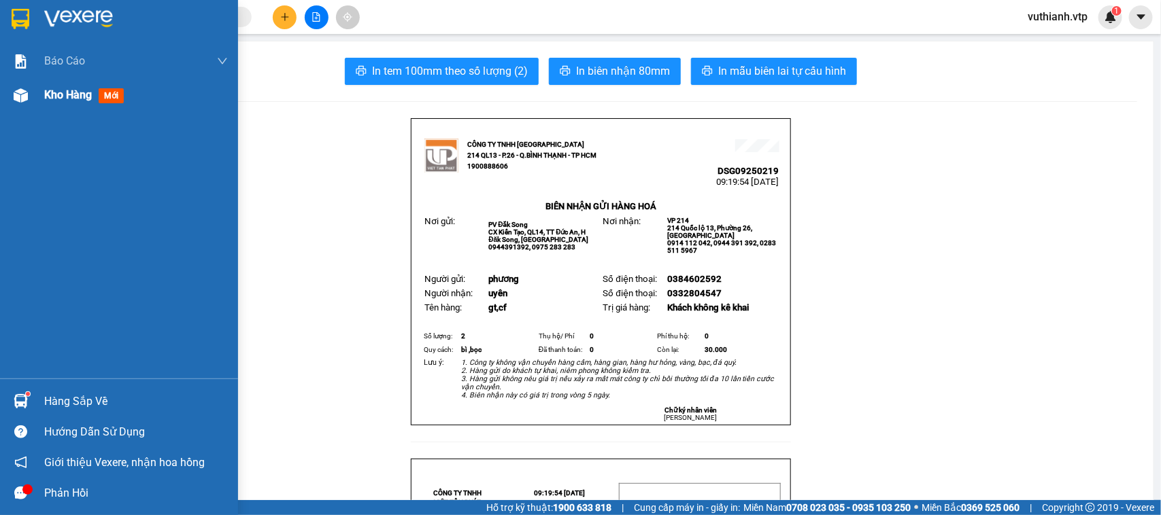
click at [32, 94] on div "Kho hàng mới" at bounding box center [119, 95] width 238 height 34
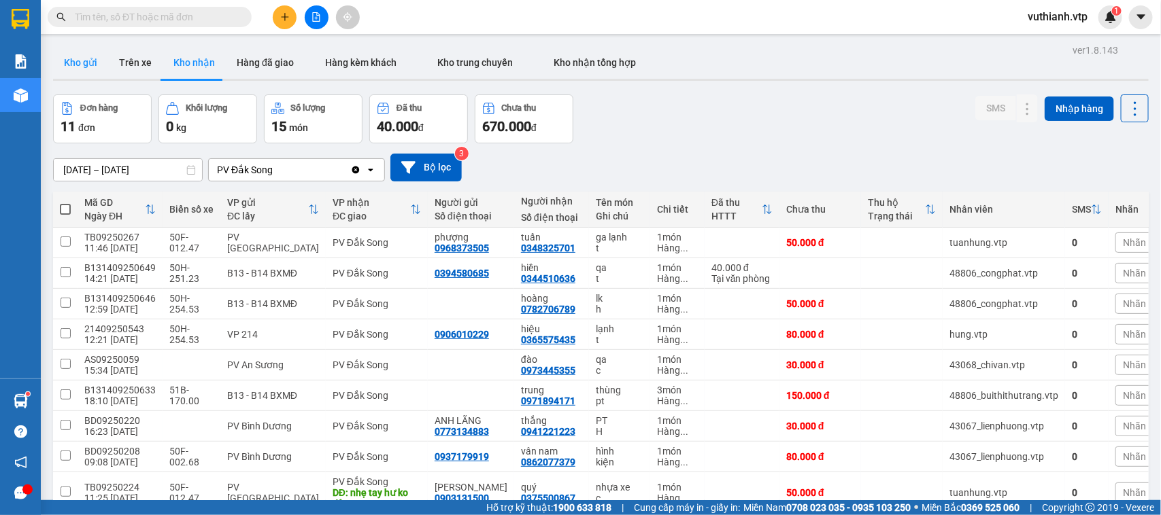
click at [86, 63] on button "Kho gửi" at bounding box center [80, 62] width 55 height 33
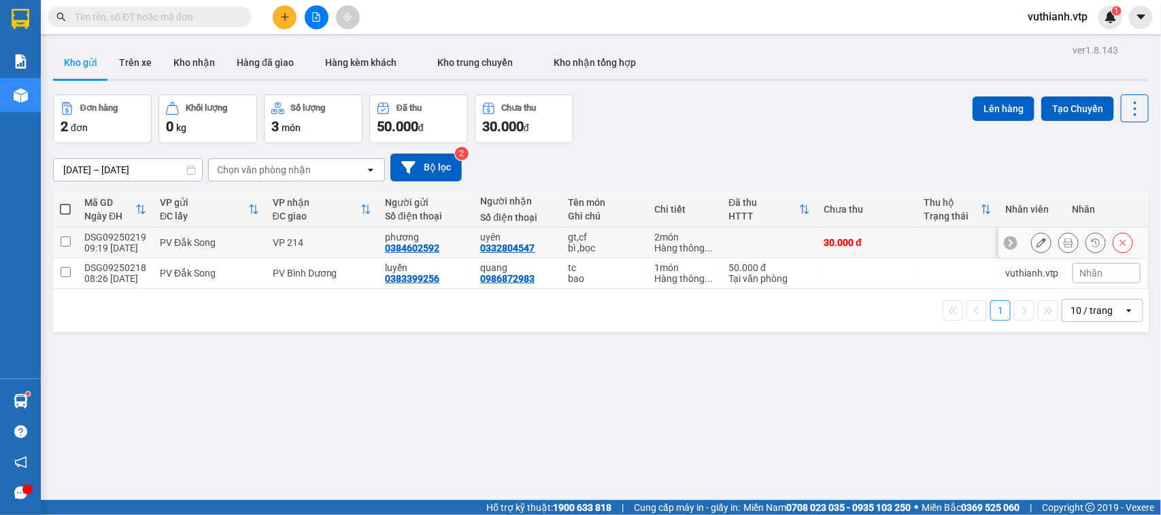
click at [62, 239] on input "checkbox" at bounding box center [66, 242] width 10 height 10
checkbox input "true"
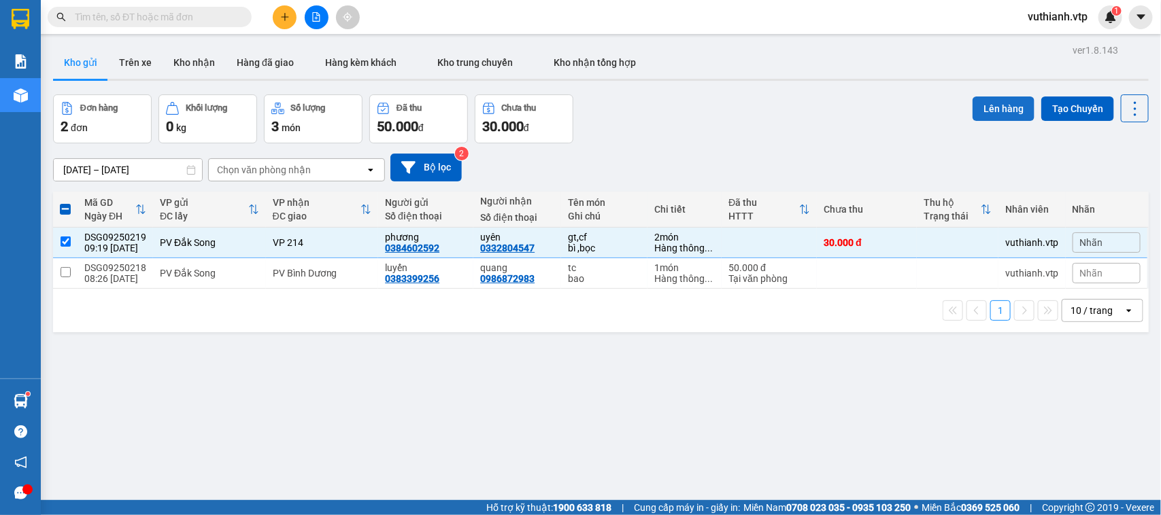
click at [974, 106] on button "Lên hàng" at bounding box center [1003, 109] width 62 height 24
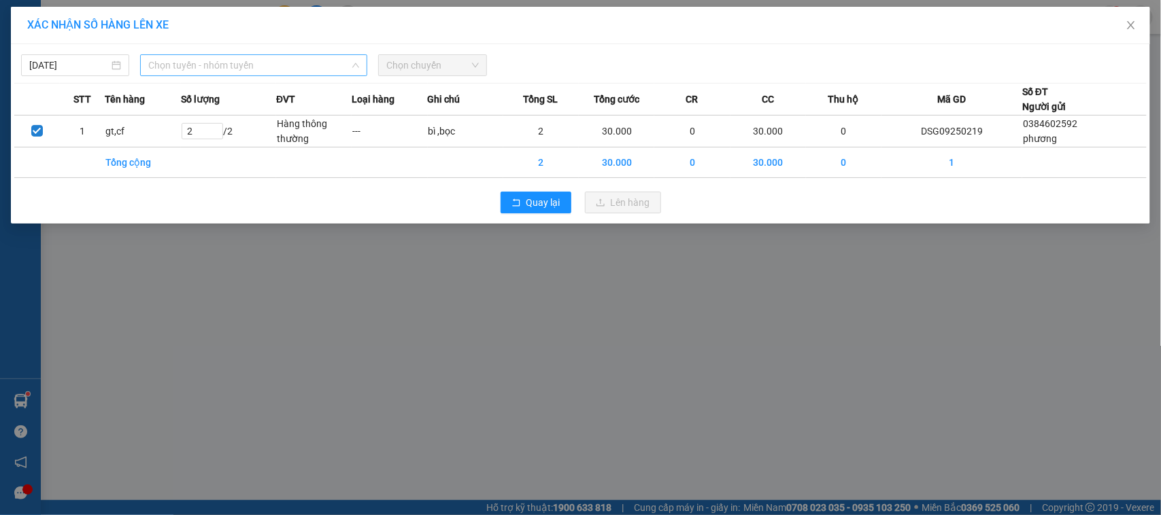
click at [289, 59] on span "Chọn tuyến - nhóm tuyến" at bounding box center [253, 65] width 211 height 20
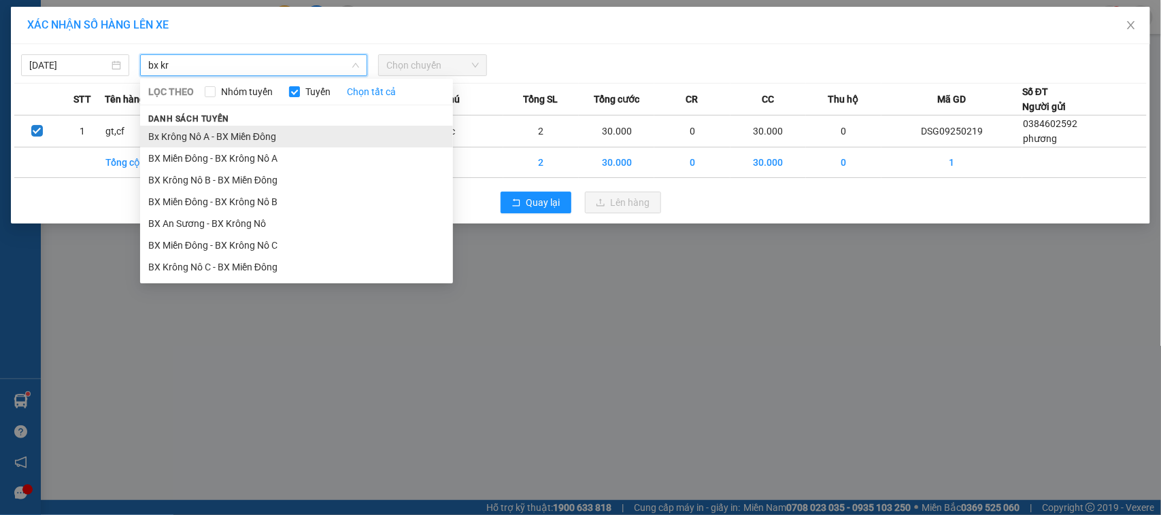
type input "bx kr"
click at [277, 131] on li "Bx Krông Nô A - BX Miền Đông" at bounding box center [296, 137] width 313 height 22
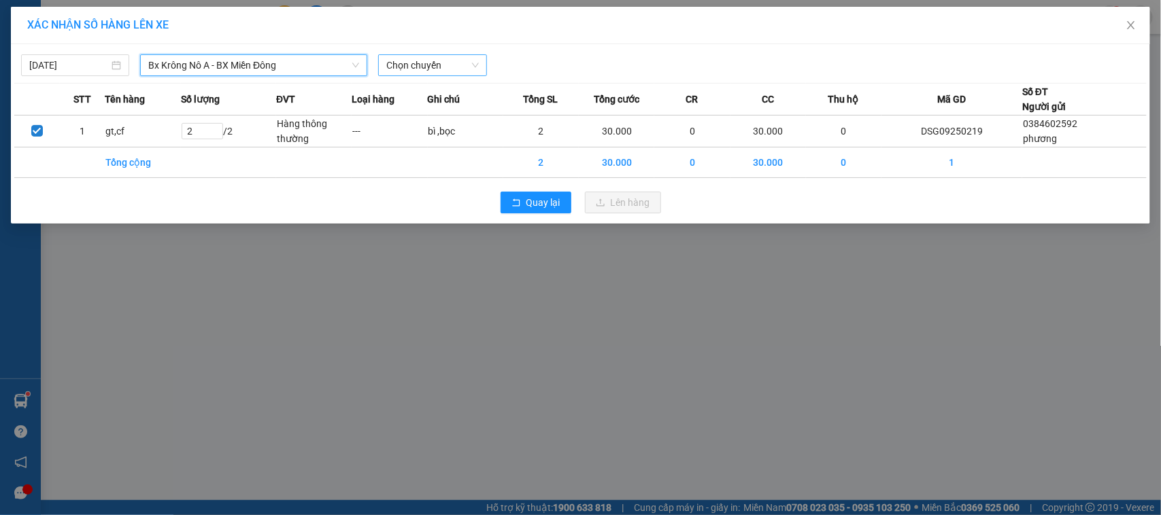
click at [422, 65] on span "Chọn chuyến" at bounding box center [432, 65] width 92 height 20
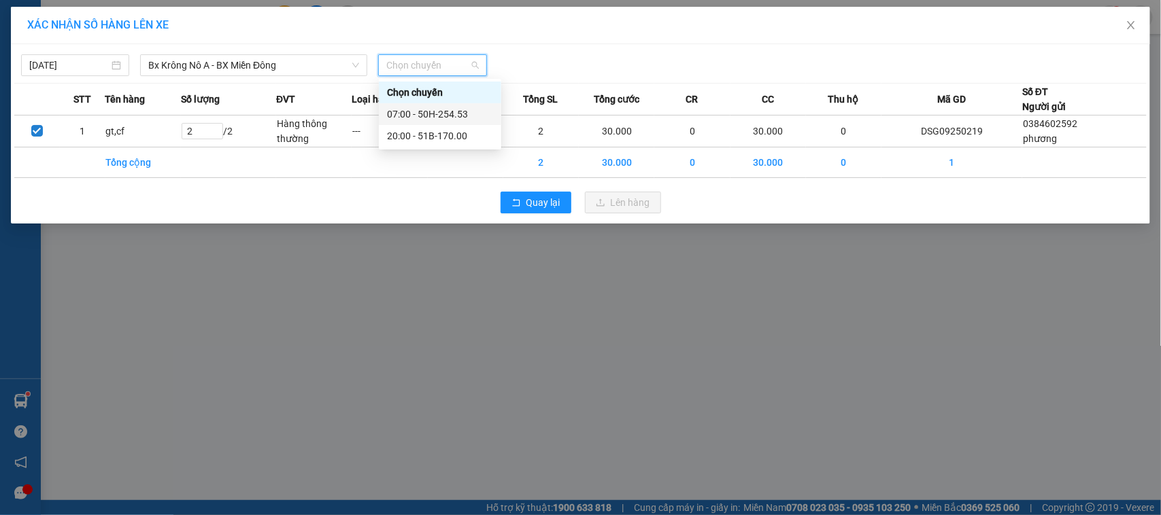
click at [430, 118] on div "07:00 - 50H-254.53" at bounding box center [440, 114] width 106 height 15
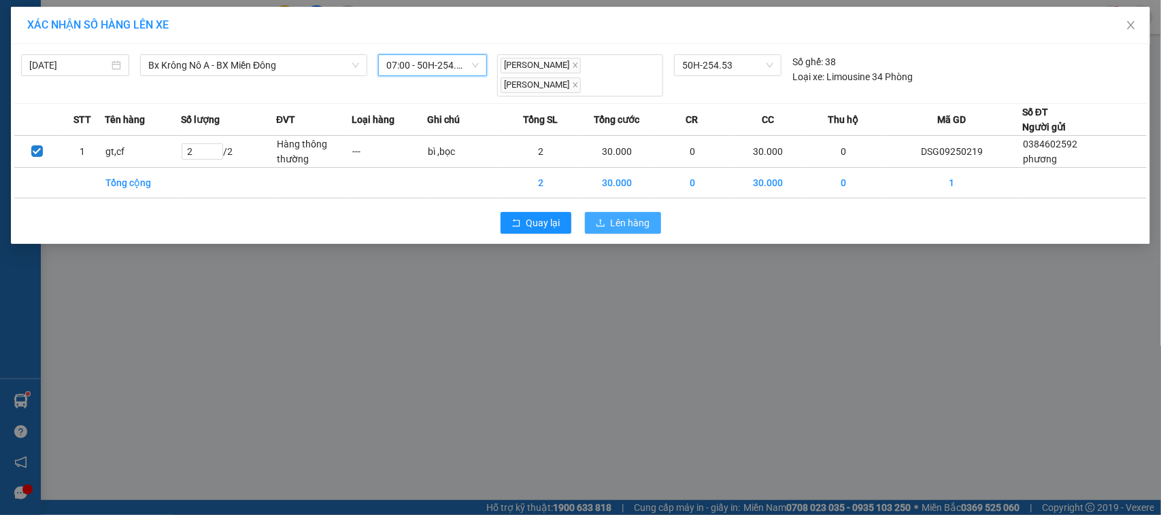
click at [628, 212] on button "Lên hàng" at bounding box center [623, 223] width 76 height 22
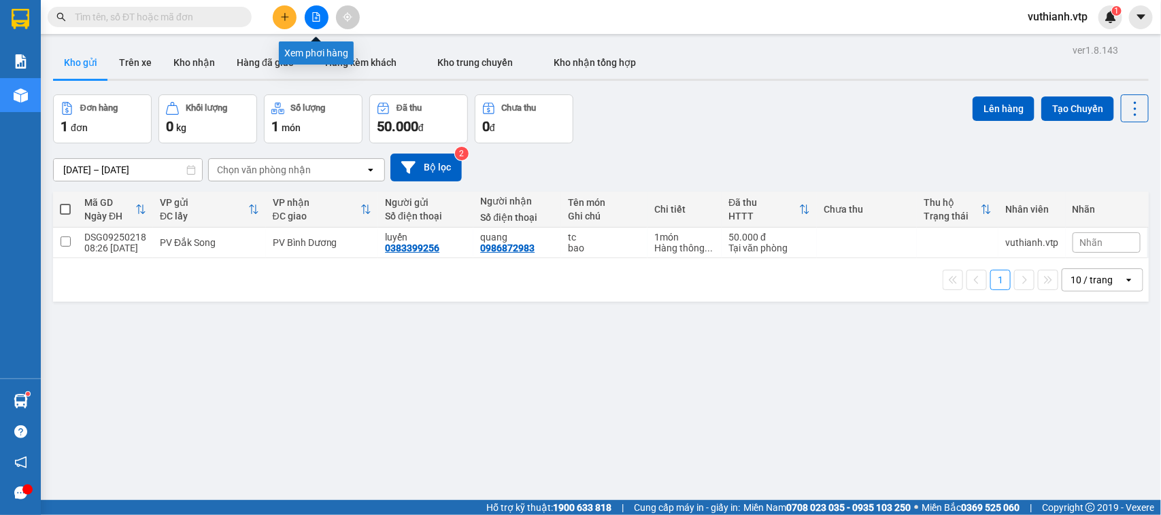
click at [318, 12] on icon "file-add" at bounding box center [316, 17] width 10 height 10
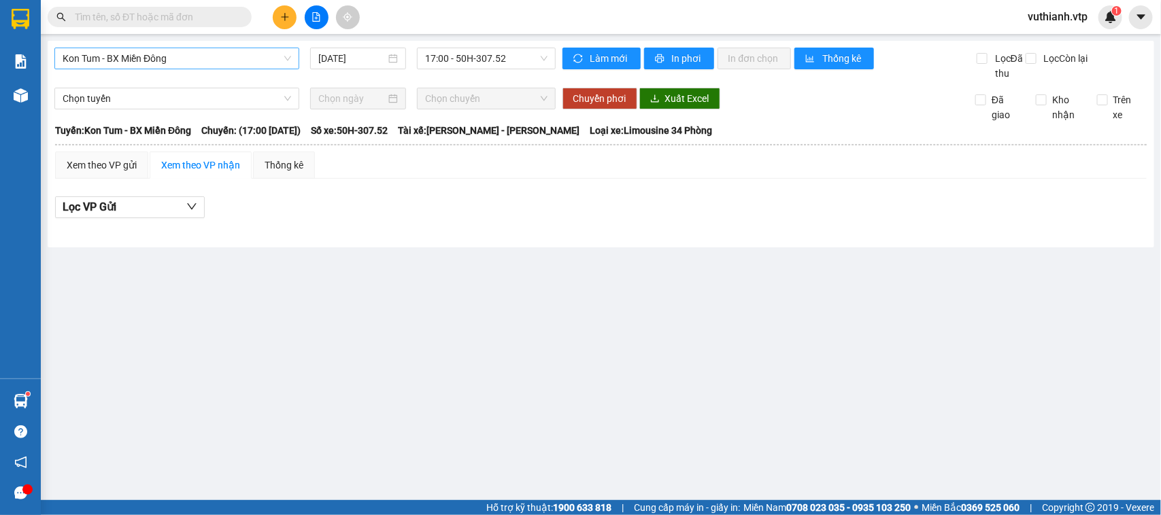
click at [274, 59] on span "Kon Tum - BX Miền Đông" at bounding box center [177, 58] width 228 height 20
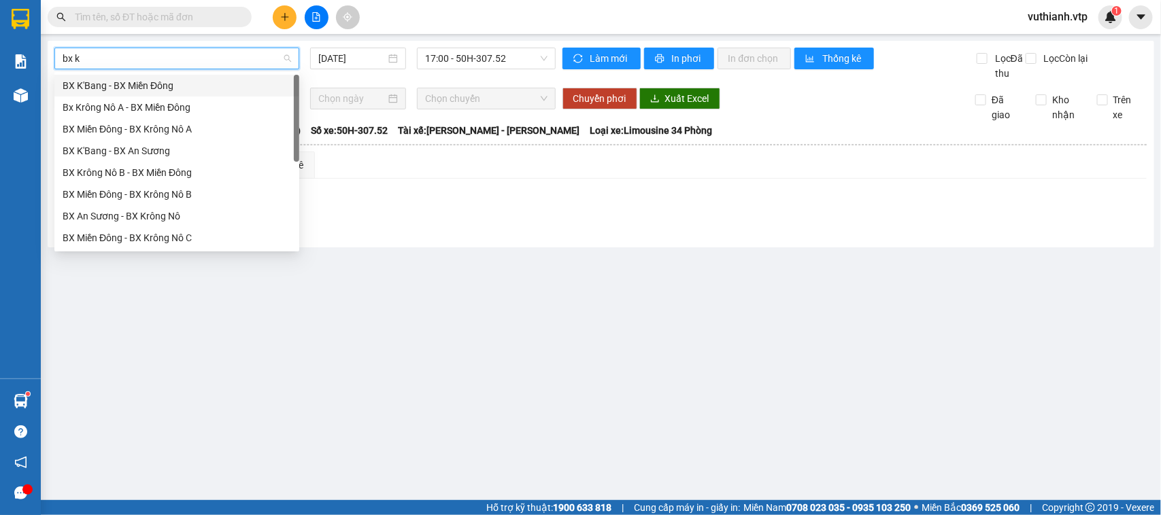
type input "bx kr"
click at [212, 84] on div "Bx Krông Nô A - BX Miền Đông" at bounding box center [177, 85] width 228 height 15
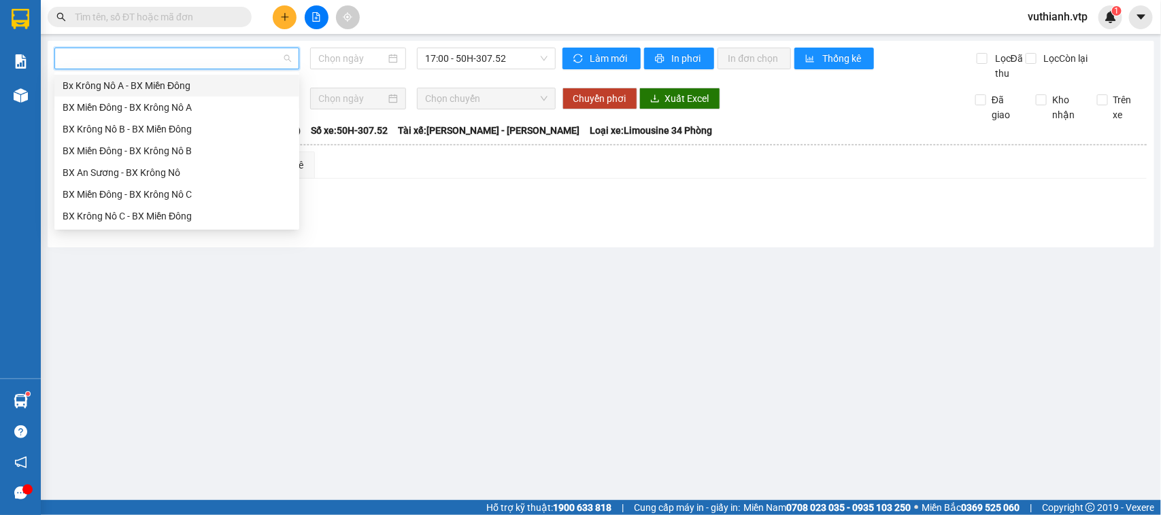
type input "[DATE]"
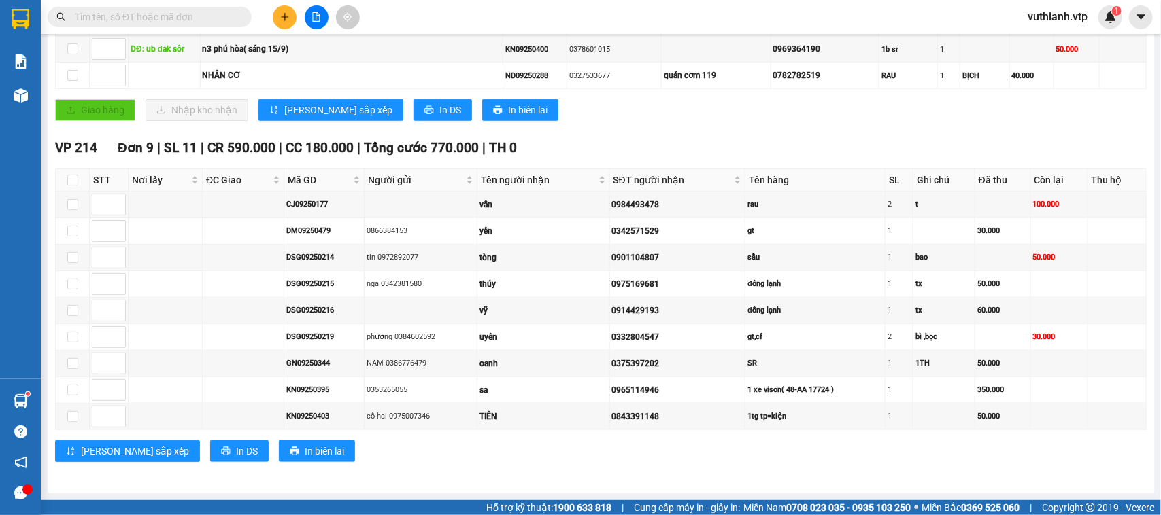
scroll to position [563, 0]
drag, startPoint x: 340, startPoint y: 334, endPoint x: 274, endPoint y: 341, distance: 66.2
click at [274, 341] on tr "DSG09250219 phương 0384602592 uyên 0332804547 gt,cf 2 bì ,bọc 30.000" at bounding box center [601, 337] width 1090 height 27
copy div "DSG09250219"
click at [126, 19] on input "text" at bounding box center [155, 17] width 160 height 15
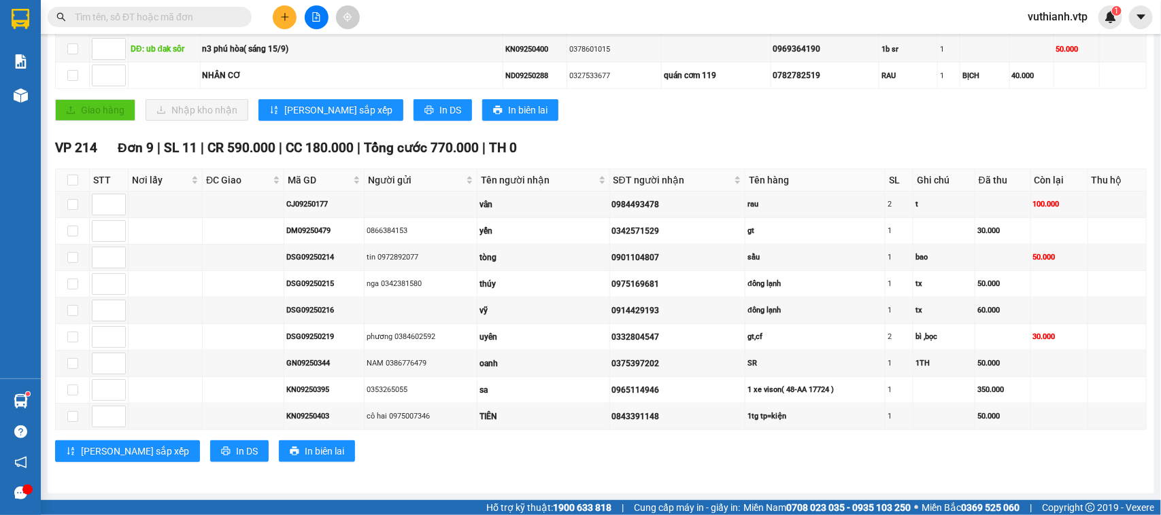
paste input "DSG09250219"
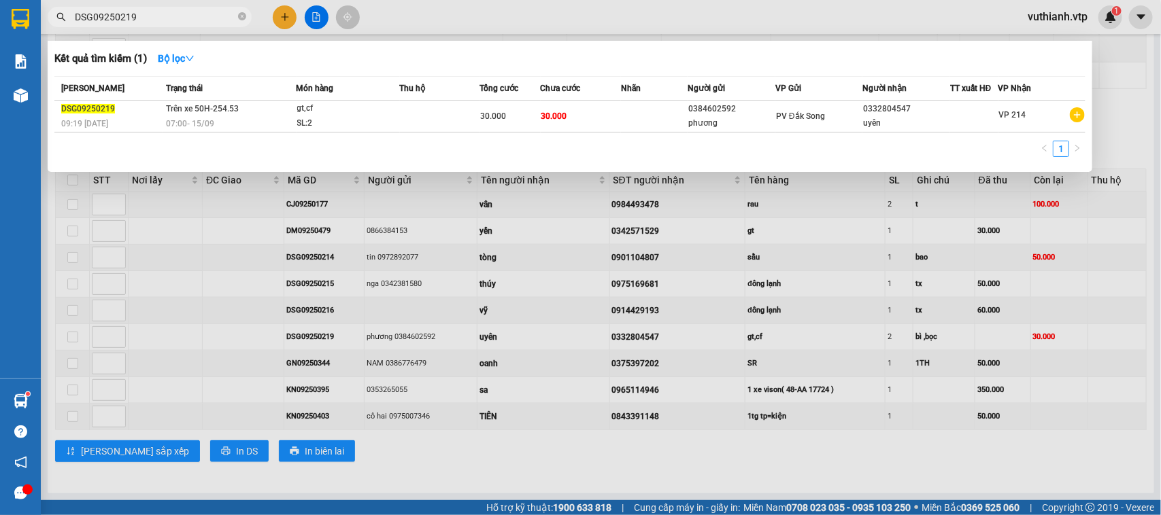
type input "DSG09250219"
click at [510, 119] on div "30.000" at bounding box center [510, 116] width 59 height 15
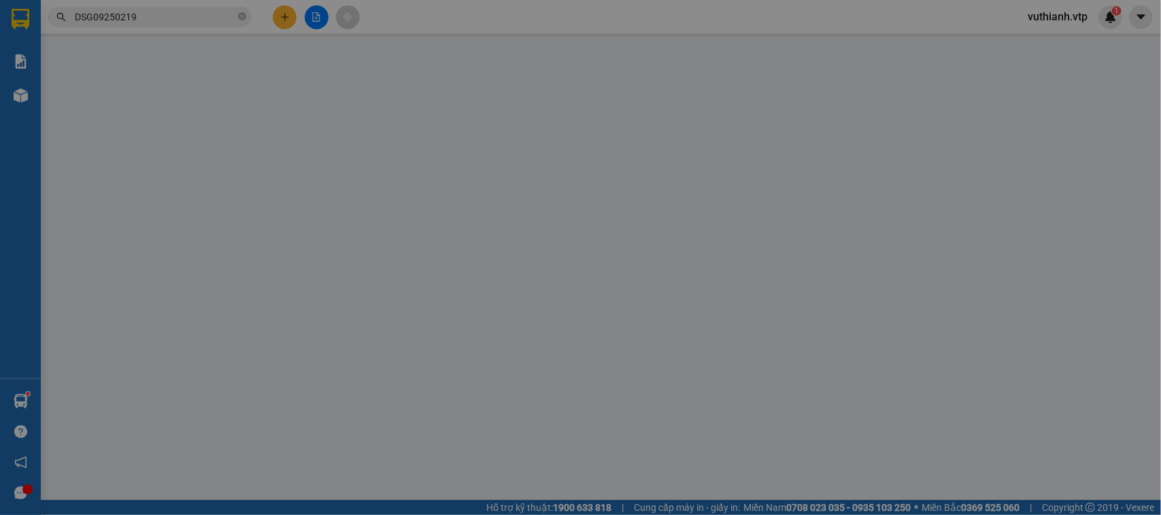
type input "0384602592"
type input "phương"
type input "0332804547"
type input "uyên"
type input "30.000"
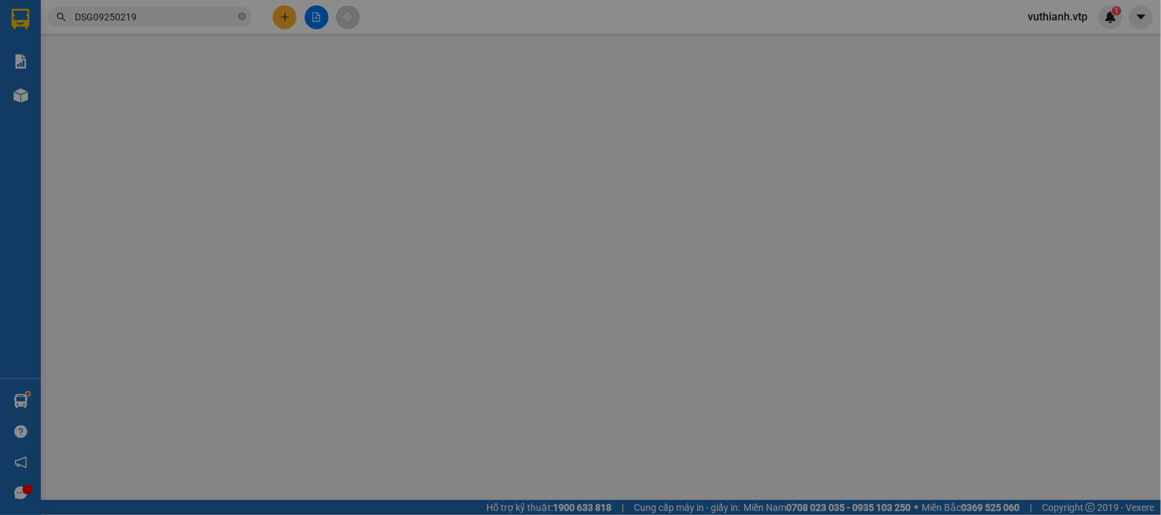
type input "30.000"
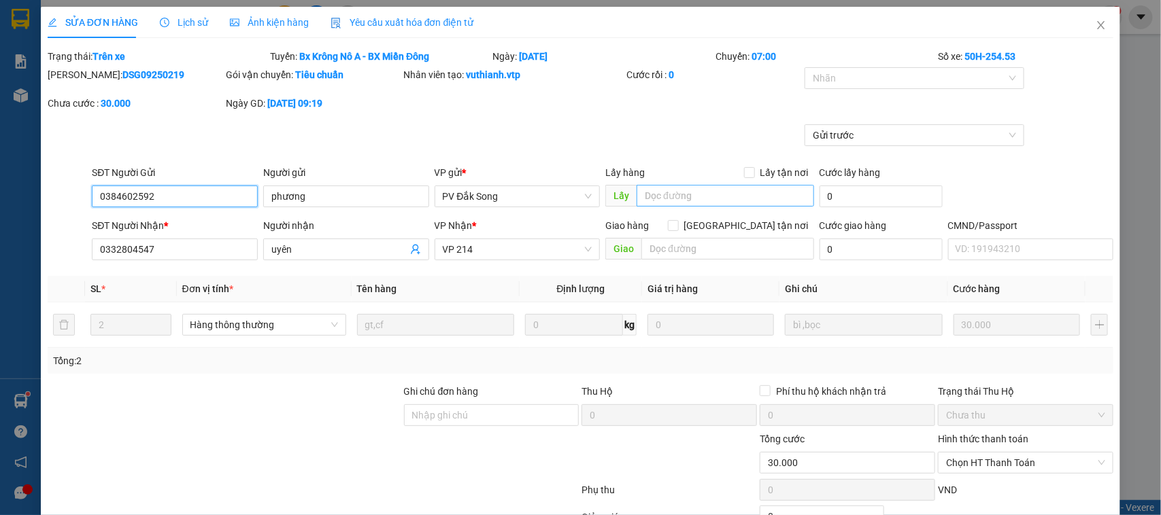
type input "1.500"
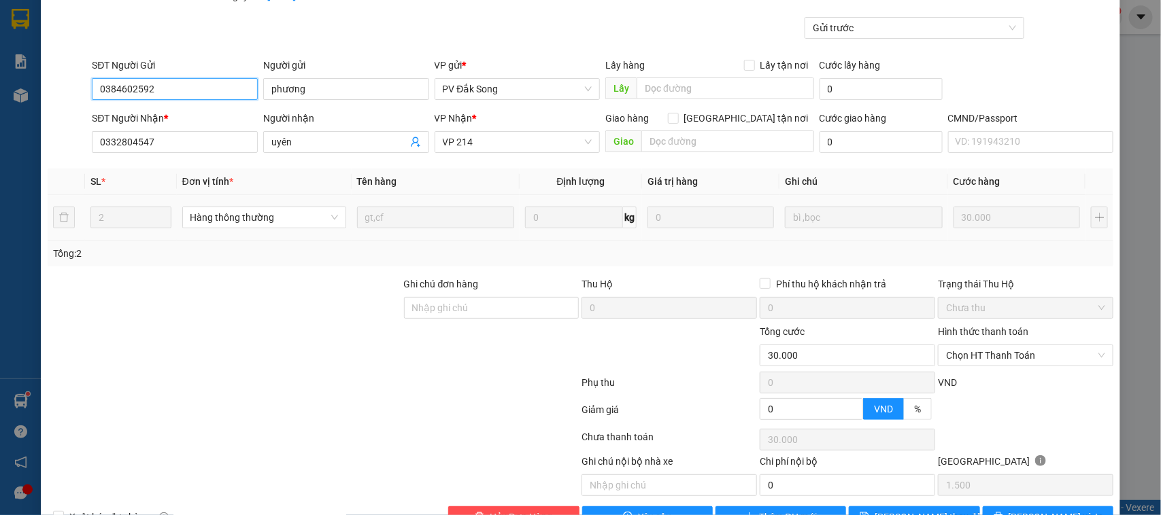
scroll to position [148, 0]
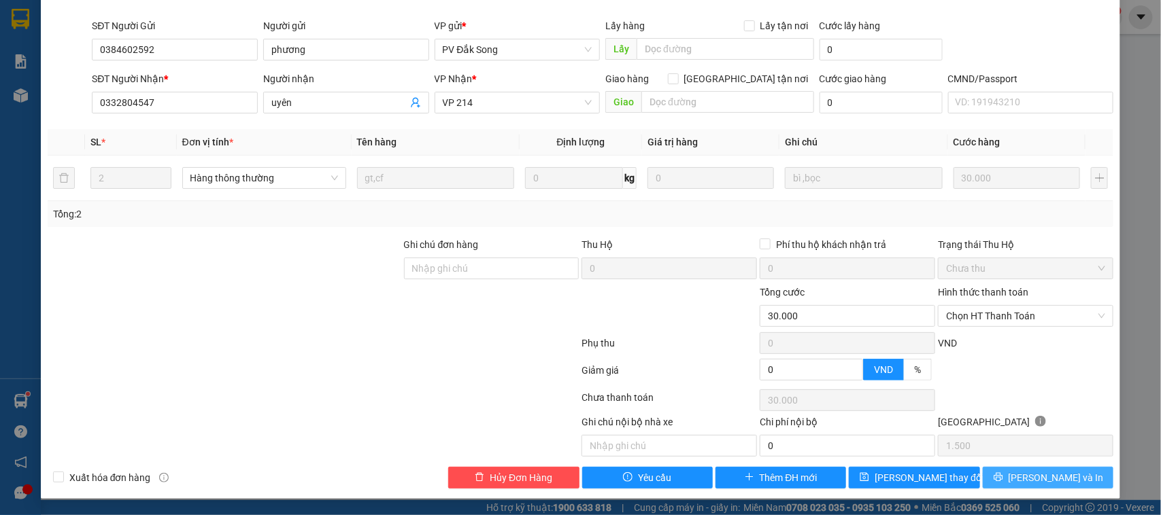
click at [1030, 476] on span "[PERSON_NAME] và In" at bounding box center [1055, 477] width 95 height 15
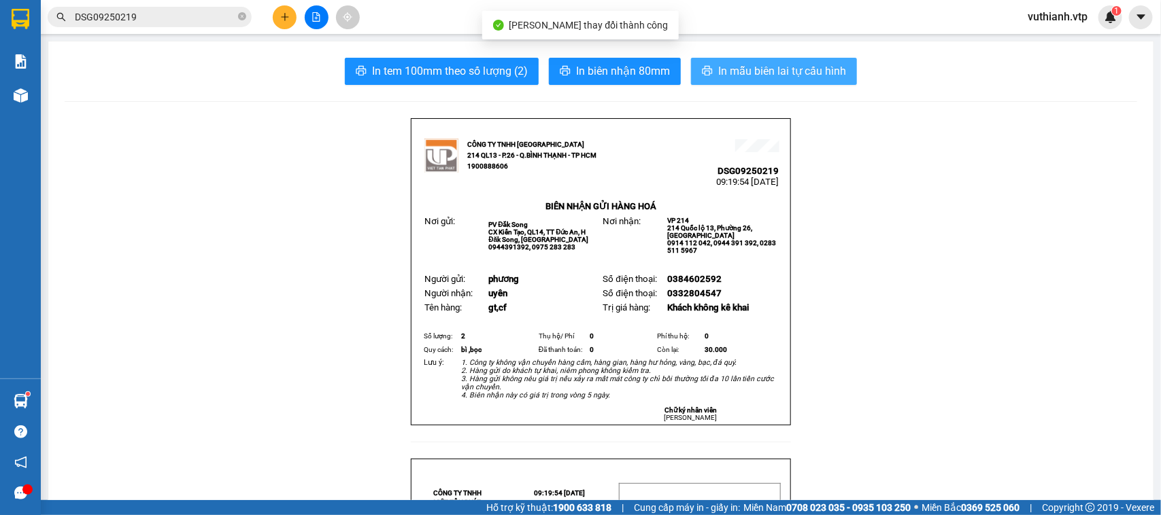
click at [789, 75] on span "In mẫu biên lai tự cấu hình" at bounding box center [782, 71] width 128 height 17
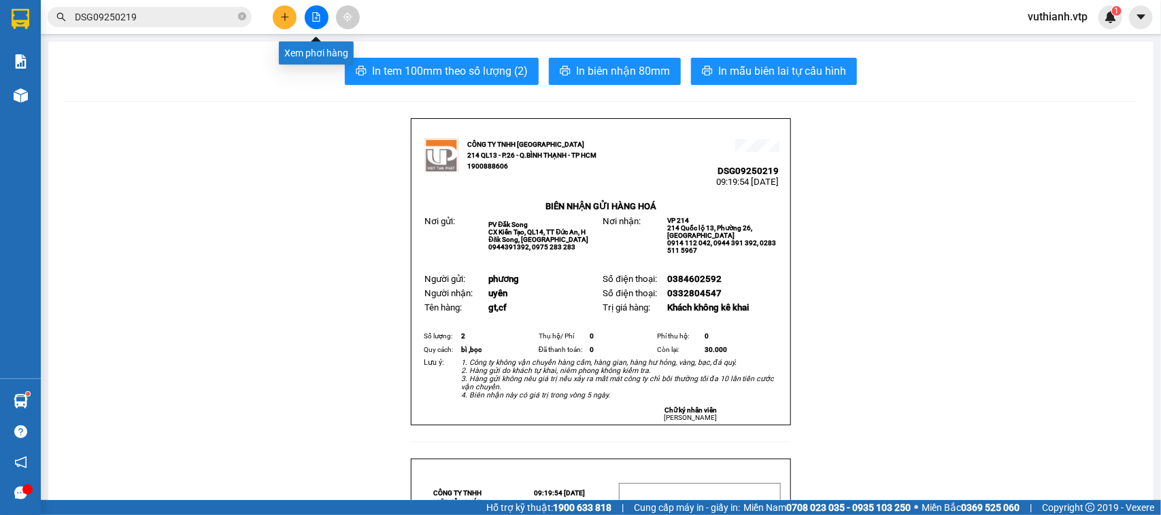
click at [314, 22] on button at bounding box center [317, 17] width 24 height 24
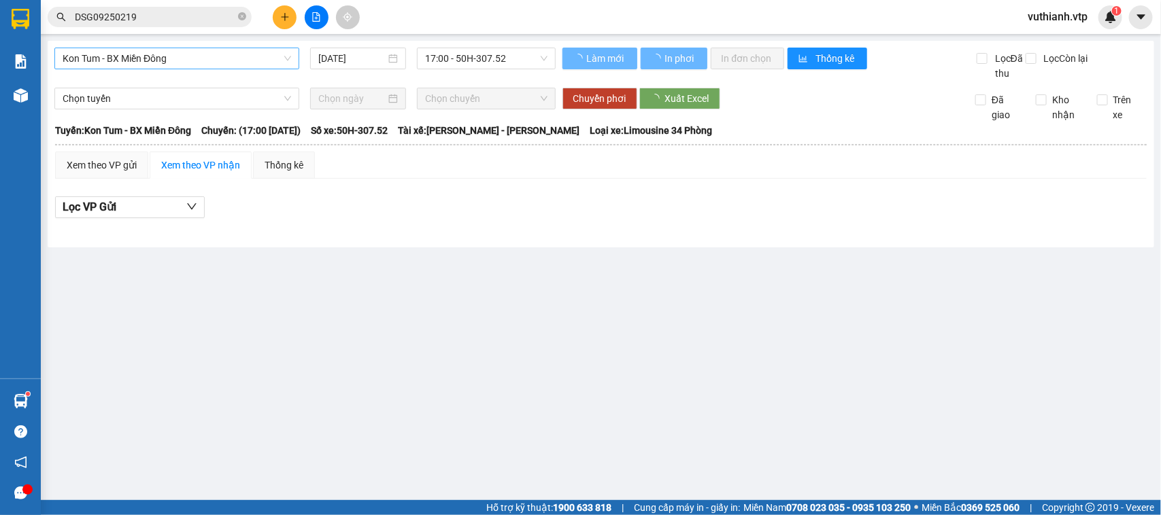
click at [280, 55] on span "Kon Tum - BX Miền Đông" at bounding box center [177, 58] width 228 height 20
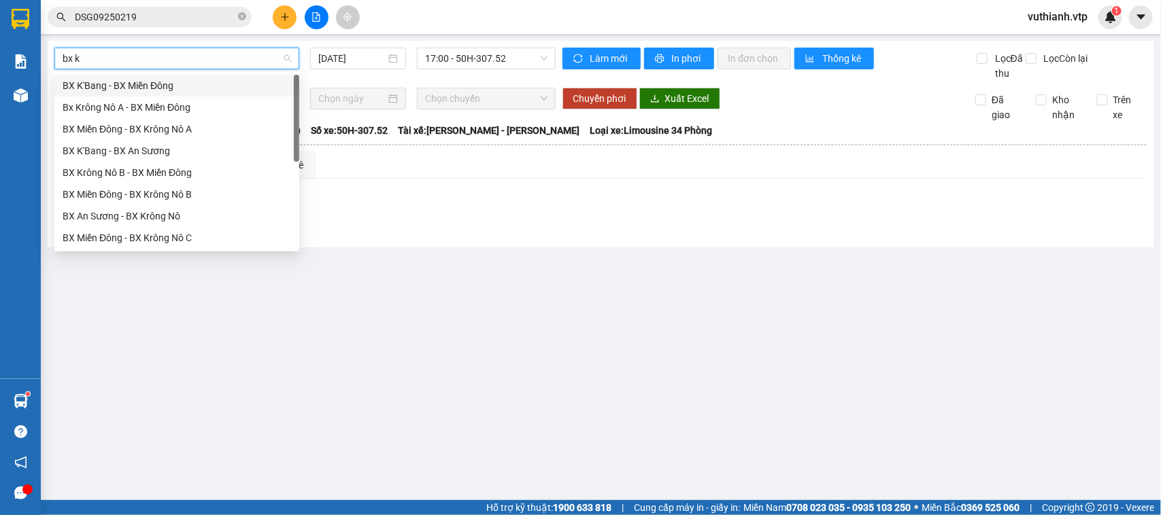
type input "bx kr"
drag, startPoint x: 218, startPoint y: 60, endPoint x: 218, endPoint y: 71, distance: 11.6
click at [218, 62] on input "bx kr" at bounding box center [172, 58] width 219 height 20
click at [218, 88] on div "Bx Krông Nô A - BX Miền Đông" at bounding box center [177, 85] width 228 height 15
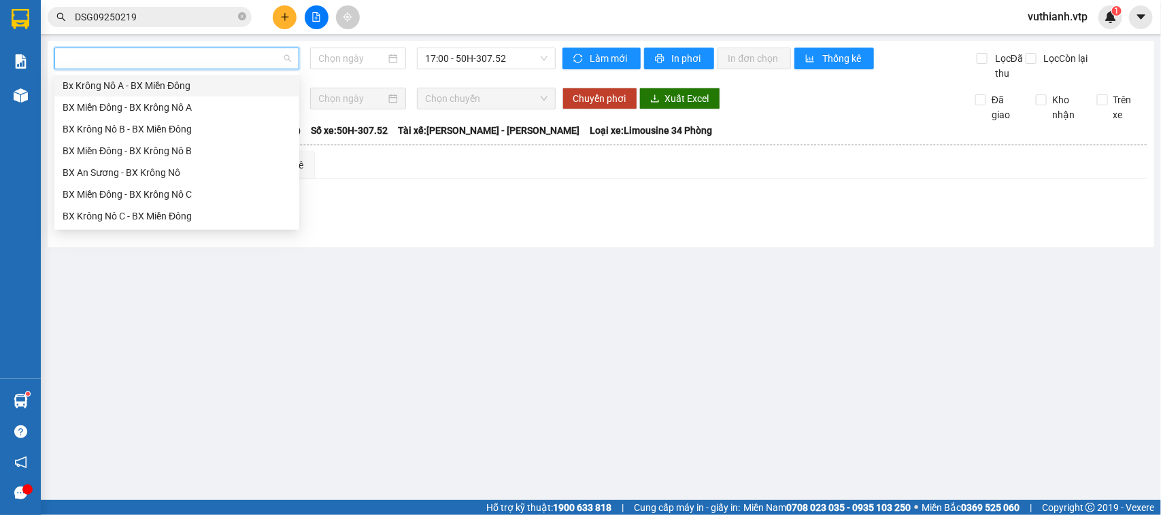
type input "[DATE]"
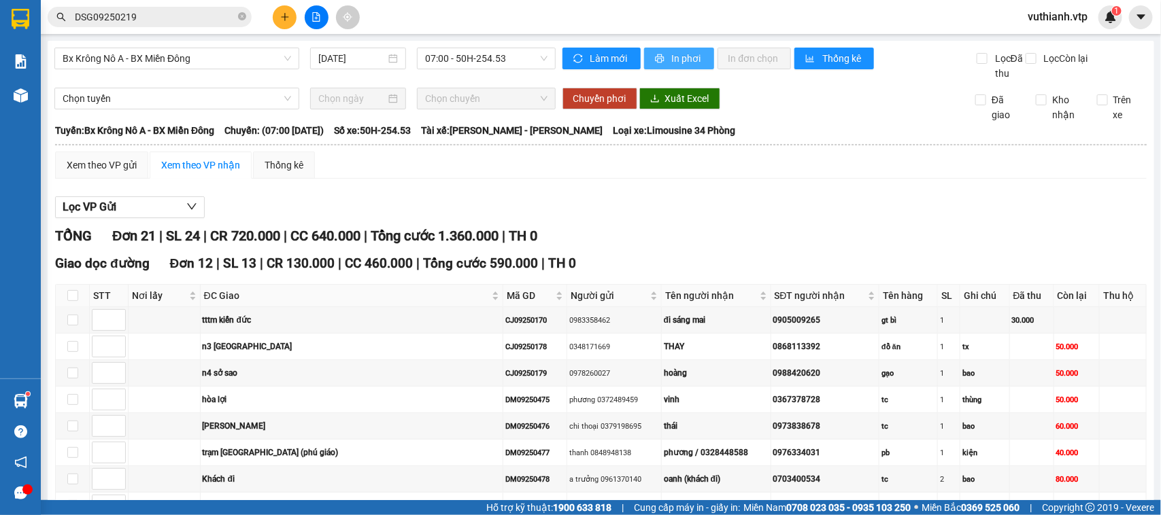
click at [694, 55] on span "In phơi" at bounding box center [687, 58] width 31 height 15
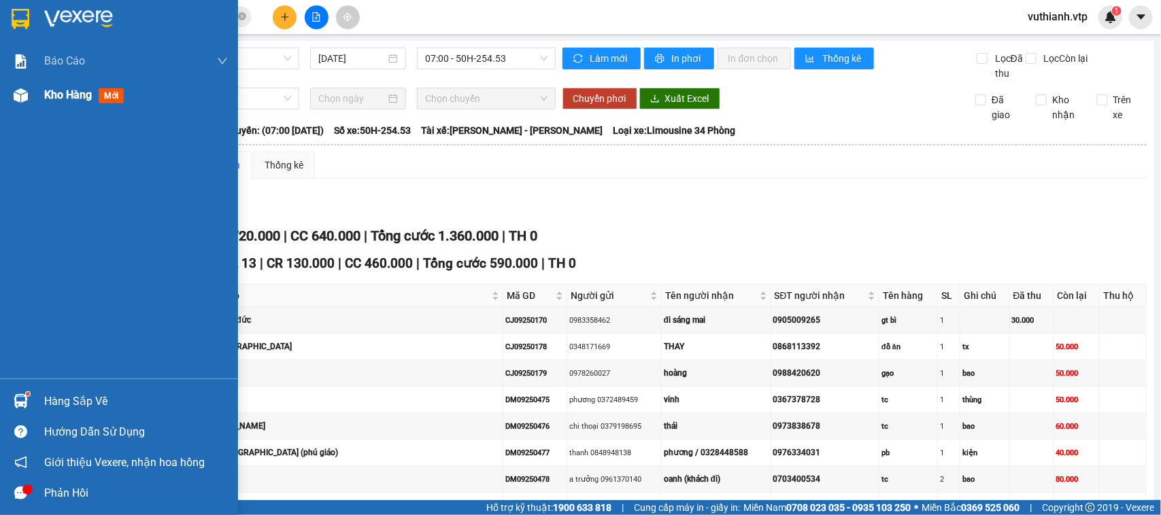
click at [32, 94] on div "Kho hàng mới" at bounding box center [119, 95] width 238 height 34
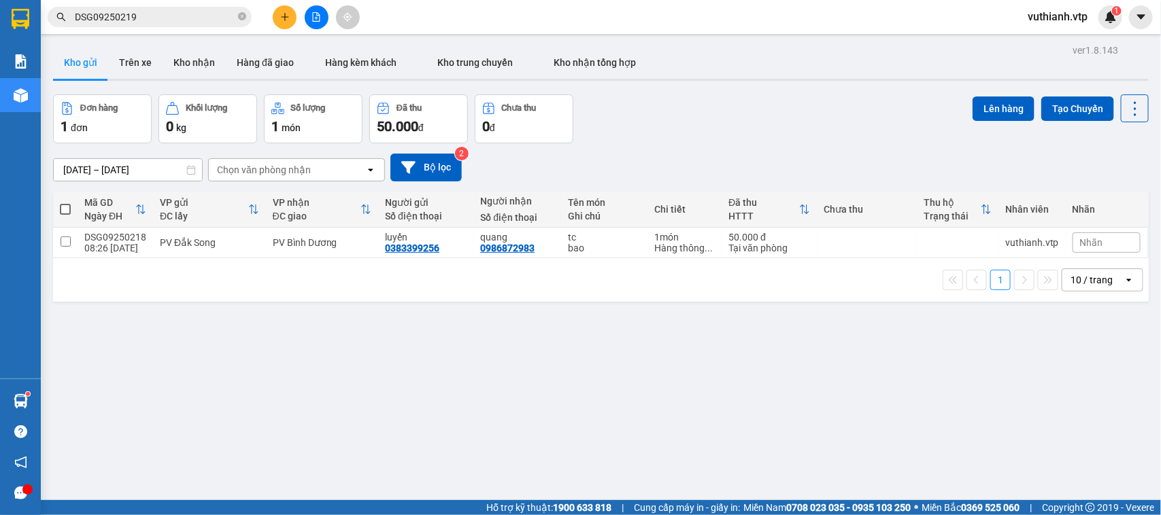
click at [68, 211] on span at bounding box center [65, 209] width 11 height 11
click at [65, 203] on input "checkbox" at bounding box center [65, 203] width 0 height 0
checkbox input "true"
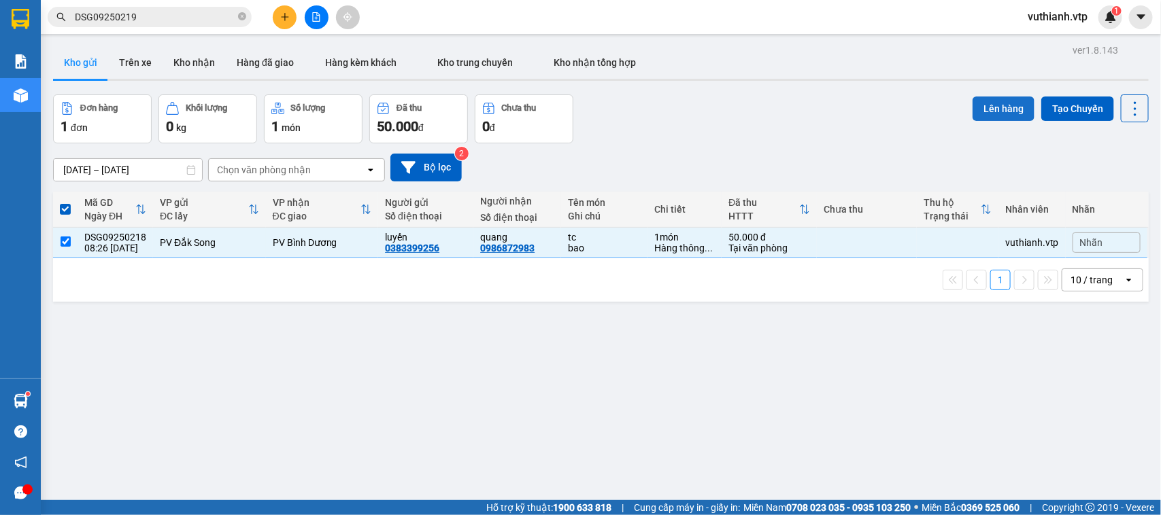
click at [994, 105] on button "Lên hàng" at bounding box center [1003, 109] width 62 height 24
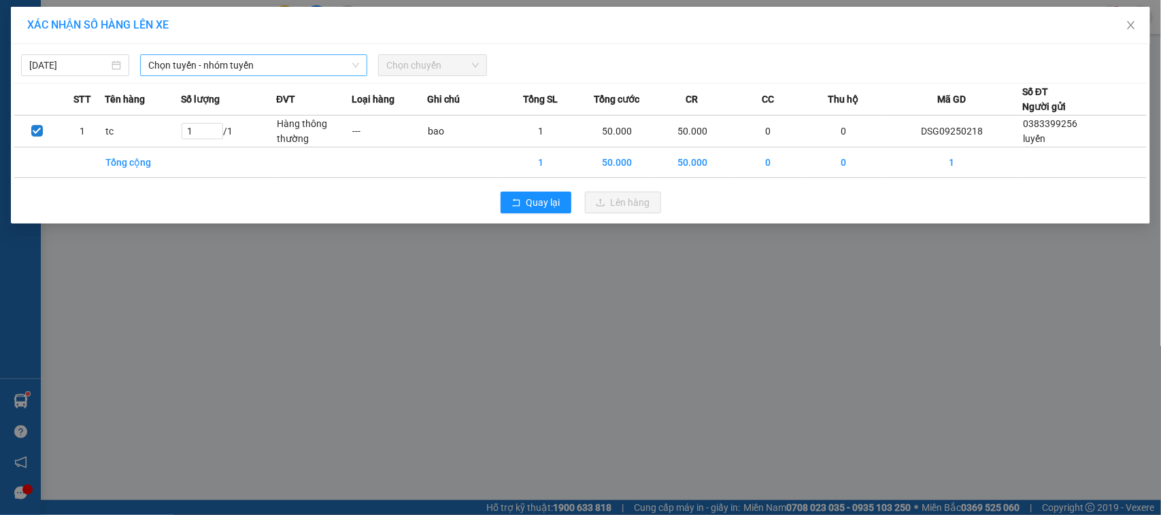
click at [280, 63] on span "Chọn tuyến - nhóm tuyến" at bounding box center [253, 65] width 211 height 20
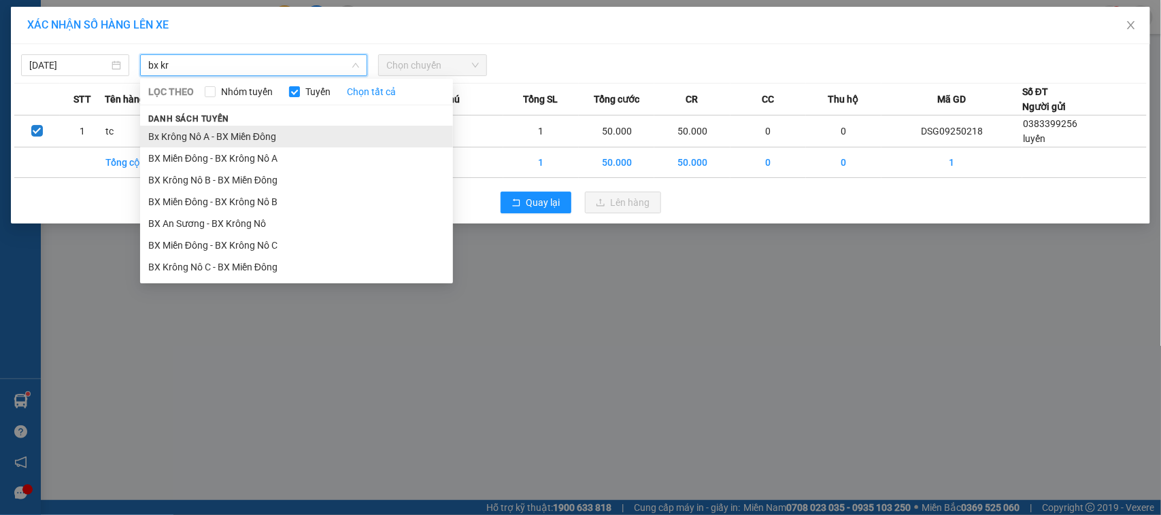
type input "bx kr"
click at [265, 133] on li "Bx Krông Nô A - BX Miền Đông" at bounding box center [296, 137] width 313 height 22
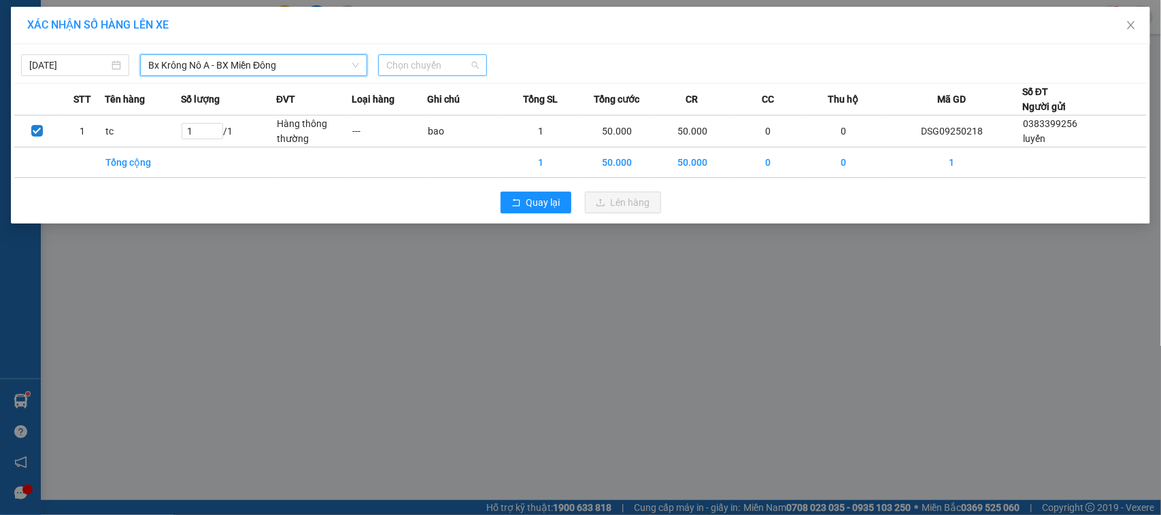
click at [396, 65] on span "Chọn chuyến" at bounding box center [432, 65] width 92 height 20
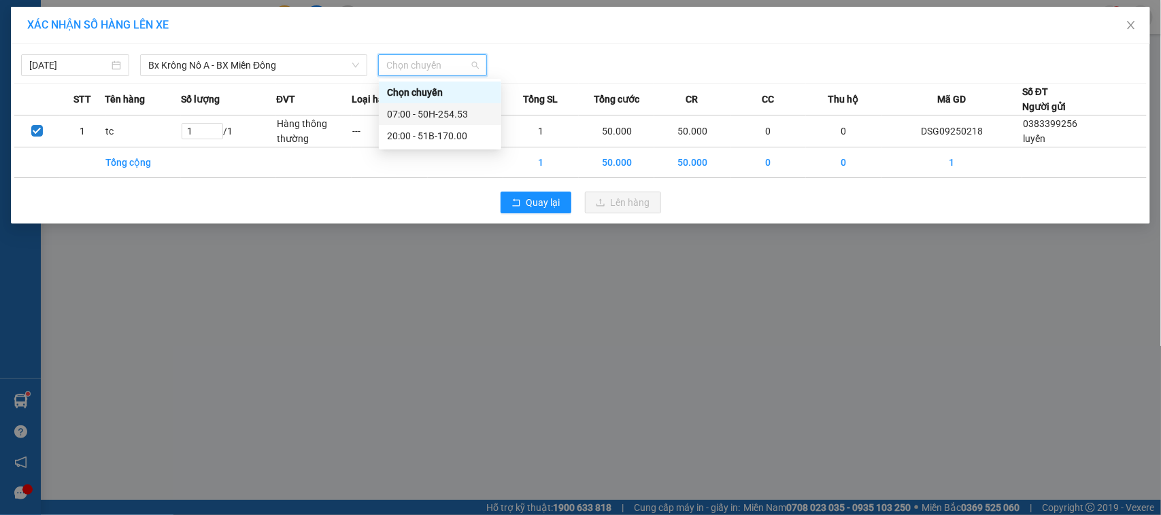
click at [428, 107] on div "07:00 - 50H-254.53" at bounding box center [440, 114] width 106 height 15
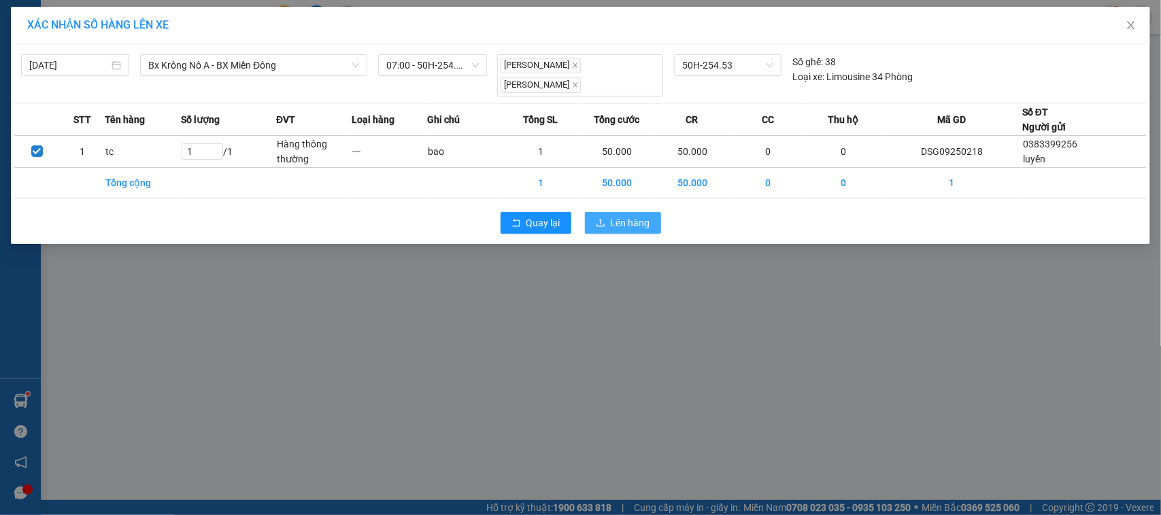
click at [615, 216] on span "Lên hàng" at bounding box center [630, 223] width 39 height 15
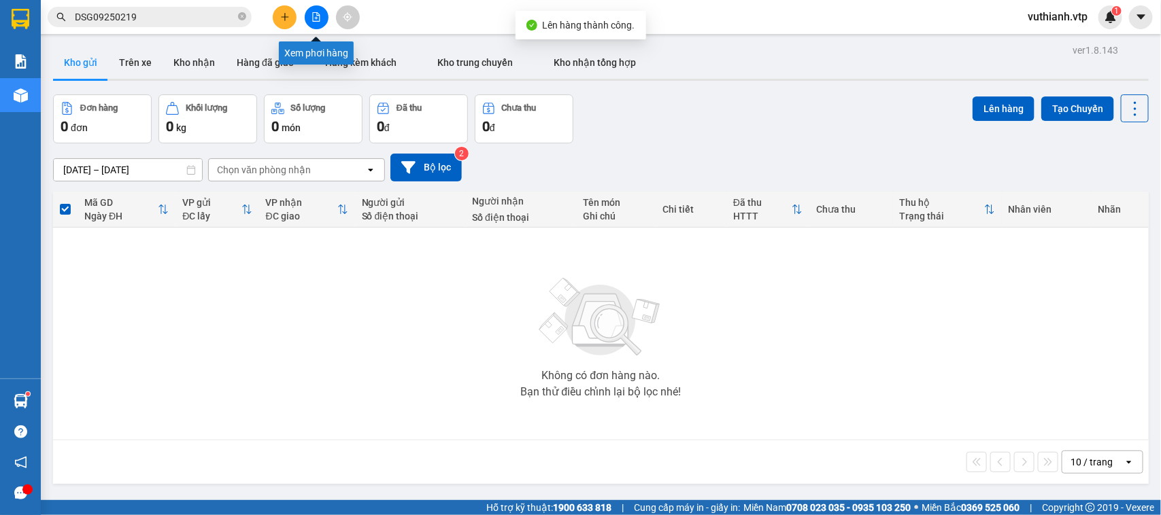
click at [317, 15] on icon "file-add" at bounding box center [316, 17] width 7 height 10
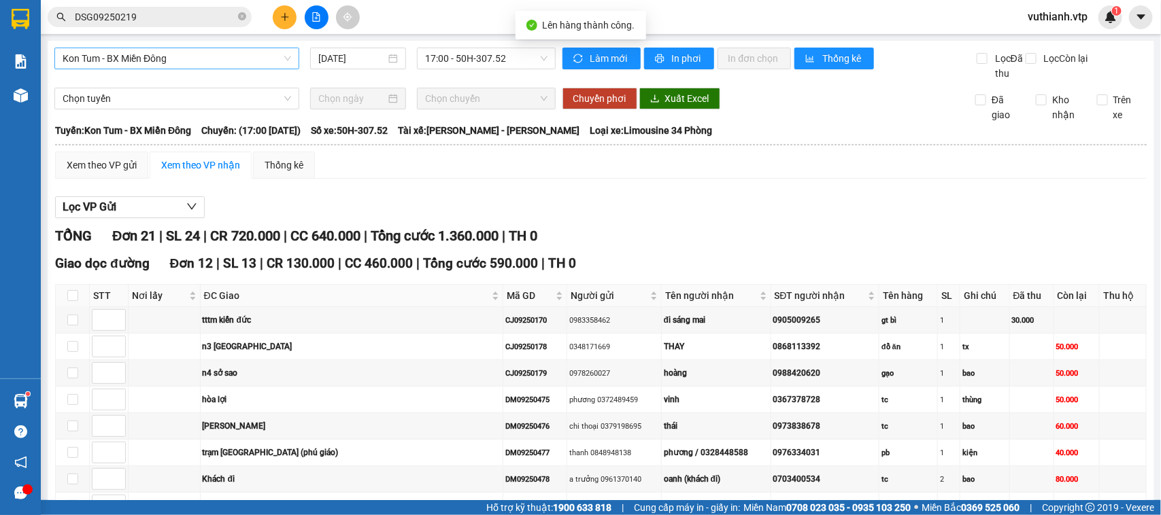
click at [212, 50] on span "Kon Tum - BX Miền Đông" at bounding box center [177, 58] width 228 height 20
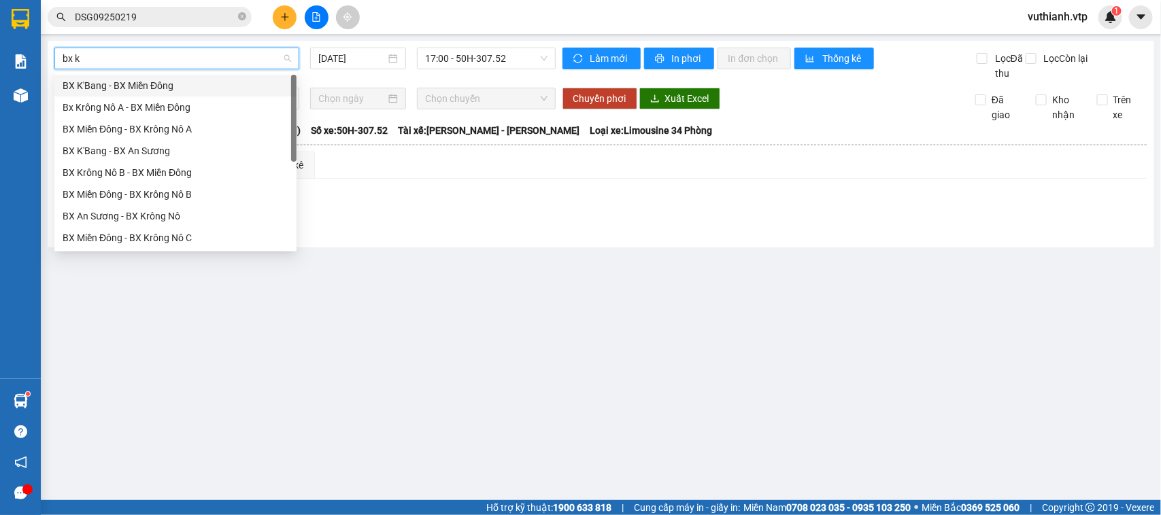
type input "bx kr"
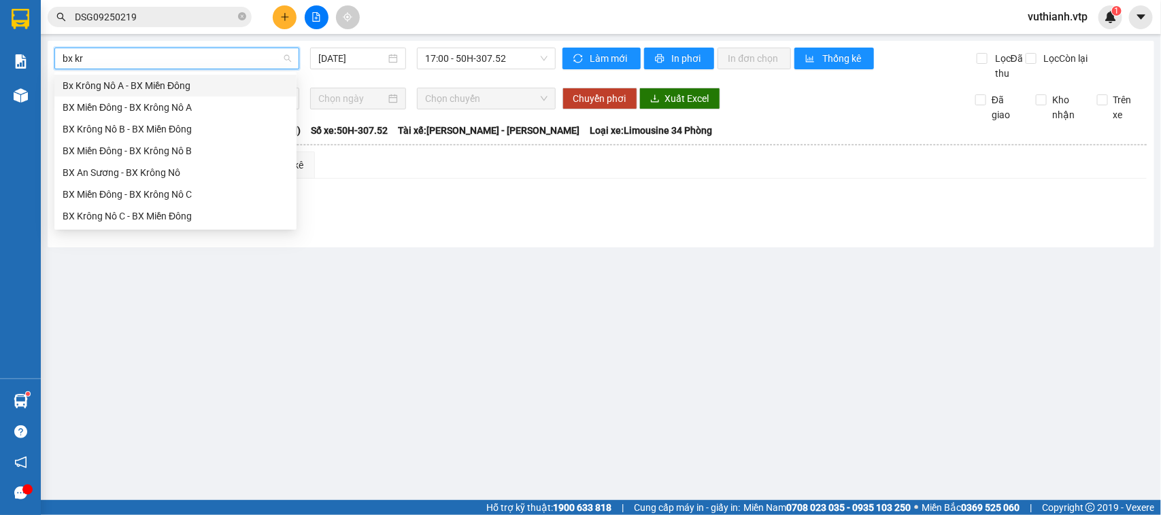
click at [219, 82] on div "Bx Krông Nô A - BX Miền Đông" at bounding box center [176, 85] width 226 height 15
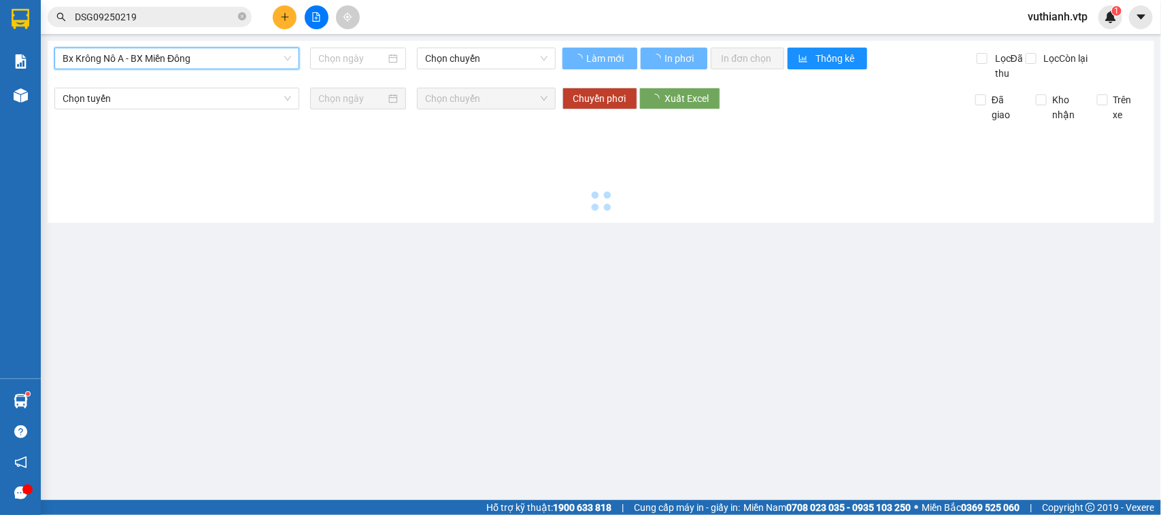
type input "[DATE]"
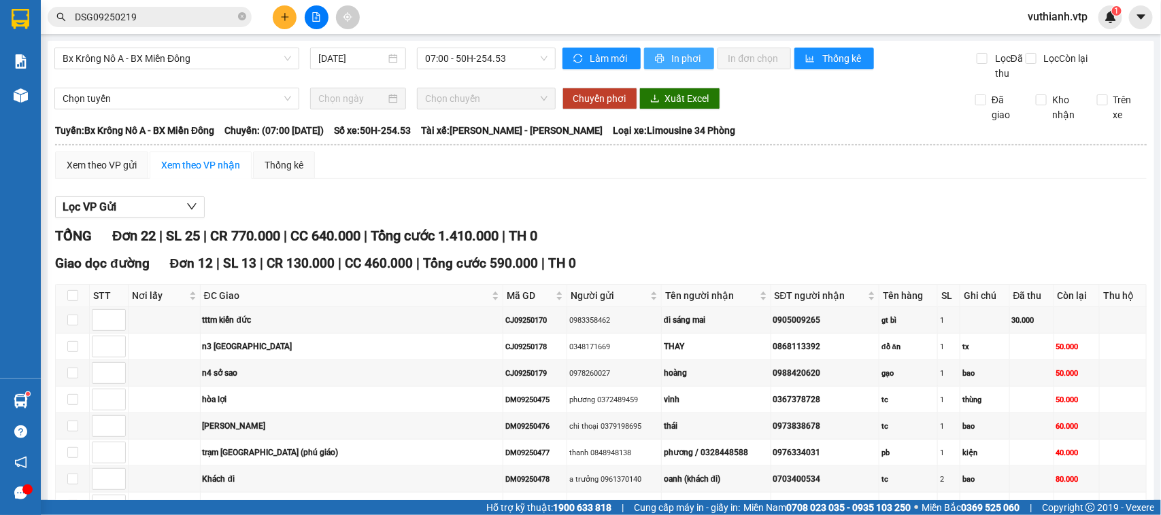
click at [655, 60] on icon "printer" at bounding box center [660, 59] width 10 height 10
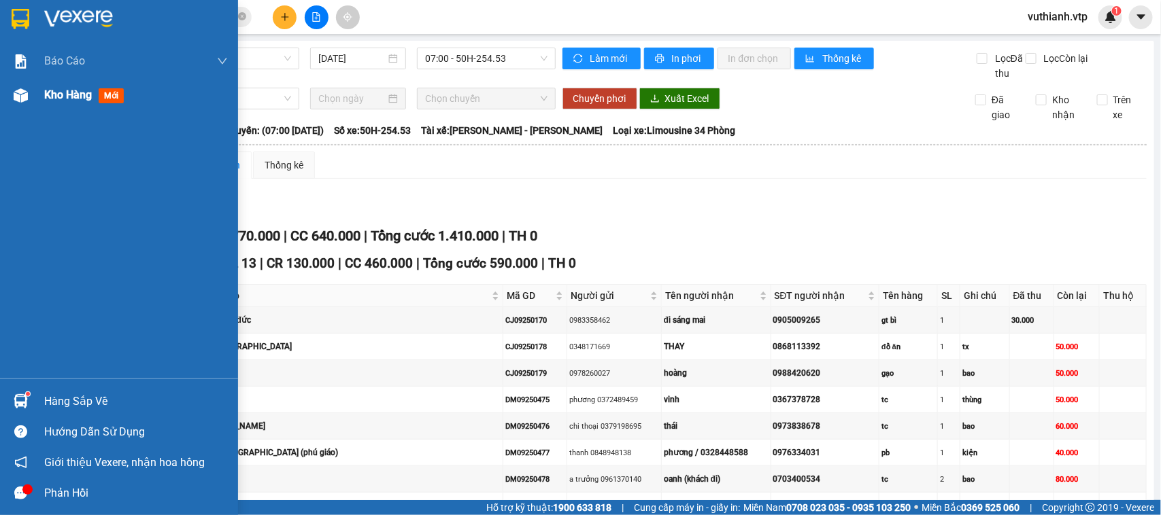
click at [34, 95] on div "Kho hàng mới" at bounding box center [119, 95] width 238 height 34
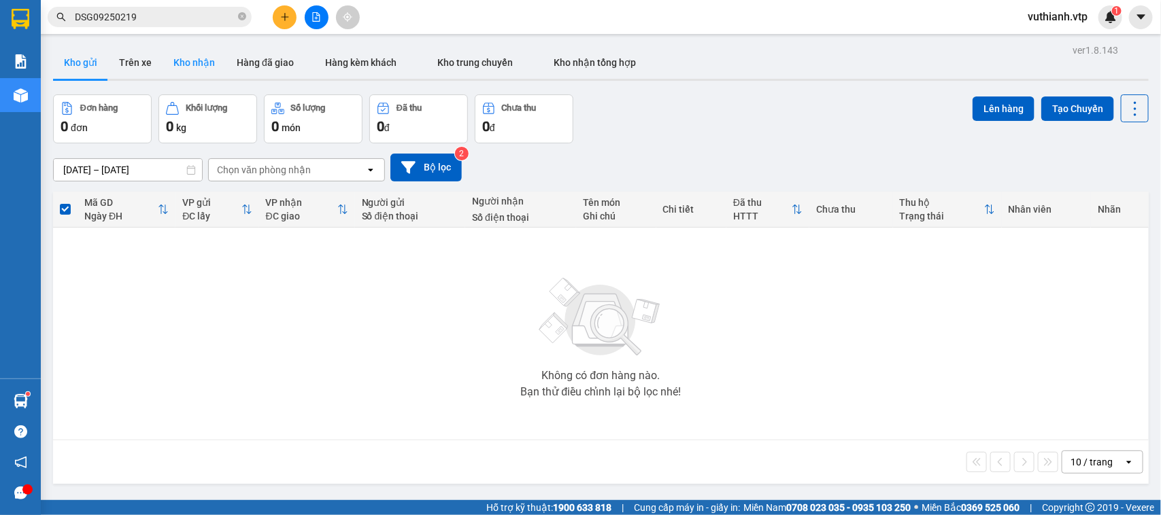
click at [195, 72] on button "Kho nhận" at bounding box center [193, 62] width 63 height 33
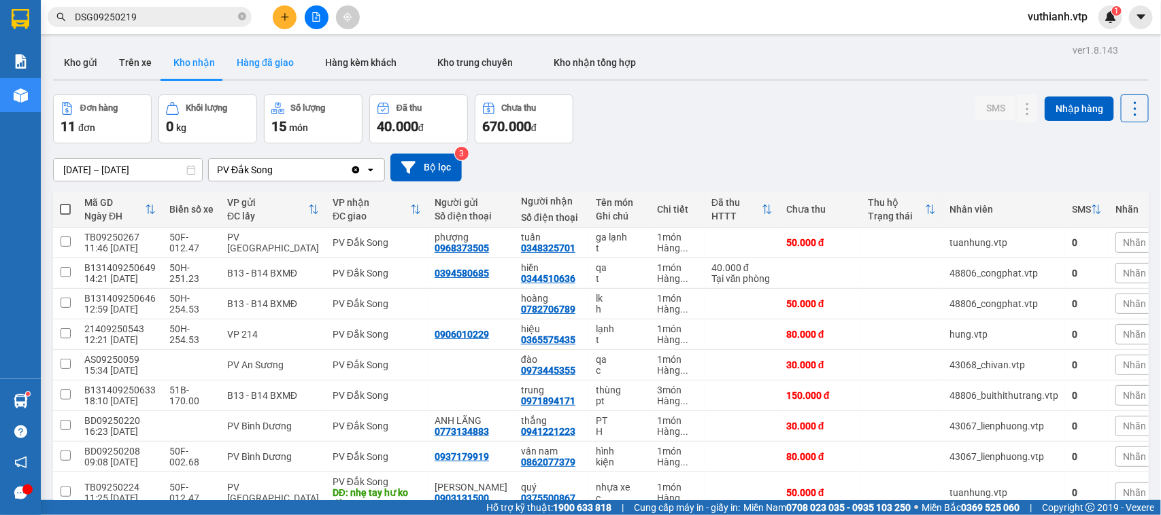
click at [264, 63] on button "Hàng đã giao" at bounding box center [265, 62] width 79 height 33
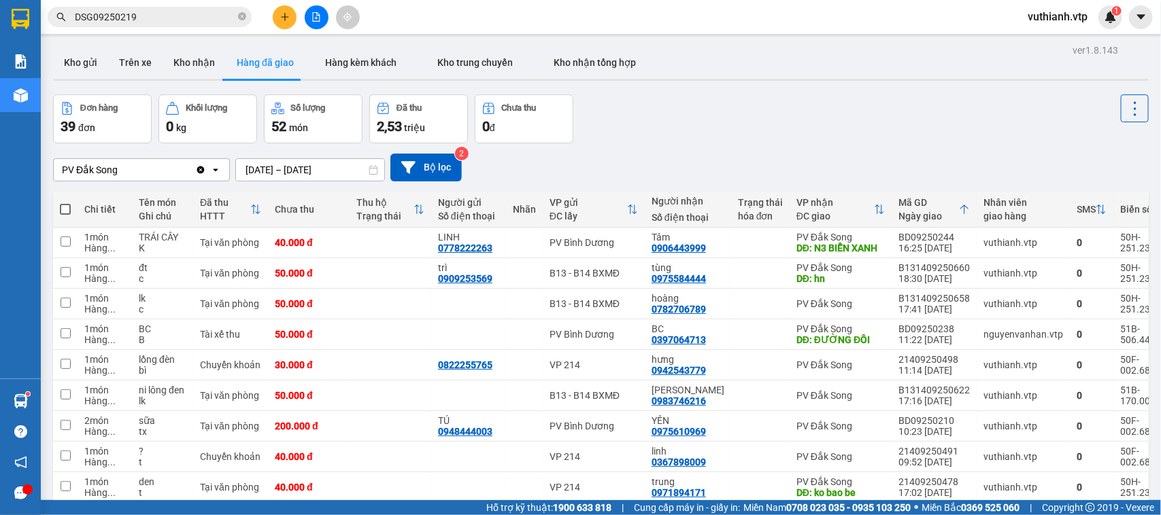
click at [174, 68] on button "Kho nhận" at bounding box center [193, 62] width 63 height 33
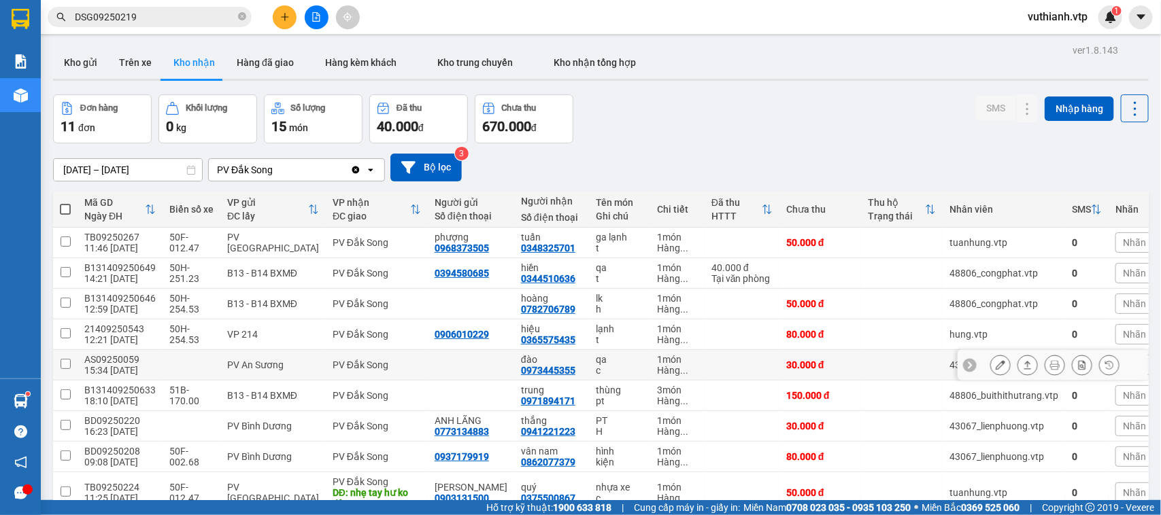
scroll to position [107, 0]
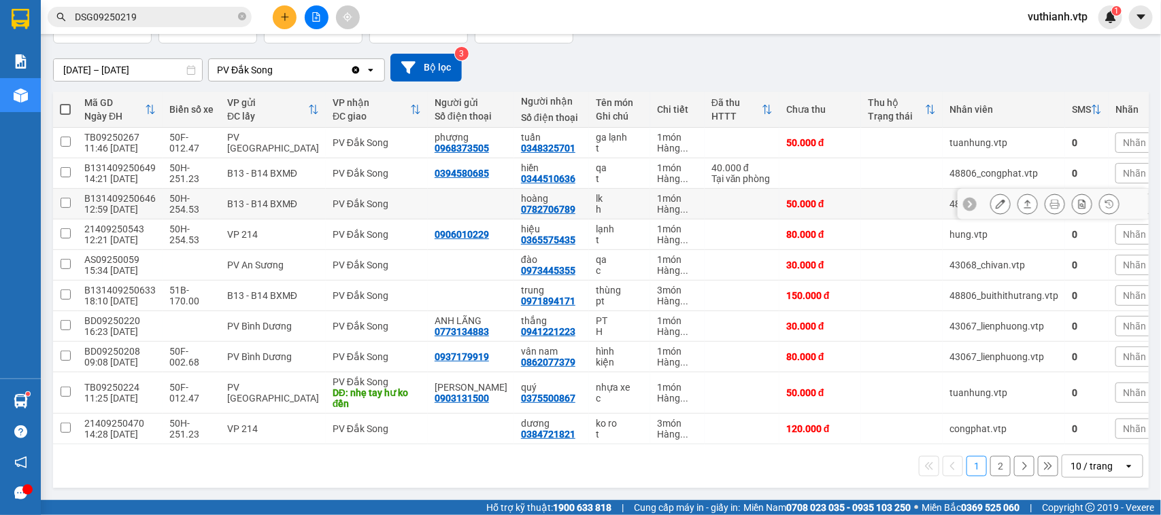
click at [995, 199] on icon at bounding box center [1000, 204] width 10 height 10
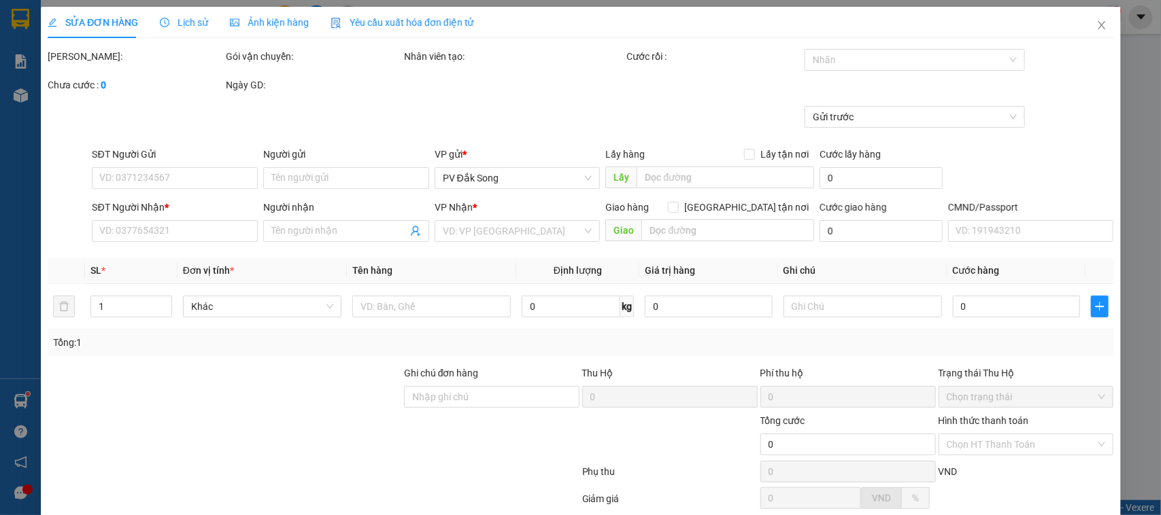
type input "2.500"
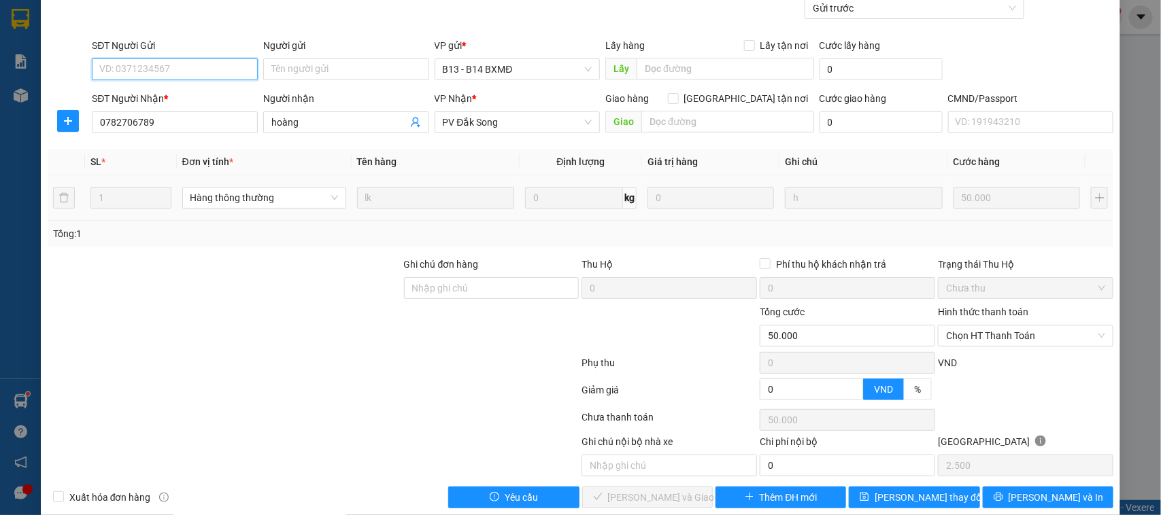
type input "0782706789"
type input "hoàng"
type input "50.000"
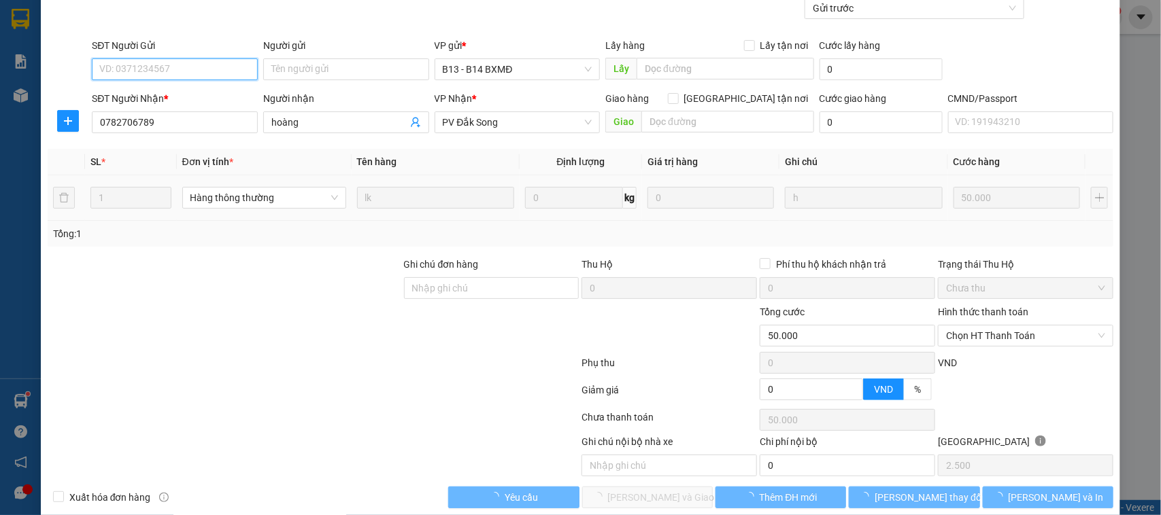
scroll to position [130, 0]
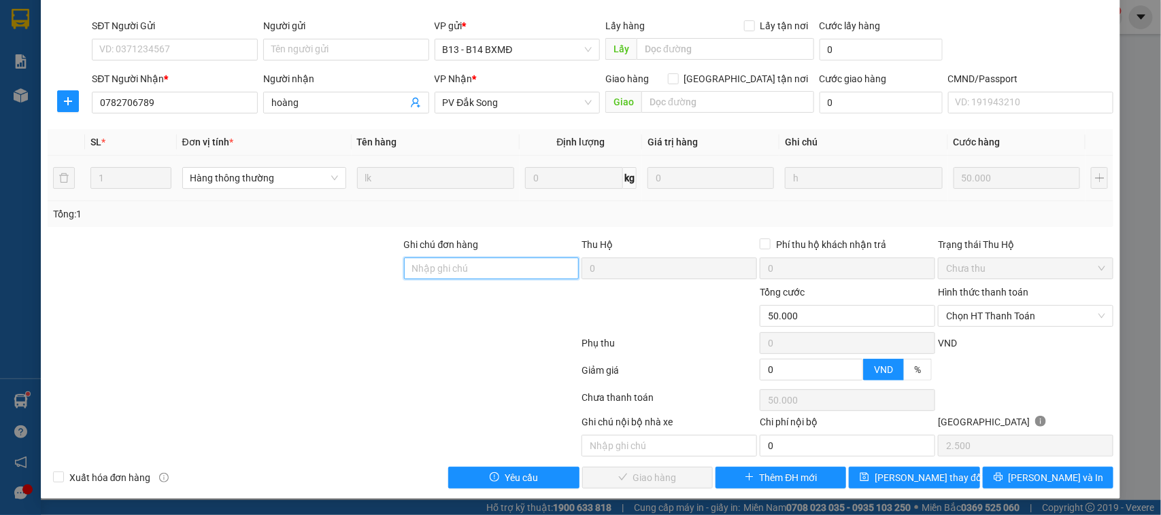
click at [525, 272] on input "Ghi chú đơn hàng" at bounding box center [491, 269] width 175 height 22
type input "30k tk6868 9h39p [DATE]"
click at [929, 480] on span "[PERSON_NAME] thay đổi" at bounding box center [928, 477] width 109 height 15
